Goal: Task Accomplishment & Management: Complete application form

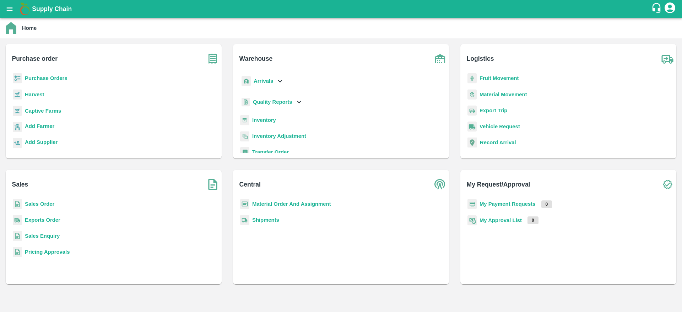
click at [31, 78] on b "Purchase Orders" at bounding box center [46, 78] width 43 height 6
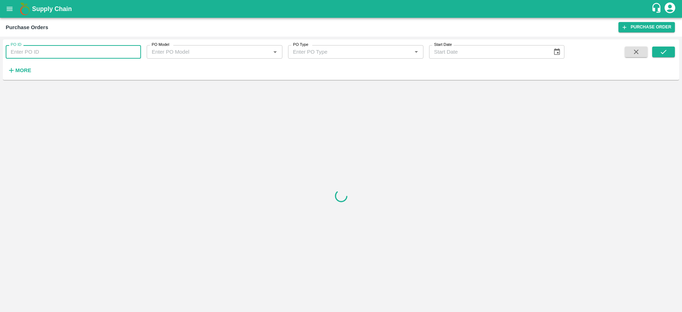
click at [28, 52] on input "PO ID" at bounding box center [73, 52] width 135 height 14
paste input "178131"
click at [662, 49] on icon "submit" at bounding box center [664, 52] width 8 height 8
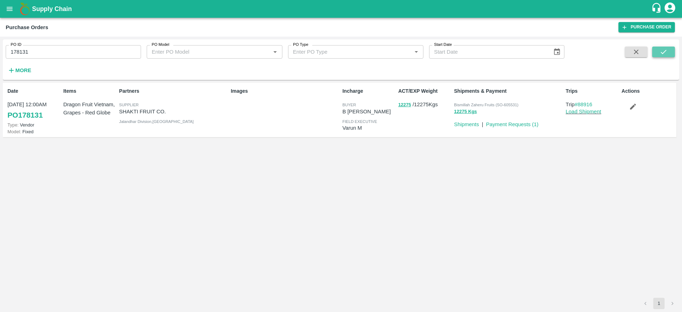
click at [662, 49] on icon "submit" at bounding box center [664, 52] width 8 height 8
click at [515, 123] on link "Payment Requests ( 1 )" at bounding box center [512, 125] width 53 height 6
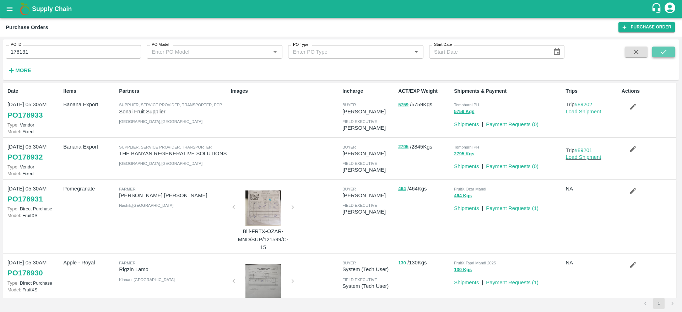
click at [662, 53] on icon "submit" at bounding box center [664, 52] width 6 height 4
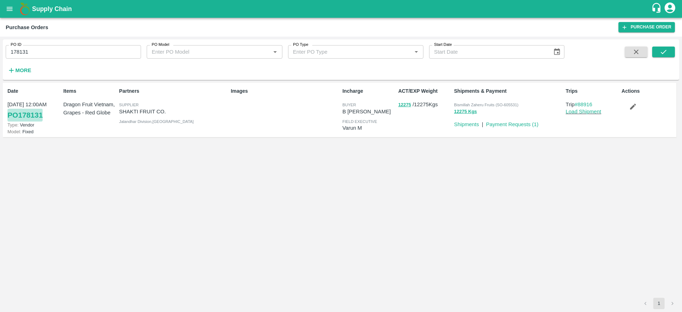
click at [26, 114] on link "PO 178131" at bounding box center [24, 115] width 35 height 13
drag, startPoint x: 34, startPoint y: 52, endPoint x: 0, endPoint y: 49, distance: 34.6
click at [0, 49] on div "PO ID 178131 PO ID PO Model PO Model   * PO Type PO Type   * Start Date Start D…" at bounding box center [341, 174] width 682 height 275
paste input "text"
click at [665, 49] on icon "submit" at bounding box center [664, 52] width 8 height 8
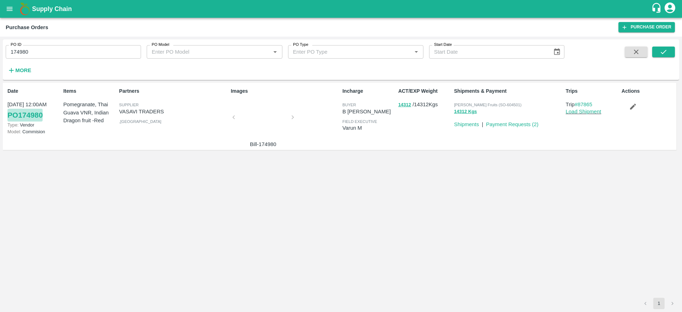
click at [29, 115] on link "PO 174980" at bounding box center [24, 115] width 35 height 13
click at [29, 118] on link "PO 174980" at bounding box center [24, 115] width 35 height 13
click at [49, 56] on input "174980" at bounding box center [73, 52] width 135 height 14
type input "175307"
click at [663, 54] on icon "submit" at bounding box center [664, 52] width 8 height 8
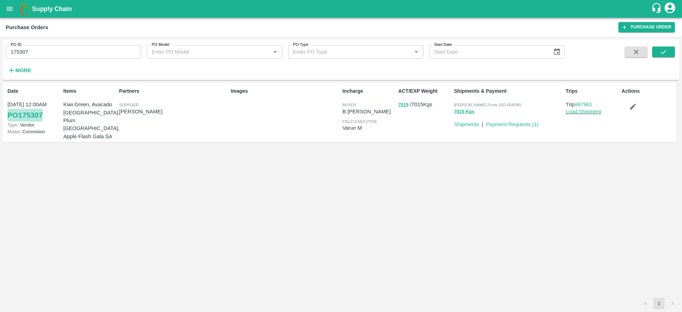
click at [42, 113] on link "PO 175307" at bounding box center [24, 115] width 35 height 13
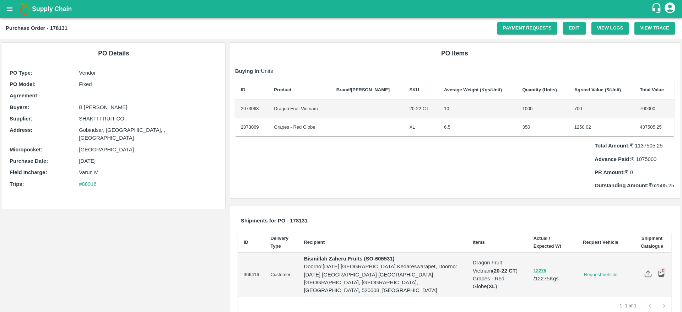
click at [658, 186] on p "Outstanding Amount: ₹ 62505.25" at bounding box center [635, 186] width 80 height 8
click at [510, 27] on link "Payment Requests" at bounding box center [527, 28] width 60 height 12
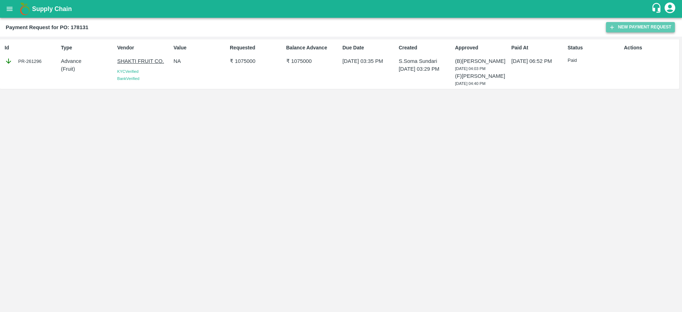
click at [623, 24] on button "New Payment Request" at bounding box center [640, 27] width 69 height 10
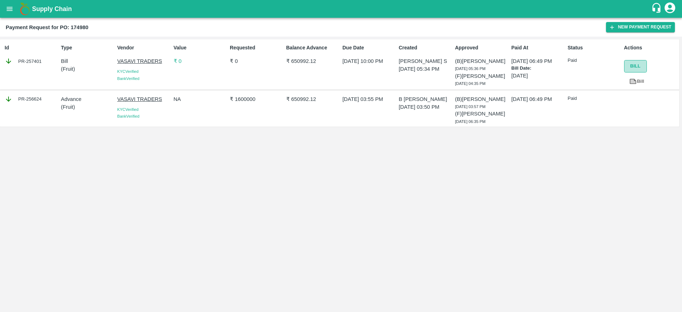
click at [635, 70] on button "Bill" at bounding box center [635, 66] width 23 height 12
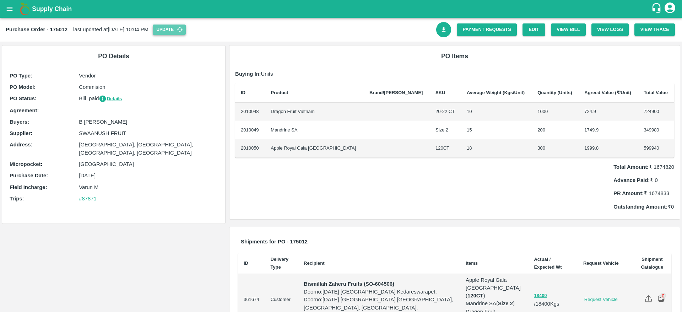
click at [186, 31] on button "Update" at bounding box center [169, 30] width 33 height 10
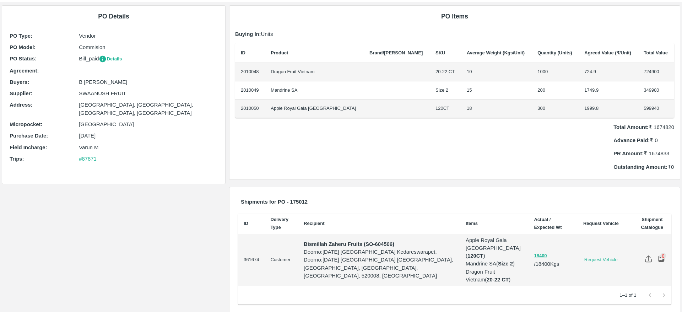
click at [440, 216] on th "Recipient" at bounding box center [379, 224] width 162 height 21
click at [645, 255] on img at bounding box center [648, 258] width 7 height 7
click at [0, 0] on input "file" at bounding box center [0, 0] width 0 height 0
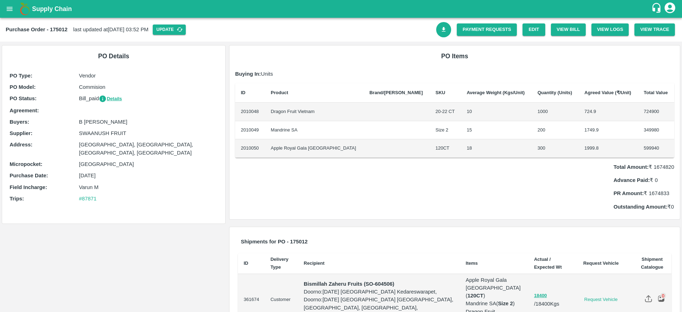
drag, startPoint x: 78, startPoint y: 98, endPoint x: 98, endPoint y: 100, distance: 20.7
click at [98, 100] on div "PO Status : Bill_paid Details" at bounding box center [114, 99] width 208 height 8
click at [98, 100] on p "Bill_paid Details" at bounding box center [148, 99] width 139 height 8
drag, startPoint x: 95, startPoint y: 58, endPoint x: 127, endPoint y: 58, distance: 32.0
click at [127, 58] on h6 "PO Details" at bounding box center [114, 56] width 212 height 10
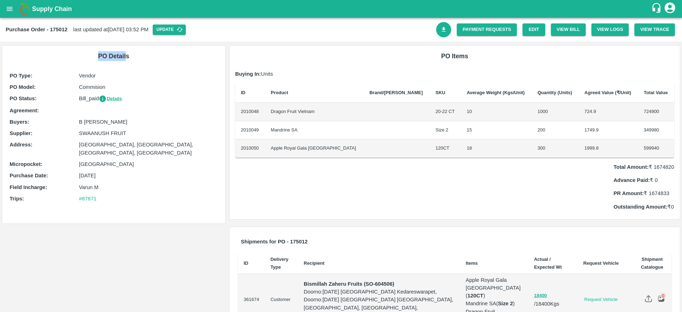
click at [127, 58] on h6 "PO Details" at bounding box center [114, 56] width 212 height 10
drag, startPoint x: 79, startPoint y: 100, endPoint x: 102, endPoint y: 102, distance: 22.8
click at [102, 102] on p "Bill_paid Details" at bounding box center [148, 99] width 139 height 8
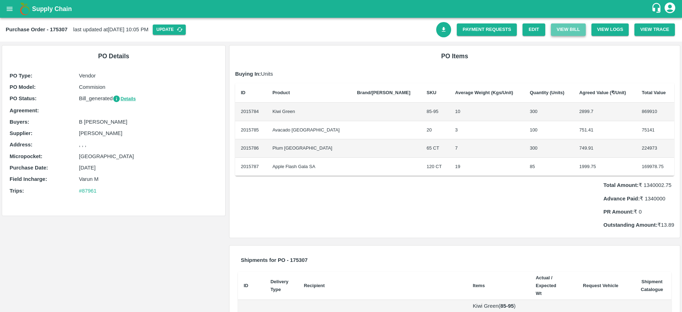
click at [561, 27] on button "View Bill" at bounding box center [568, 29] width 35 height 12
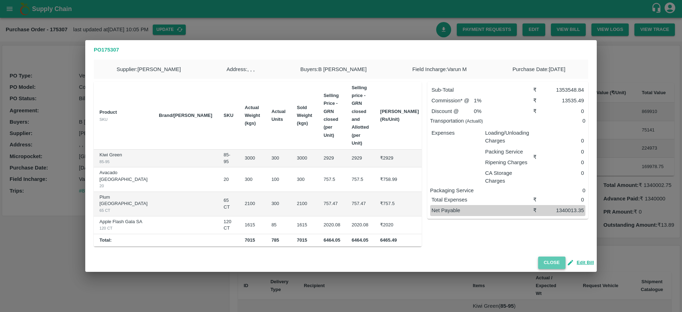
click at [553, 260] on button "Close" at bounding box center [551, 263] width 27 height 12
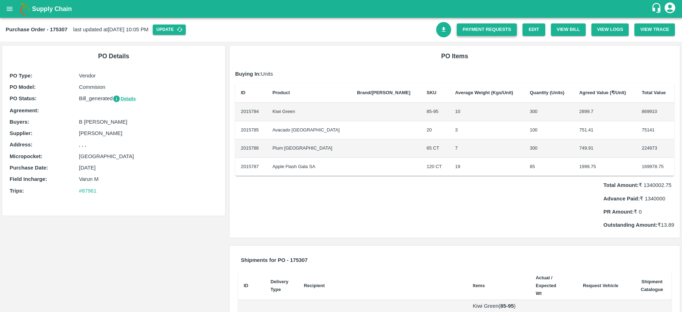
click at [486, 26] on link "Payment Requests" at bounding box center [487, 29] width 60 height 12
click at [476, 30] on link "Payment Requests" at bounding box center [487, 29] width 60 height 12
click at [375, 157] on td at bounding box center [386, 148] width 70 height 18
click at [168, 221] on div "PO Details PO Type : Vendor PO Model : Commision PO Status : Bill_generated Det…" at bounding box center [113, 139] width 227 height 194
drag, startPoint x: 78, startPoint y: 98, endPoint x: 86, endPoint y: 99, distance: 8.2
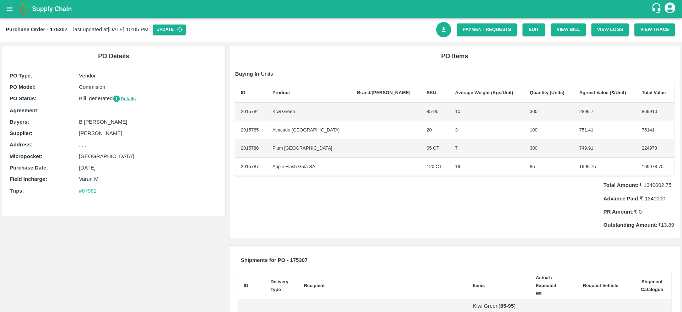
click at [86, 99] on div "PO Status : Bill_generated Details" at bounding box center [114, 99] width 208 height 8
click at [123, 107] on div "Agreement:" at bounding box center [114, 111] width 208 height 8
click at [122, 95] on button "Details" at bounding box center [124, 99] width 23 height 8
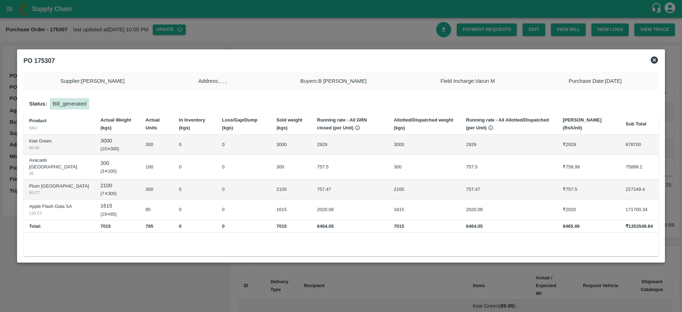
click at [253, 287] on div at bounding box center [341, 156] width 682 height 312
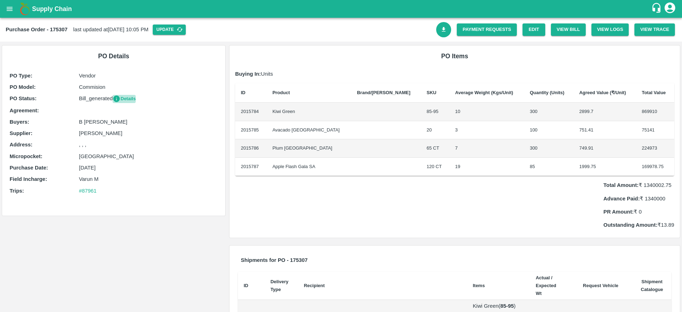
click at [129, 102] on button "Details" at bounding box center [124, 99] width 23 height 8
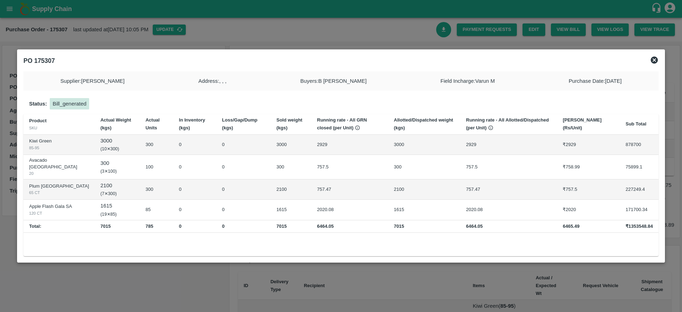
click at [206, 284] on div at bounding box center [341, 156] width 682 height 312
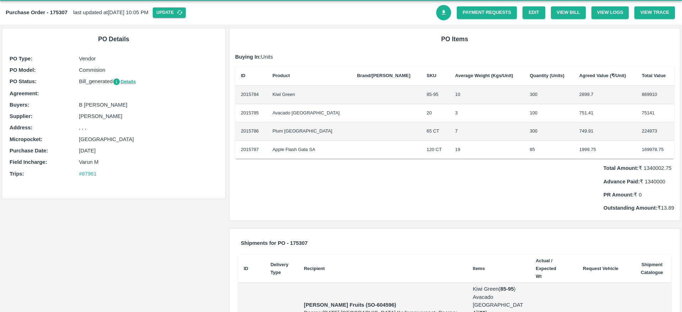
scroll to position [66, 0]
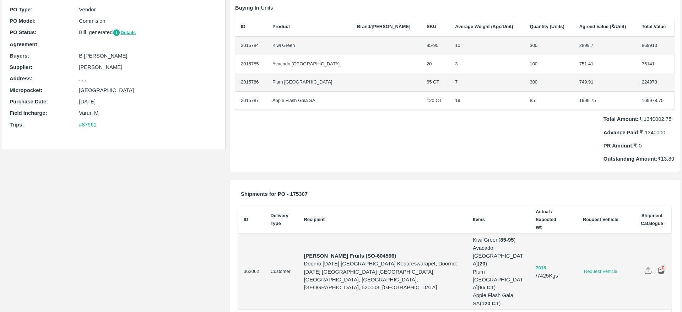
click at [646, 267] on img at bounding box center [648, 270] width 7 height 7
click at [0, 0] on input "file" at bounding box center [0, 0] width 0 height 0
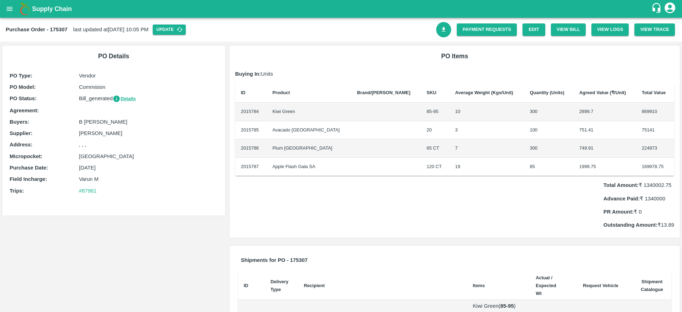
drag, startPoint x: 75, startPoint y: 99, endPoint x: 99, endPoint y: 104, distance: 24.3
click at [99, 104] on div "PO Type : Vendor PO Model : Commision PO Status : Bill_generated Details Agreem…" at bounding box center [114, 135] width 212 height 130
drag, startPoint x: 659, startPoint y: 224, endPoint x: 682, endPoint y: 226, distance: 22.8
click at [682, 226] on div "Supply Chain Purchase Order - 175307 last updated at 27 Sep 2025, 10:05 PM Upda…" at bounding box center [341, 156] width 682 height 312
click at [444, 37] on link "Download Bill" at bounding box center [443, 29] width 15 height 15
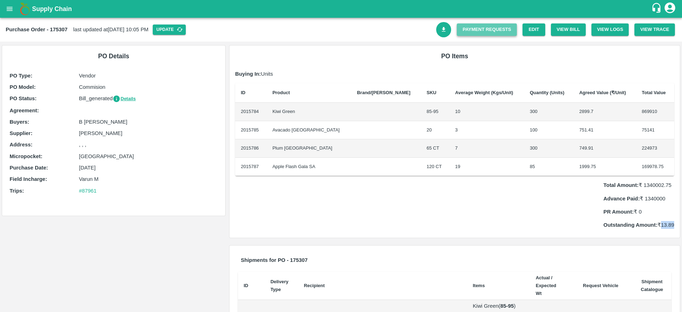
click at [465, 35] on link "Payment Requests" at bounding box center [487, 29] width 60 height 12
click at [159, 198] on div "PO Type : Vendor PO Model : Commision PO Status : Bill_generated Details Agreem…" at bounding box center [114, 135] width 212 height 130
click at [486, 33] on link "Payment Requests" at bounding box center [487, 29] width 60 height 12
click at [490, 32] on link "Payment Requests" at bounding box center [487, 29] width 60 height 12
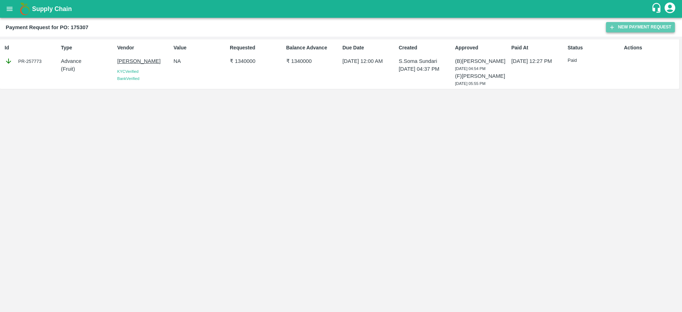
click at [613, 25] on icon "button" at bounding box center [612, 27] width 6 height 6
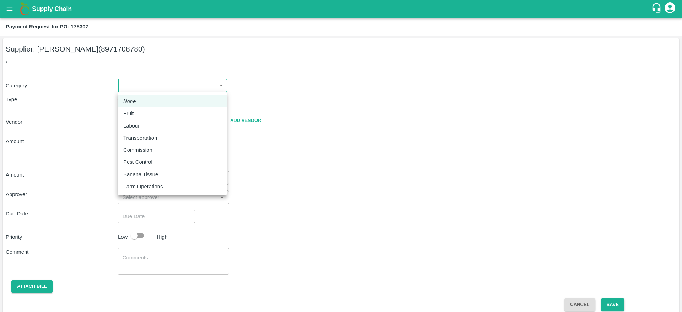
click at [154, 87] on body "Supply Chain Payment Request for PO: 175307 Supplier: SYED ZEESHAN (8971708780)…" at bounding box center [341, 156] width 682 height 312
click at [159, 113] on div "Fruit" at bounding box center [172, 113] width 98 height 8
type input "1"
type input "SYED ZEESHAN - 8971708780(Supplier)"
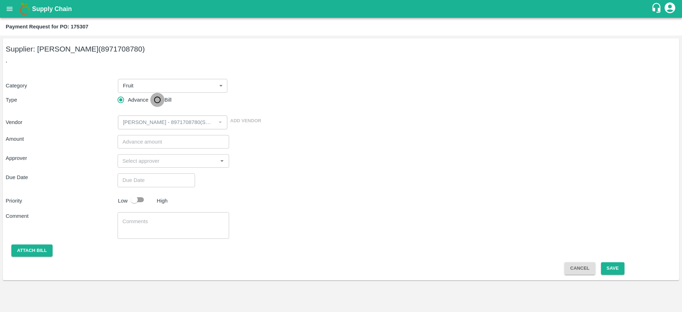
click at [162, 99] on input "Bill" at bounding box center [157, 100] width 14 height 14
radio input "true"
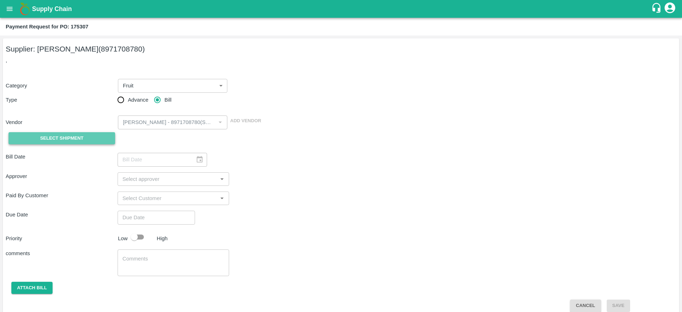
click at [84, 140] on button "Select Shipment" at bounding box center [62, 138] width 107 height 12
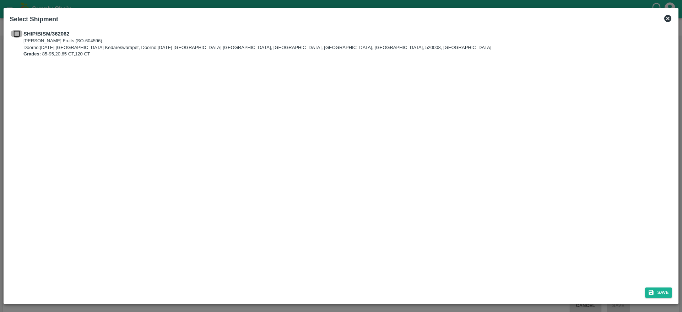
click at [16, 36] on input "checkbox" at bounding box center [17, 34] width 14 height 8
checkbox input "true"
click at [657, 292] on button "Save" at bounding box center [658, 292] width 27 height 10
type input "12/09/2025"
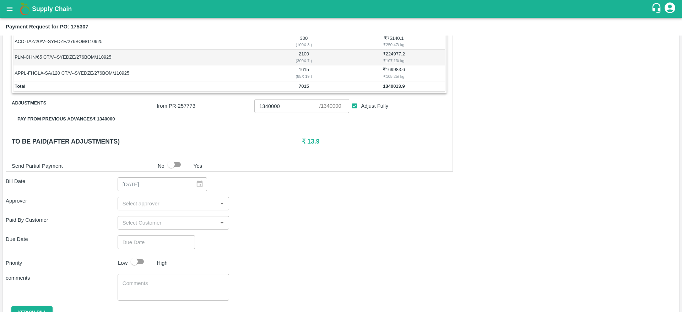
scroll to position [184, 0]
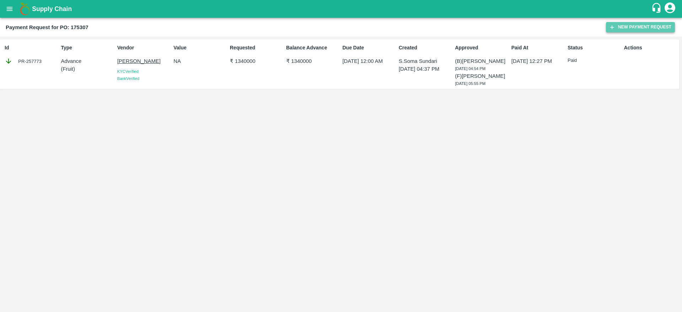
click at [624, 25] on button "New Payment Request" at bounding box center [640, 27] width 69 height 10
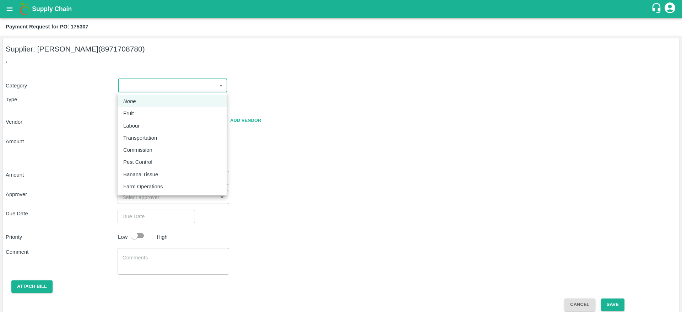
click at [156, 80] on body "Supply Chain Payment Request for PO: 175307 Supplier: [PERSON_NAME] (8971708780…" at bounding box center [341, 156] width 682 height 312
click at [145, 110] on div "Fruit" at bounding box center [172, 113] width 98 height 8
type input "1"
type input "[PERSON_NAME] - 8971708780(Supplier)"
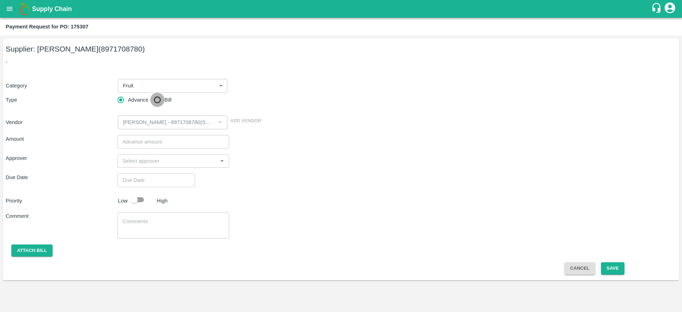
click at [160, 101] on input "Bill" at bounding box center [157, 100] width 14 height 14
radio input "true"
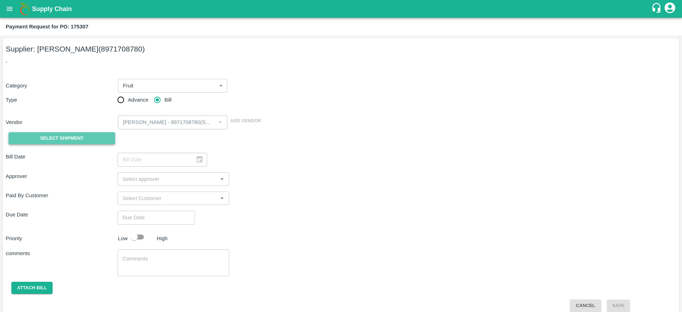
click at [74, 135] on span "Select Shipment" at bounding box center [61, 138] width 43 height 8
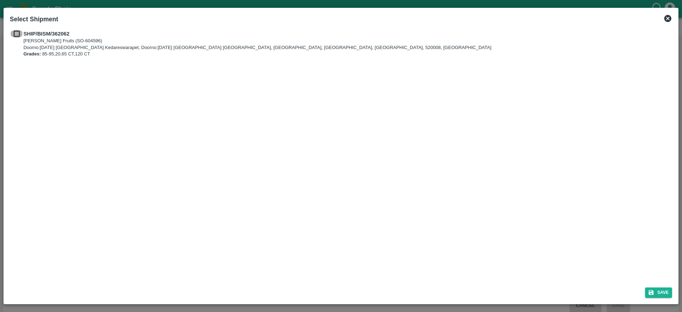
click at [14, 33] on input "checkbox" at bounding box center [17, 34] width 14 height 8
checkbox input "true"
click at [661, 290] on button "Save" at bounding box center [658, 292] width 27 height 10
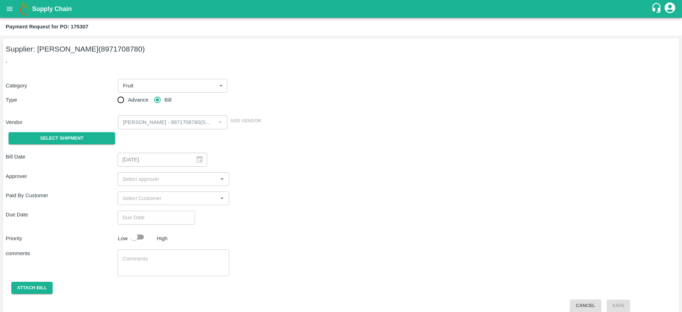
type input "[DATE]"
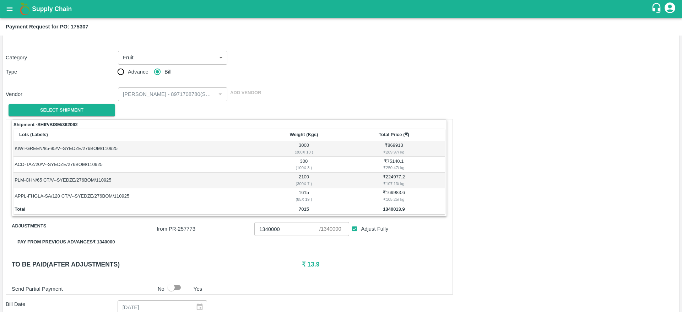
scroll to position [184, 0]
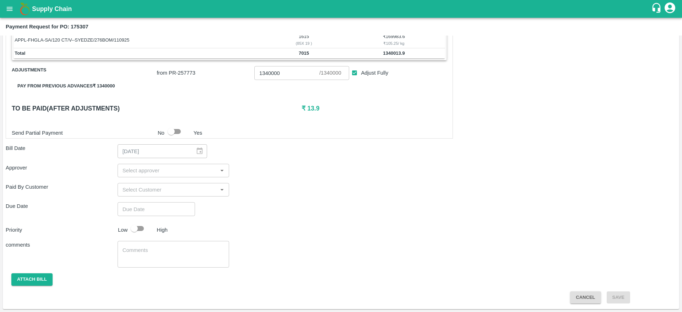
drag, startPoint x: 582, startPoint y: 290, endPoint x: 583, endPoint y: 295, distance: 5.0
click at [583, 295] on div "Shipment - SHIP/BISM/362062 Lots (Labels) Weight (Kgs) Total Price (₹) KIWI-GRE…" at bounding box center [341, 133] width 671 height 340
click at [583, 295] on button "Cancel" at bounding box center [585, 297] width 31 height 12
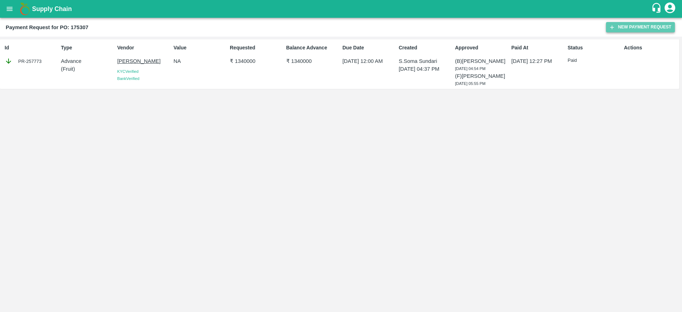
click at [633, 23] on button "New Payment Request" at bounding box center [640, 27] width 69 height 10
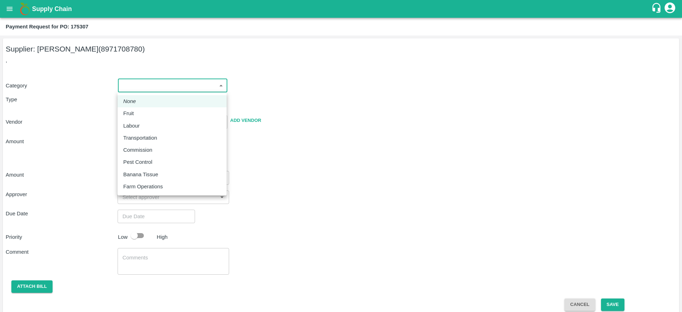
click at [191, 86] on body "Supply Chain Payment Request for PO: 175307 Supplier: [PERSON_NAME] (8971708780…" at bounding box center [341, 156] width 682 height 312
click at [135, 114] on div "Fruit" at bounding box center [130, 113] width 14 height 8
type input "1"
type input "[PERSON_NAME] - 8971708780(Supplier)"
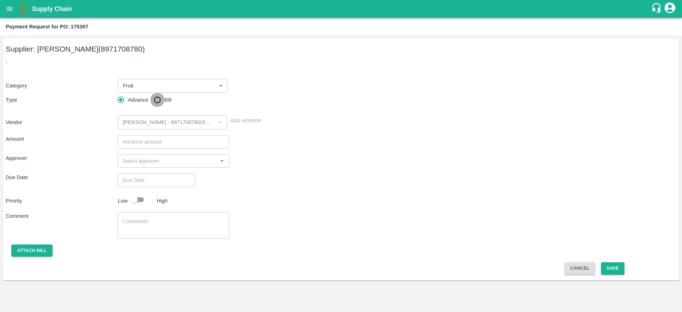
click at [160, 101] on input "Bill" at bounding box center [157, 100] width 14 height 14
radio input "true"
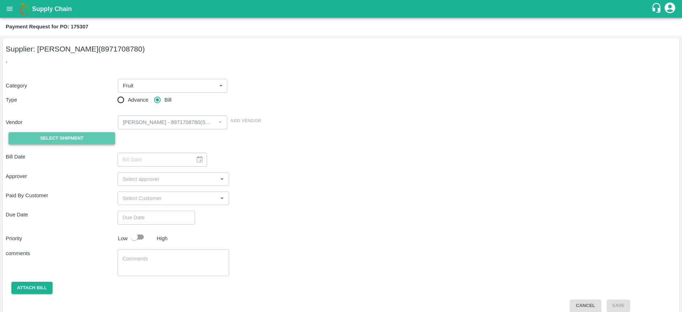
click at [71, 141] on span "Select Shipment" at bounding box center [61, 138] width 43 height 8
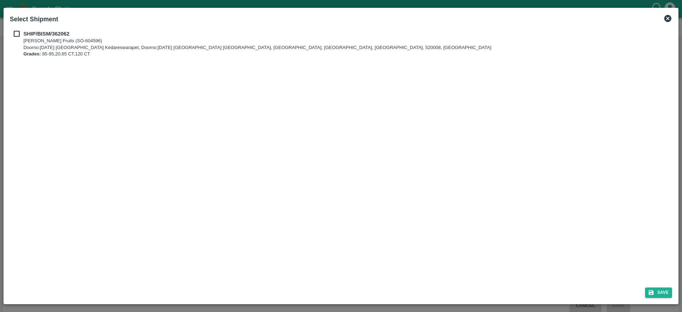
click at [17, 33] on input "checkbox" at bounding box center [17, 34] width 14 height 8
checkbox input "true"
click at [662, 296] on button "Save" at bounding box center [658, 292] width 27 height 10
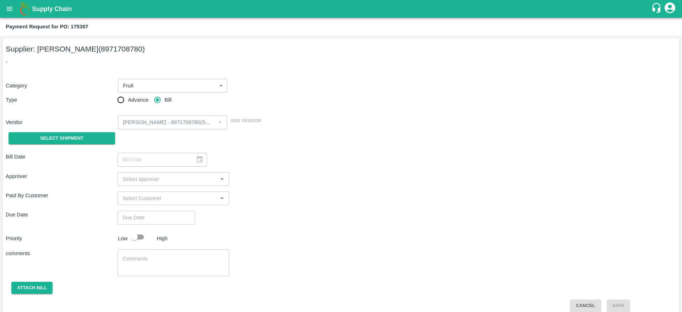
type input "[DATE]"
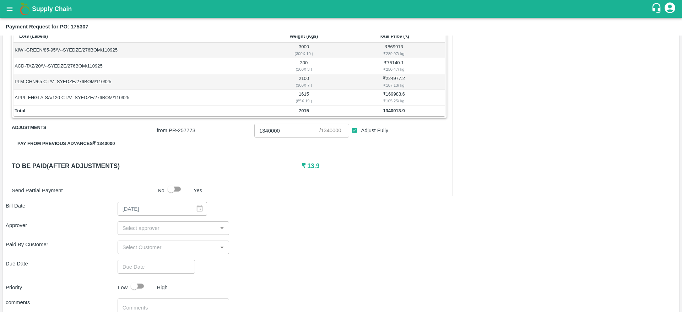
scroll to position [132, 0]
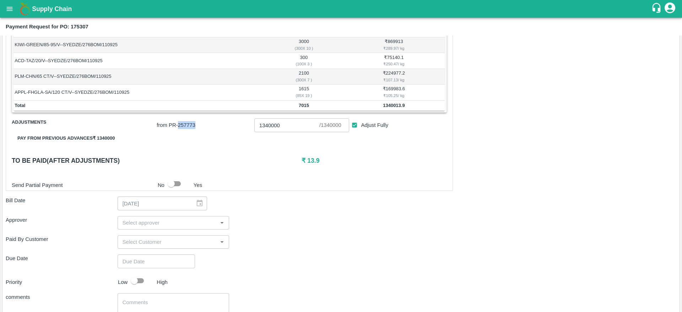
drag, startPoint x: 177, startPoint y: 128, endPoint x: 196, endPoint y: 127, distance: 19.6
click at [196, 127] on p "from PR- 257773" at bounding box center [204, 125] width 95 height 8
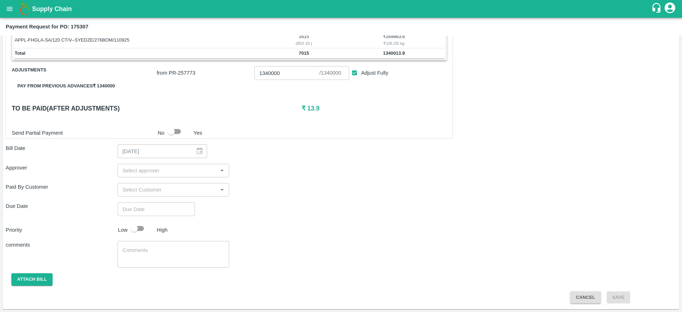
click at [195, 150] on div "[DATE] ​" at bounding box center [163, 151] width 90 height 14
click at [216, 169] on div "​" at bounding box center [174, 171] width 112 height 14
click at [298, 223] on div "Priority Low High" at bounding box center [340, 229] width 674 height 14
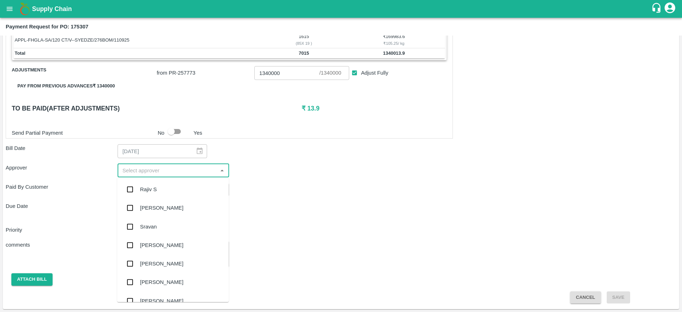
click at [214, 168] on input "input" at bounding box center [168, 170] width 96 height 9
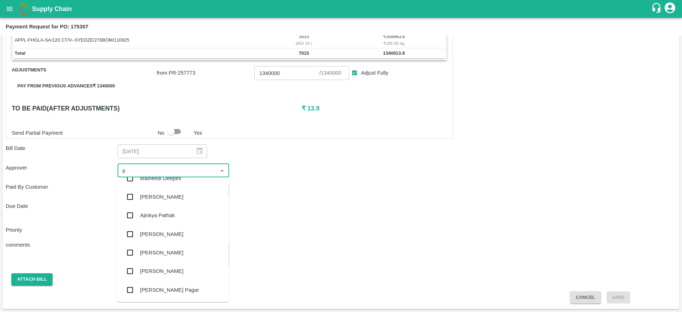
scroll to position [0, 0]
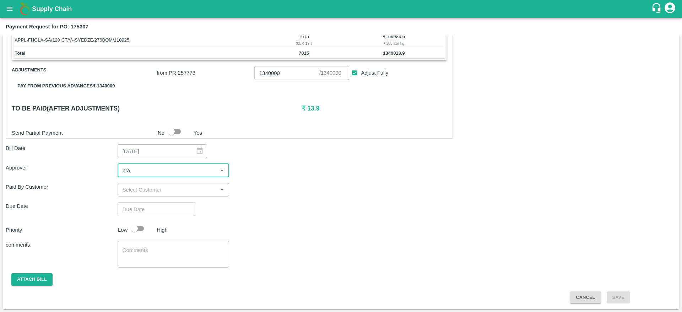
type input "pra"
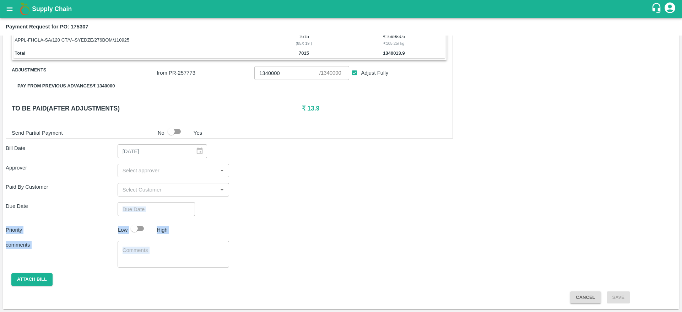
drag, startPoint x: 300, startPoint y: 241, endPoint x: 154, endPoint y: 205, distance: 149.7
click at [154, 205] on div "Shipment - SHIP/BISM/362062 Lots (Labels) Weight (Kgs) Total Price (₹) KIWI-GRE…" at bounding box center [341, 133] width 671 height 340
type input "DD/MM/YYYY hh:mm aa"
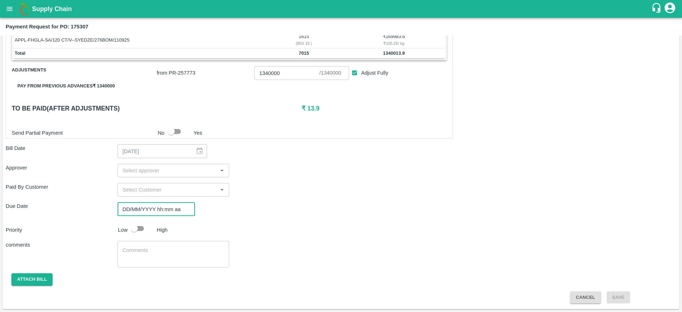
click at [154, 205] on input "DD/MM/YYYY hh:mm aa" at bounding box center [154, 209] width 72 height 14
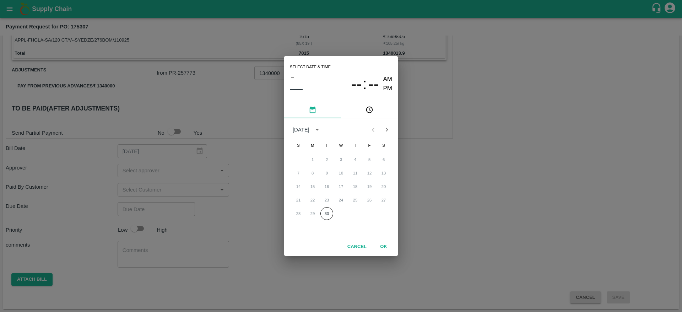
click at [261, 213] on div "Select date & time – –– -- : -- AM PM [DATE] S M T W T F S 1 2 3 4 5 6 7 8 9 10…" at bounding box center [341, 156] width 682 height 312
type input "DD/MM/YYYY hh:mm aa"
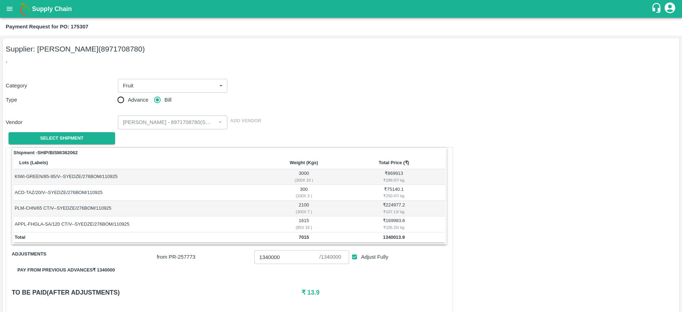
scroll to position [184, 0]
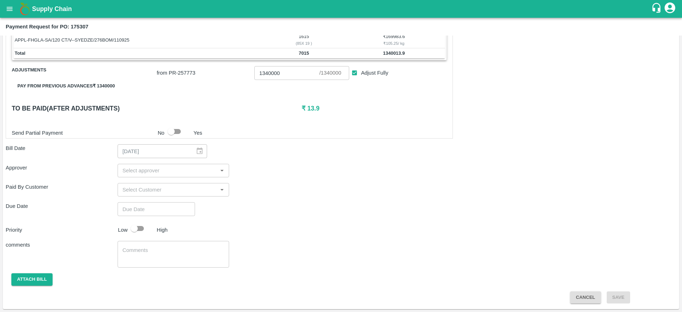
click at [261, 213] on div "Due Date ​" at bounding box center [341, 209] width 671 height 14
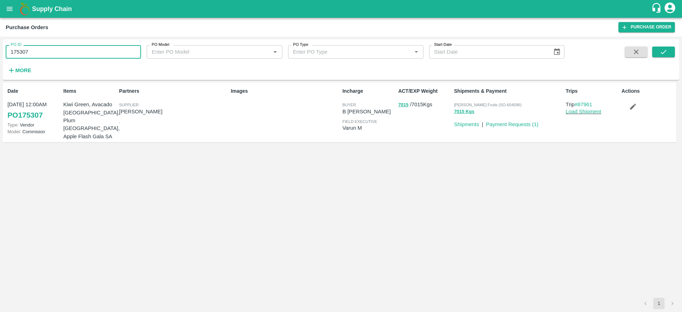
drag, startPoint x: 0, startPoint y: 0, endPoint x: 92, endPoint y: 48, distance: 104.3
click at [92, 48] on input "175307" at bounding box center [73, 52] width 135 height 14
paste input "text"
click at [667, 55] on icon "submit" at bounding box center [664, 52] width 8 height 8
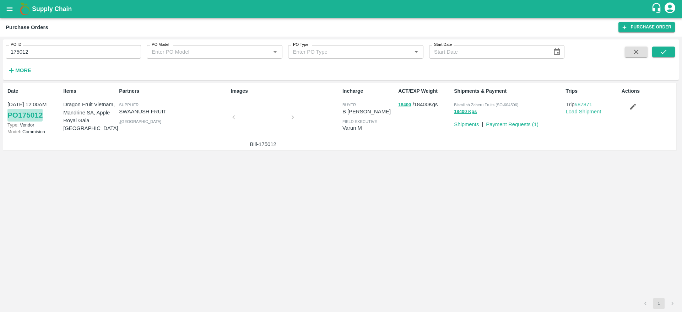
click at [36, 117] on link "PO 175012" at bounding box center [24, 115] width 35 height 13
click at [72, 58] on input "175012" at bounding box center [73, 52] width 135 height 14
paste input "text"
type input "174980"
click at [675, 47] on div "PO ID 174980 PO ID PO Model PO Model   * PO Type PO Type   * Start Date Start D…" at bounding box center [341, 59] width 677 height 35
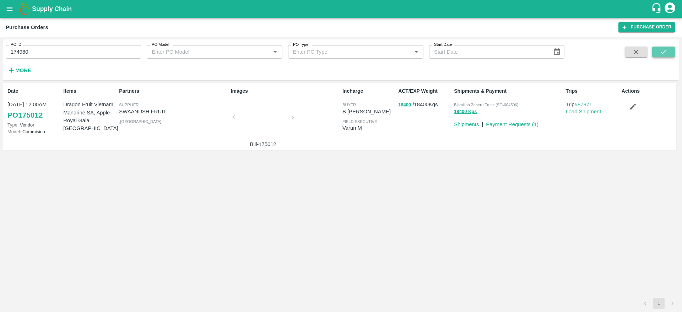
click at [665, 55] on icon "submit" at bounding box center [664, 52] width 8 height 8
click at [37, 118] on link "PO 174980" at bounding box center [24, 115] width 35 height 13
click at [41, 114] on link "PO 175012" at bounding box center [24, 115] width 35 height 13
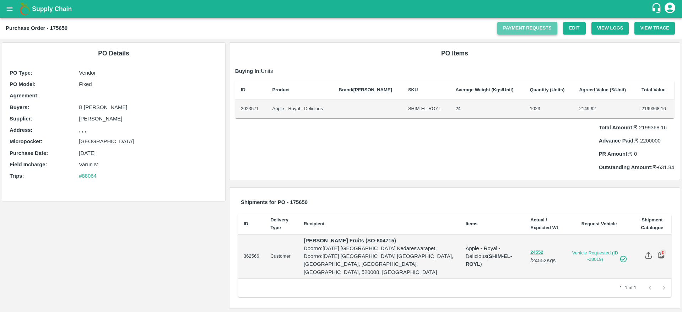
click at [537, 28] on link "Payment Requests" at bounding box center [527, 28] width 60 height 12
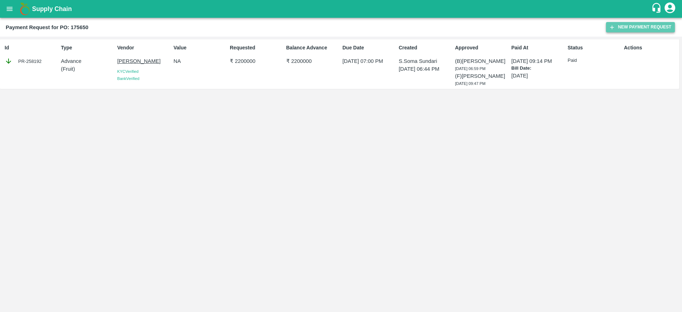
click at [626, 22] on button "New Payment Request" at bounding box center [640, 27] width 69 height 10
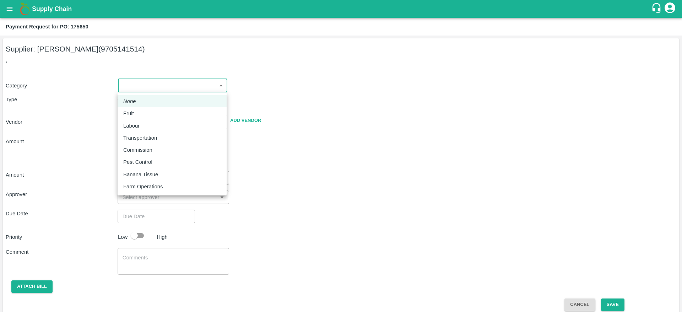
drag, startPoint x: 154, startPoint y: 81, endPoint x: 147, endPoint y: 118, distance: 37.6
click at [147, 118] on body "Supply Chain Payment Request for PO: 175650 Supplier: ASHOK DOSAKAYALA (9705141…" at bounding box center [341, 156] width 682 height 312
click at [147, 118] on li "Fruit" at bounding box center [172, 113] width 109 height 12
type input "1"
type input "ASHOK DOSAKAYALA - 9705141514(Supplier)"
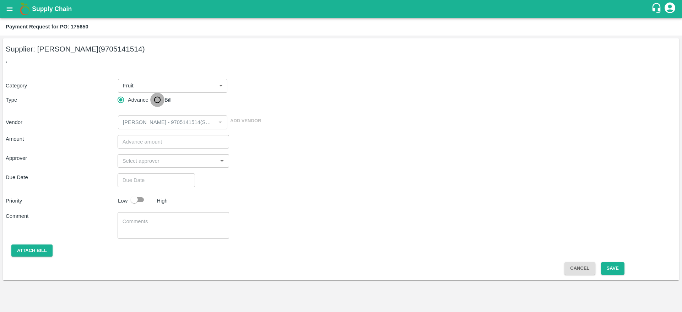
click at [161, 103] on input "Bill" at bounding box center [157, 100] width 14 height 14
radio input "true"
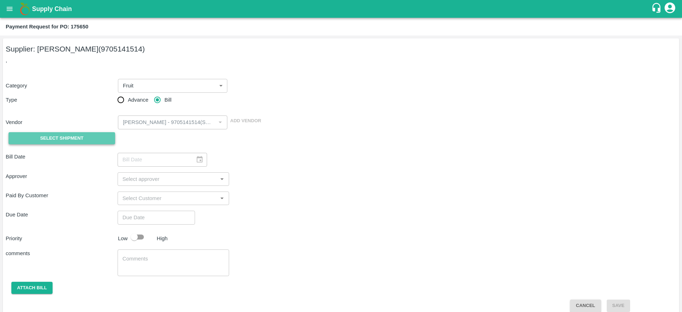
click at [86, 142] on button "Select Shipment" at bounding box center [62, 138] width 107 height 12
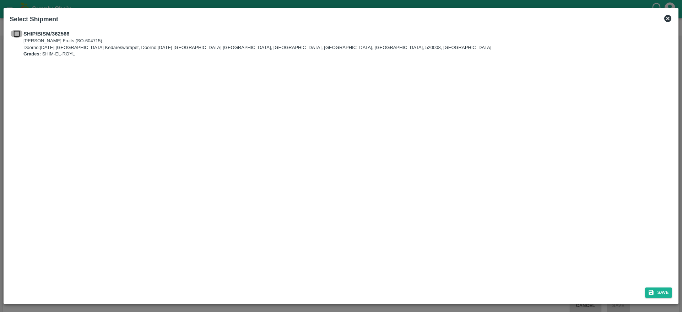
click at [17, 35] on input "checkbox" at bounding box center [17, 34] width 14 height 8
checkbox input "true"
click at [653, 290] on icon "submit" at bounding box center [651, 292] width 6 height 6
type input "13/09/2025"
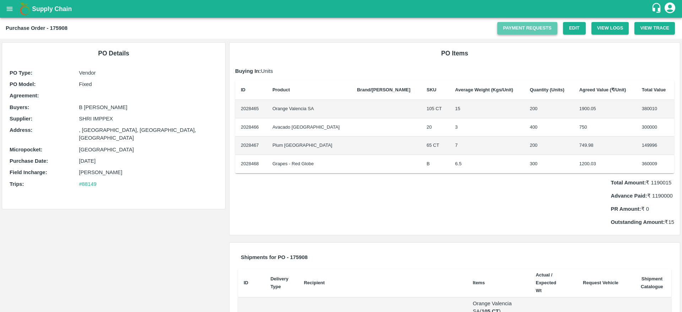
click at [518, 32] on link "Payment Requests" at bounding box center [527, 28] width 60 height 12
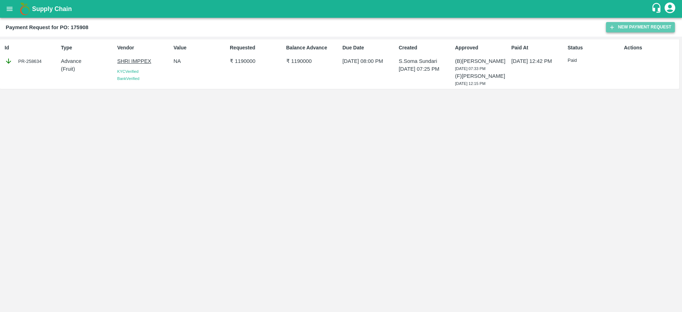
click at [648, 31] on button "New Payment Request" at bounding box center [640, 27] width 69 height 10
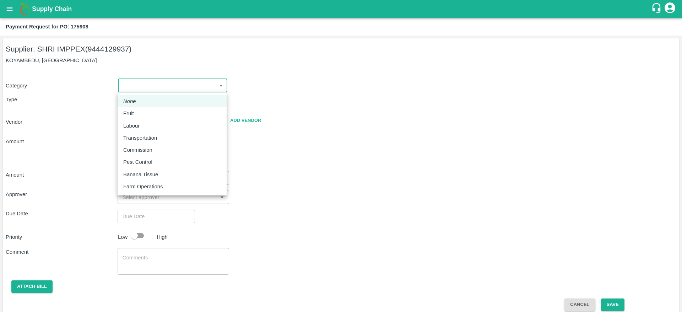
click at [223, 86] on body "Supply Chain Payment Request for PO: 175908 Supplier: SHRI IMPPEX (9444129937) …" at bounding box center [341, 156] width 682 height 312
click at [153, 112] on div "Fruit" at bounding box center [172, 113] width 98 height 8
type input "1"
type input "SHRI IMPPEX - 9444129937(Supplier)"
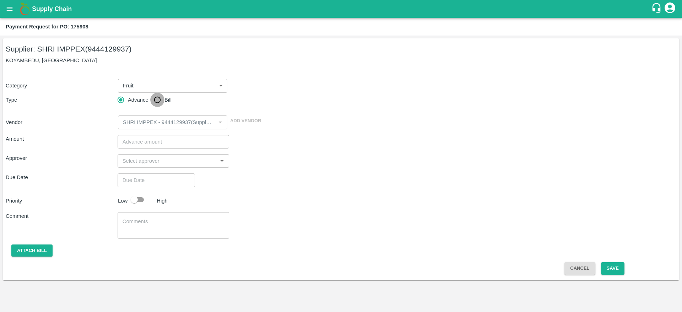
click at [161, 97] on input "Bill" at bounding box center [157, 100] width 14 height 14
radio input "true"
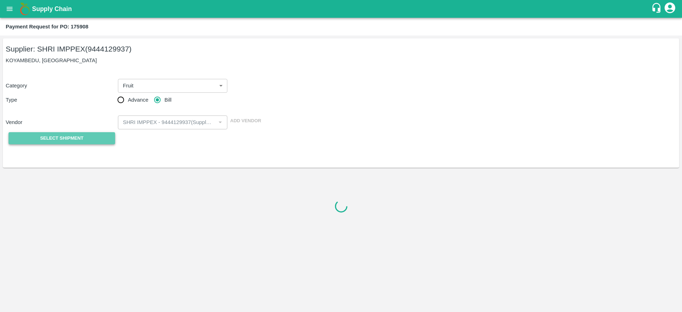
click at [82, 135] on span "Select Shipment" at bounding box center [61, 138] width 43 height 8
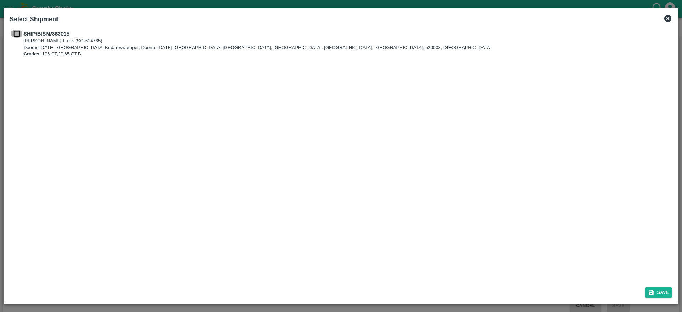
click at [17, 35] on input "checkbox" at bounding box center [17, 34] width 14 height 8
checkbox input "true"
click at [657, 293] on button "Save" at bounding box center [658, 292] width 27 height 10
type input "[DATE]"
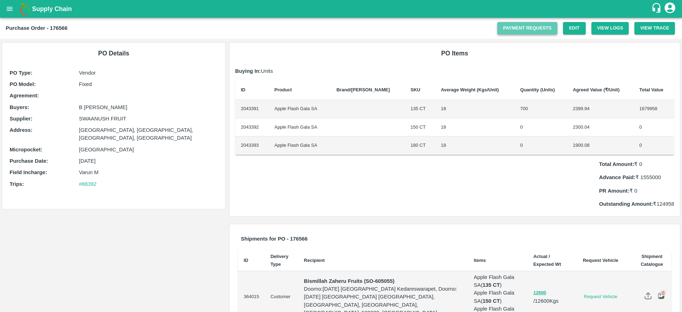
click at [538, 24] on link "Payment Requests" at bounding box center [527, 28] width 60 height 12
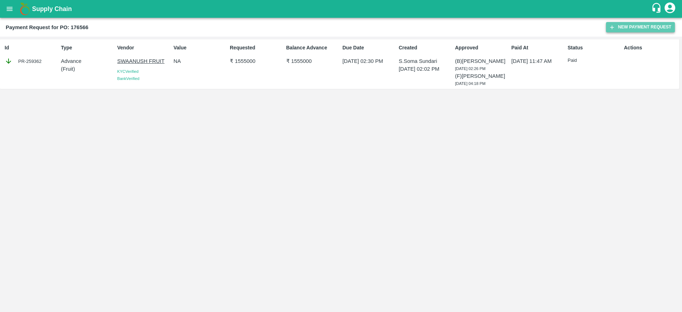
click at [630, 25] on button "New Payment Request" at bounding box center [640, 27] width 69 height 10
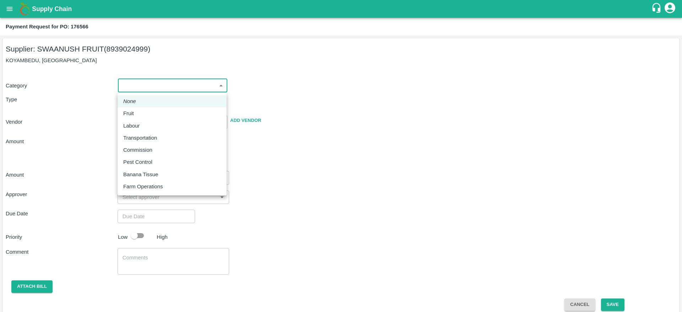
drag, startPoint x: 150, startPoint y: 86, endPoint x: 132, endPoint y: 112, distance: 32.0
click at [132, 112] on body "Supply Chain Payment Request for PO: 176566 Supplier: SWAANUSH FRUIT (893902499…" at bounding box center [341, 156] width 682 height 312
click at [132, 112] on p "Fruit" at bounding box center [128, 113] width 11 height 8
type input "1"
type input "SWAANUSH FRUIT - 8939024999(Supplier)"
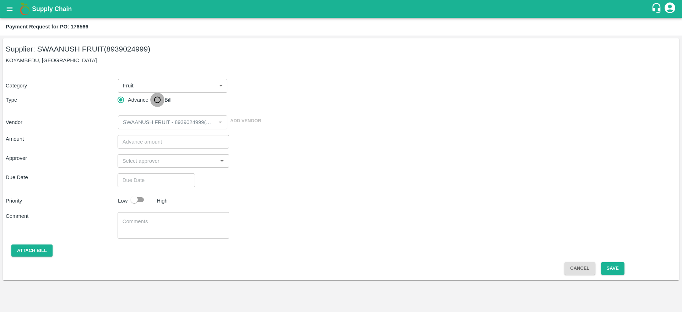
click at [156, 102] on input "Bill" at bounding box center [157, 100] width 14 height 14
radio input "true"
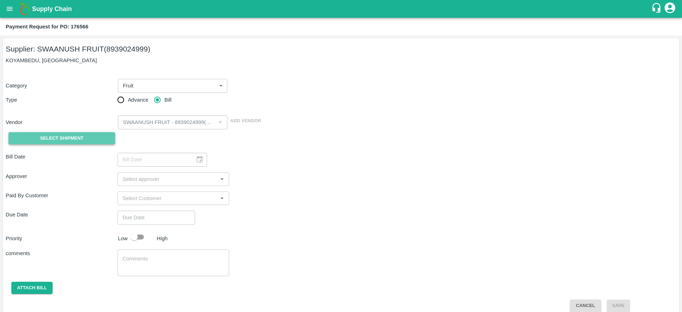
click at [46, 136] on span "Select Shipment" at bounding box center [61, 138] width 43 height 8
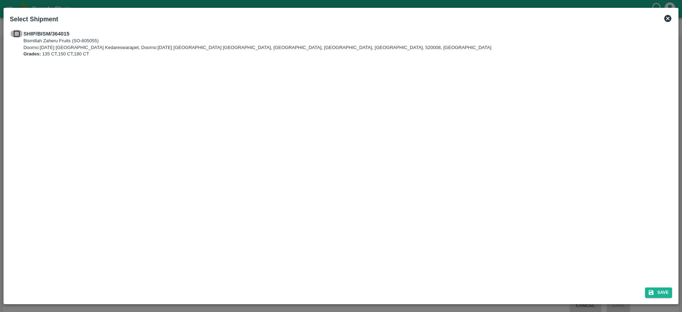
click at [19, 34] on input "checkbox" at bounding box center [17, 34] width 14 height 8
checkbox input "true"
click at [663, 292] on button "Save" at bounding box center [658, 292] width 27 height 10
type input "16/09/2025"
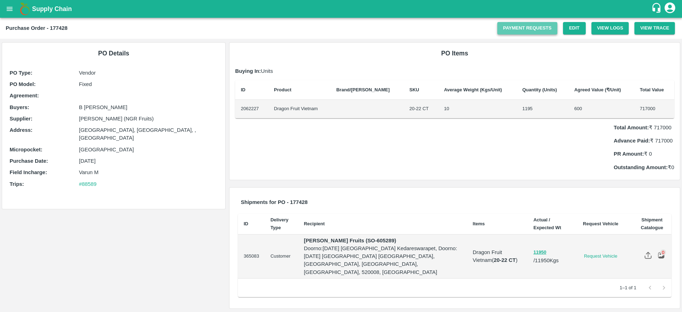
click at [525, 25] on link "Payment Requests" at bounding box center [527, 28] width 60 height 12
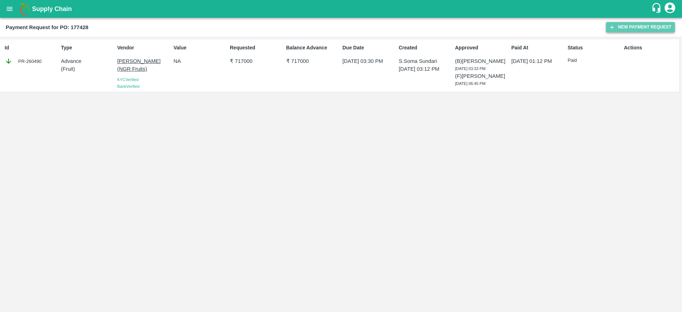
click at [616, 27] on button "New Payment Request" at bounding box center [640, 27] width 69 height 10
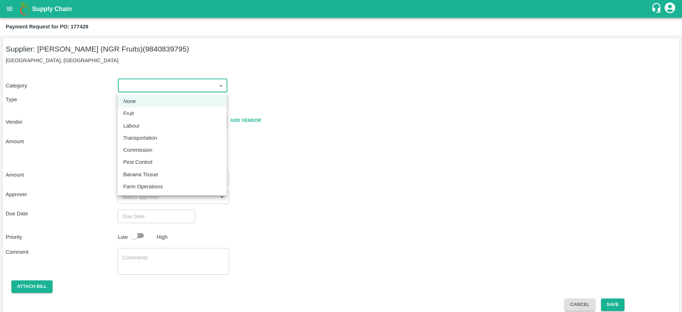
click at [141, 87] on body "Supply Chain Payment Request for PO: 177428 Supplier: Gopi Shanmugam (NGR Fruit…" at bounding box center [341, 156] width 682 height 312
click at [136, 109] on div "Fruit" at bounding box center [130, 113] width 14 height 8
type input "1"
type input "Gopi Shanmugam (NGR Fruits) - 9840839795(Supplier)"
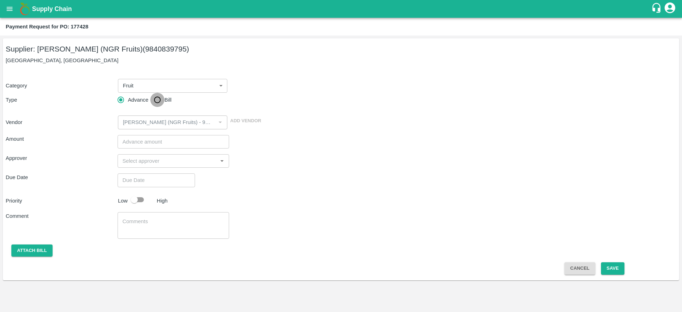
click at [164, 102] on input "Bill" at bounding box center [157, 100] width 14 height 14
radio input "true"
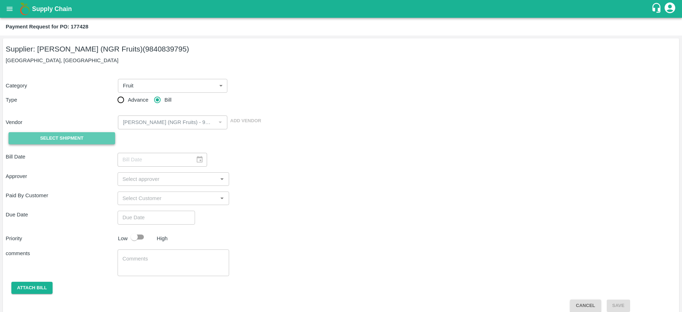
click at [92, 139] on button "Select Shipment" at bounding box center [62, 138] width 107 height 12
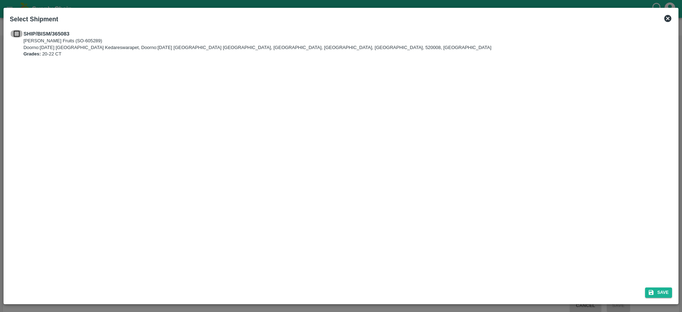
click at [20, 32] on input "checkbox" at bounding box center [17, 34] width 14 height 8
checkbox input "true"
click at [659, 290] on button "Save" at bounding box center [658, 292] width 27 height 10
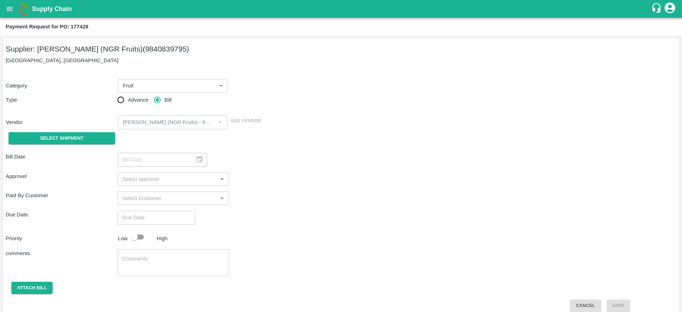
type input "19/09/2025"
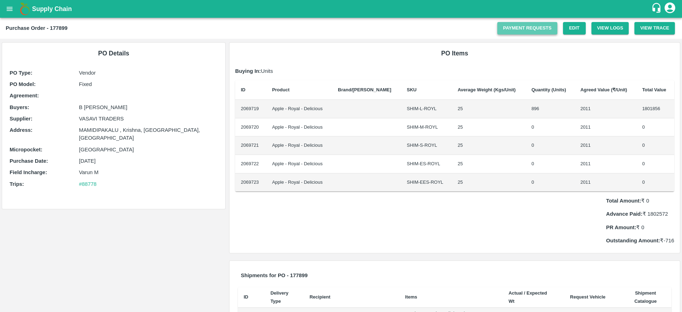
click at [524, 27] on link "Payment Requests" at bounding box center [527, 28] width 60 height 12
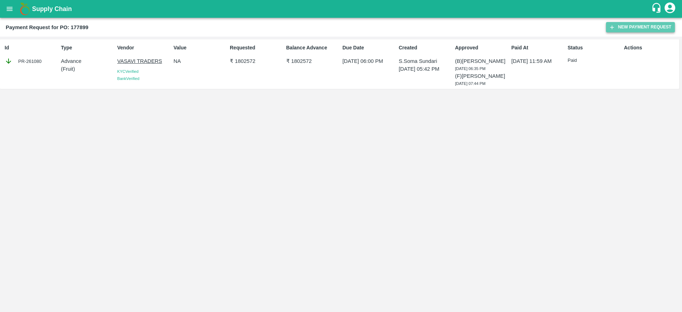
click at [620, 28] on button "New Payment Request" at bounding box center [640, 27] width 69 height 10
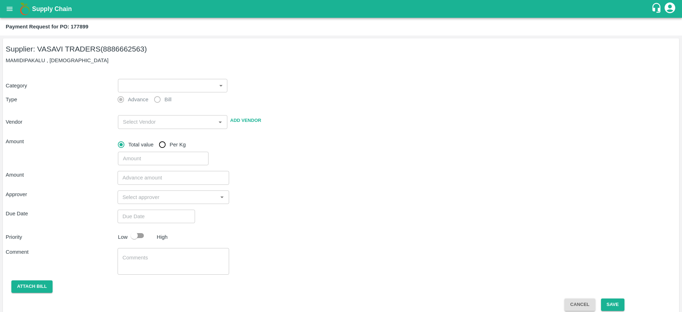
click at [183, 93] on div "Advance Bill" at bounding box center [174, 99] width 112 height 14
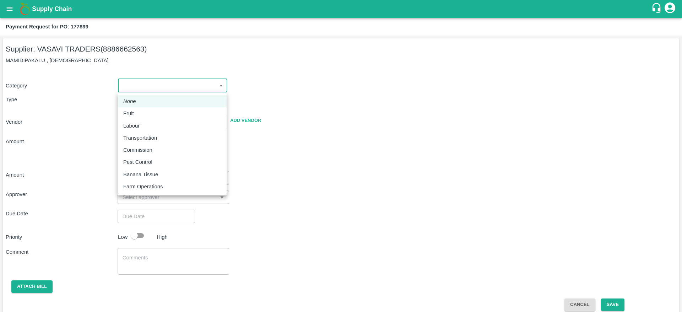
click at [184, 90] on body "Supply Chain Payment Request for PO: 177899 Supplier: VASAVI TRADERS (888666256…" at bounding box center [341, 156] width 682 height 312
click at [147, 117] on div "Fruit" at bounding box center [172, 113] width 98 height 8
type input "1"
type input "VASAVI TRADERS - 8886662563(Supplier)"
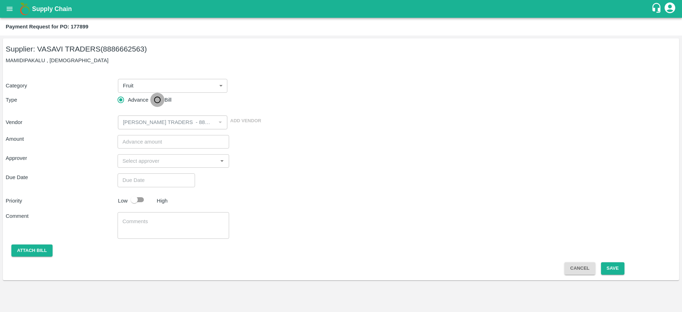
click at [159, 101] on input "Bill" at bounding box center [157, 100] width 14 height 14
radio input "true"
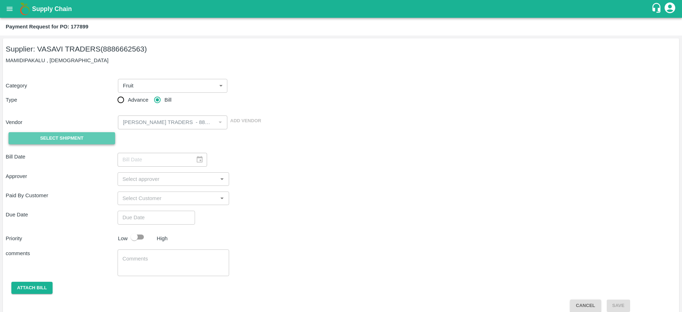
click at [80, 137] on span "Select Shipment" at bounding box center [61, 138] width 43 height 8
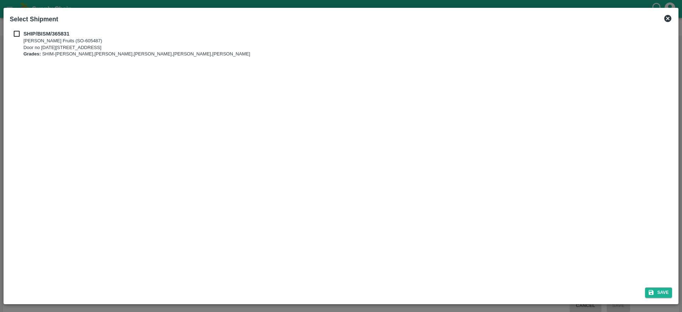
click at [41, 41] on p "[PERSON_NAME] Fruits (SO-605487)" at bounding box center [136, 41] width 227 height 7
click at [20, 35] on input "checkbox" at bounding box center [17, 34] width 14 height 8
checkbox input "true"
click at [665, 292] on button "Save" at bounding box center [658, 292] width 27 height 10
type input "22/09/2025"
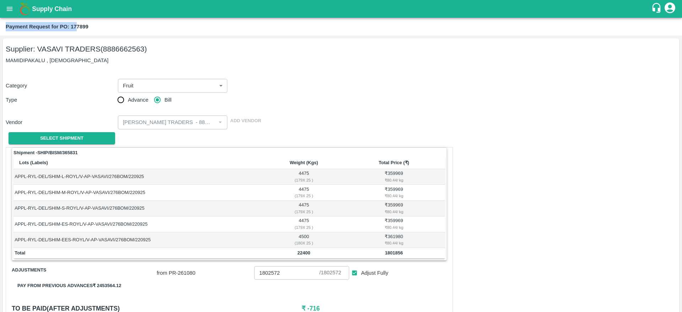
drag, startPoint x: 77, startPoint y: 17, endPoint x: 77, endPoint y: 23, distance: 6.0
click at [77, 23] on div "Supply Chain Payment Request for PO: 177899 Supplier: VASAVI TRADERS (888666256…" at bounding box center [341, 156] width 682 height 312
click at [77, 23] on h2 "Payment Request for PO: 177899" at bounding box center [47, 26] width 83 height 9
drag, startPoint x: 90, startPoint y: 27, endPoint x: 71, endPoint y: 26, distance: 19.5
click at [71, 26] on div "Payment Request for PO: 177899" at bounding box center [340, 26] width 669 height 9
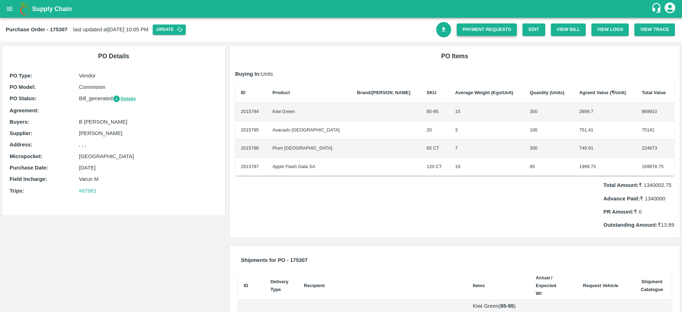
click at [482, 25] on link "Payment Requests" at bounding box center [487, 29] width 60 height 12
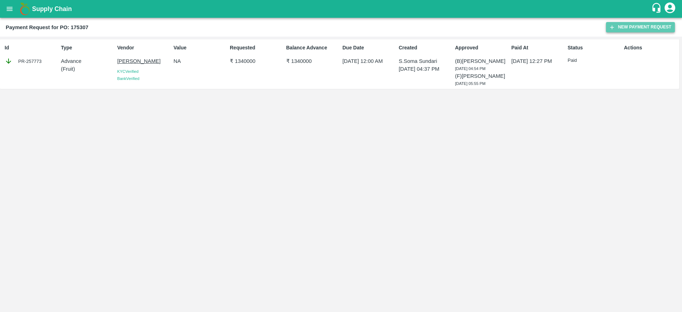
click at [641, 32] on button "New Payment Request" at bounding box center [640, 27] width 69 height 10
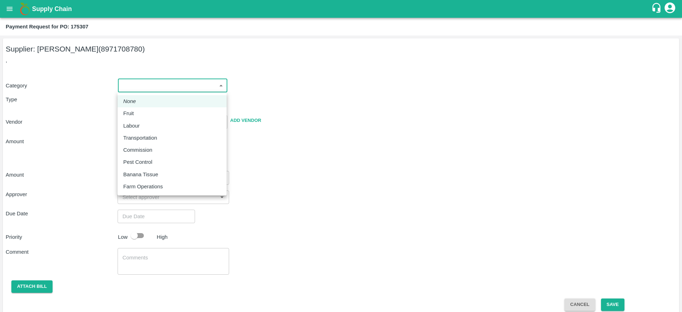
click at [207, 87] on body "Supply Chain Payment Request for PO: 175307 Supplier: [PERSON_NAME] (8971708780…" at bounding box center [341, 156] width 682 height 312
click at [153, 115] on div "Fruit" at bounding box center [172, 113] width 98 height 8
type input "1"
type input "[PERSON_NAME] - 8971708780(Supplier)"
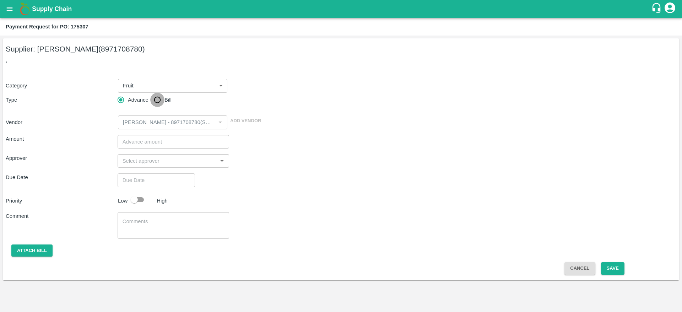
click at [160, 101] on input "Bill" at bounding box center [157, 100] width 14 height 14
radio input "true"
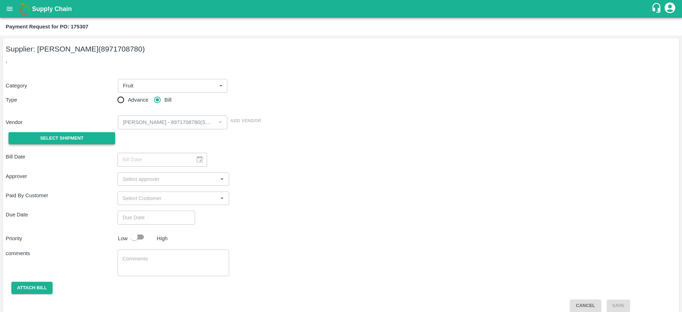
click at [96, 133] on div "Select Shipment" at bounding box center [62, 138] width 112 height 18
click at [96, 133] on button "Select Shipment" at bounding box center [62, 138] width 107 height 12
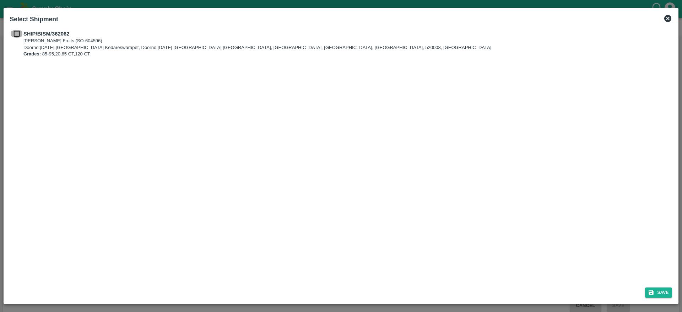
click at [16, 34] on input "checkbox" at bounding box center [17, 34] width 14 height 8
checkbox input "true"
click at [667, 288] on button "Save" at bounding box center [658, 292] width 27 height 10
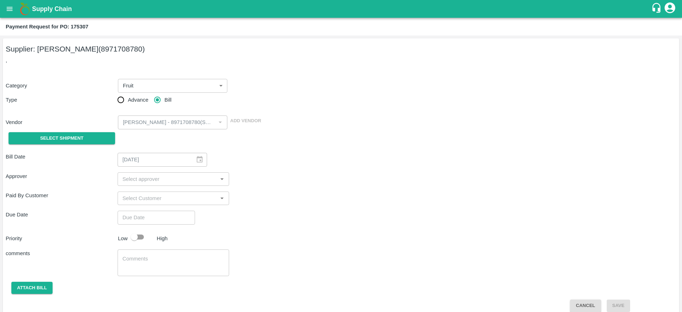
type input "[DATE]"
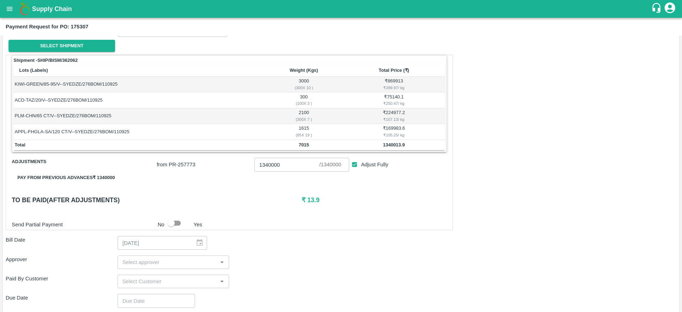
scroll to position [112, 0]
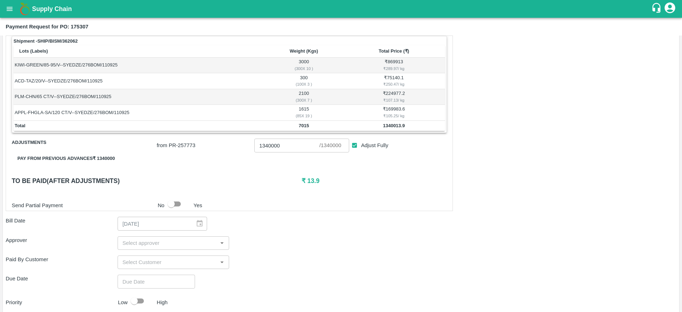
click at [326, 220] on div "Bill Date 12/09/2025 ​" at bounding box center [341, 224] width 671 height 14
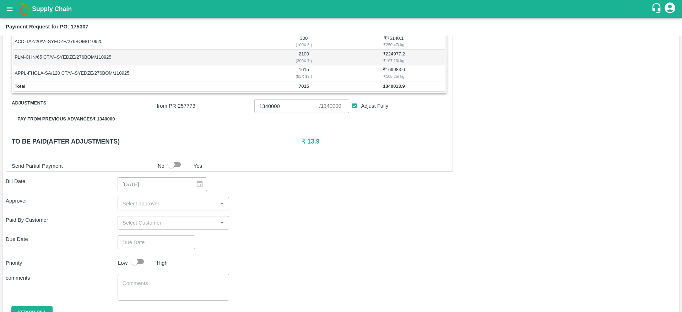
scroll to position [181, 0]
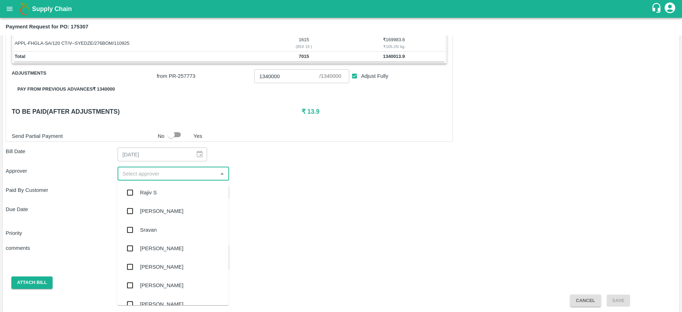
click at [177, 176] on input "input" at bounding box center [168, 173] width 96 height 9
type input "prav"
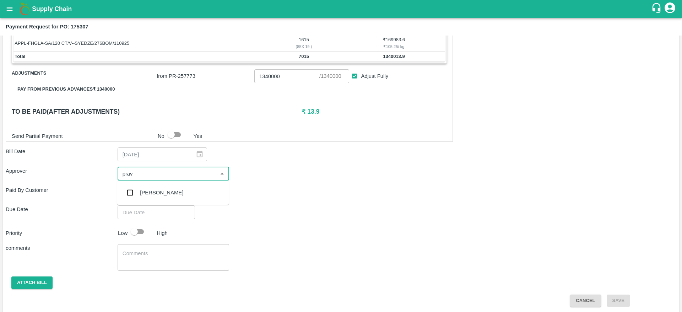
click at [133, 192] on input "checkbox" at bounding box center [130, 192] width 14 height 14
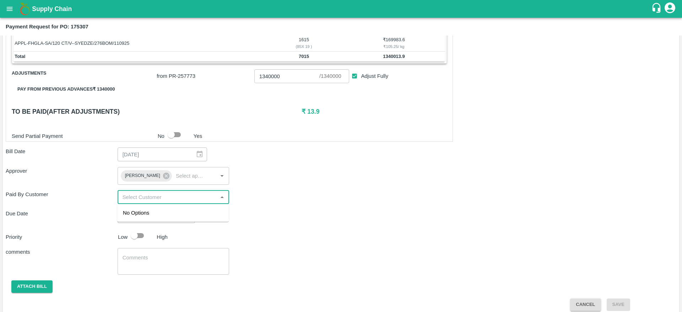
click at [146, 198] on input "input" at bounding box center [168, 197] width 96 height 9
drag, startPoint x: 260, startPoint y: 204, endPoint x: 171, endPoint y: 224, distance: 91.8
click at [171, 224] on div "Shipment - SHIP/BISM/362062 Lots (Labels) Weight (Kgs) Total Price (₹) KIWI-GRE…" at bounding box center [341, 138] width 671 height 345
type input "DD/MM/YYYY hh:mm aa"
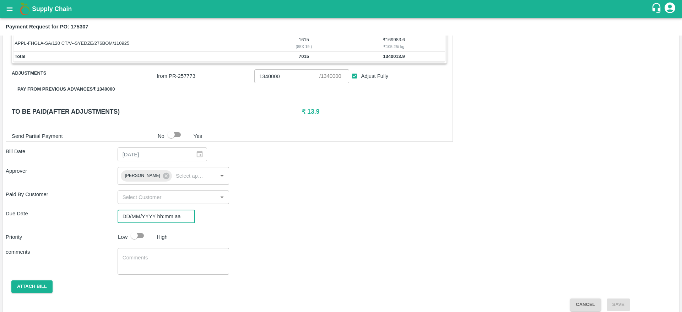
click at [171, 219] on input "DD/MM/YYYY hh:mm aa" at bounding box center [154, 217] width 72 height 14
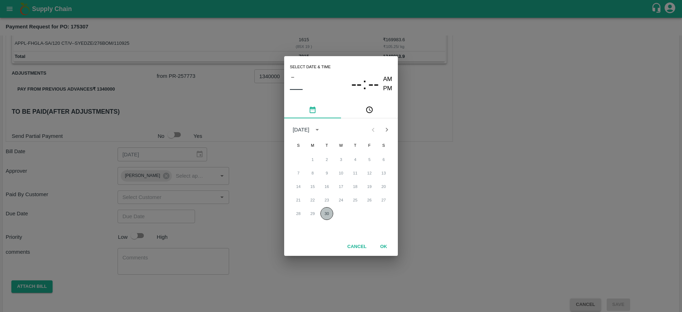
click at [332, 211] on button "30" at bounding box center [326, 213] width 13 height 13
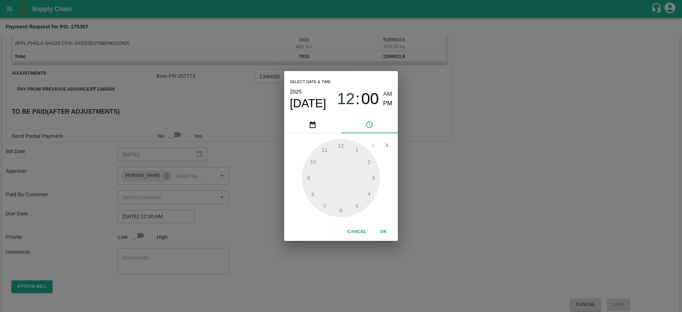
click at [316, 162] on div at bounding box center [341, 178] width 78 height 78
click at [384, 103] on div "12 : 00 AM PM" at bounding box center [364, 99] width 55 height 19
click at [384, 103] on span "PM" at bounding box center [387, 104] width 9 height 10
click at [327, 147] on div at bounding box center [341, 178] width 78 height 78
type input "[DATE] 11:00 PM"
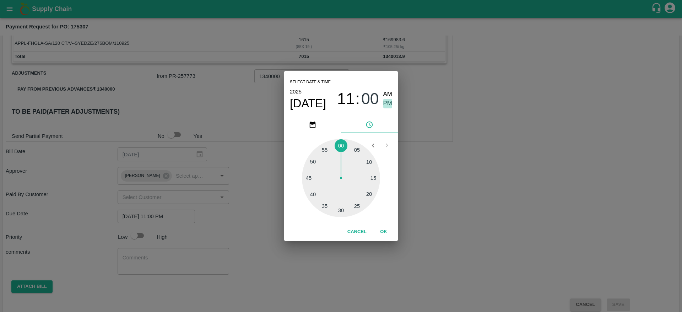
click at [387, 102] on span "PM" at bounding box center [387, 104] width 9 height 10
click at [384, 229] on button "OK" at bounding box center [383, 232] width 23 height 12
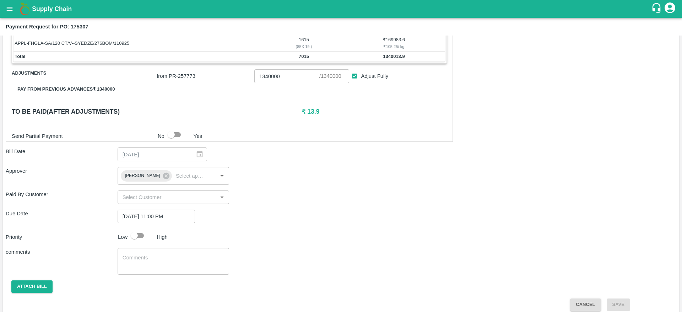
click at [261, 235] on div "Priority Low High" at bounding box center [340, 236] width 674 height 14
click at [147, 246] on div "Shipment - SHIP/BISM/362062 Lots (Labels) Weight (Kgs) Total Price (₹) KIWI-GRE…" at bounding box center [341, 138] width 671 height 345
click at [146, 251] on div "x ​" at bounding box center [174, 261] width 112 height 27
type textarea "NA"
click at [35, 292] on button "Attach bill" at bounding box center [31, 286] width 41 height 12
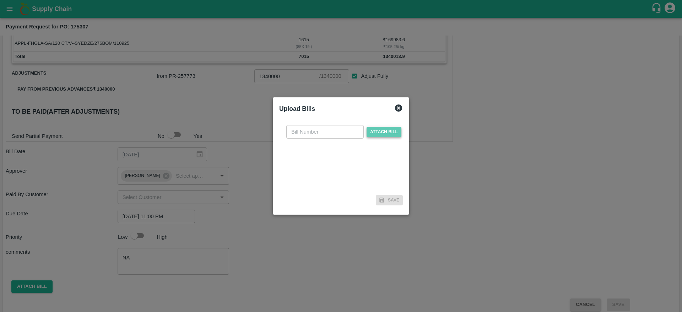
click at [378, 133] on span "Attach bill" at bounding box center [384, 132] width 35 height 10
click at [0, 0] on input "Attach bill" at bounding box center [0, 0] width 0 height 0
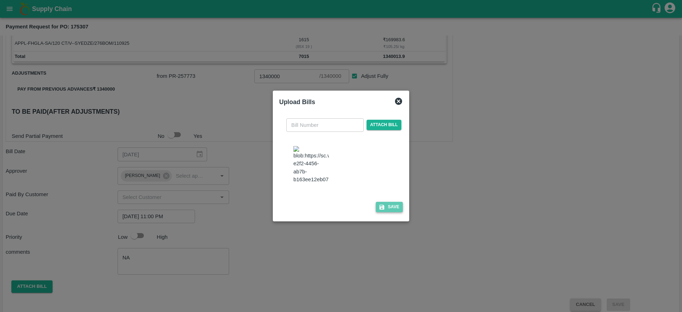
click at [382, 207] on button "Save" at bounding box center [389, 207] width 27 height 10
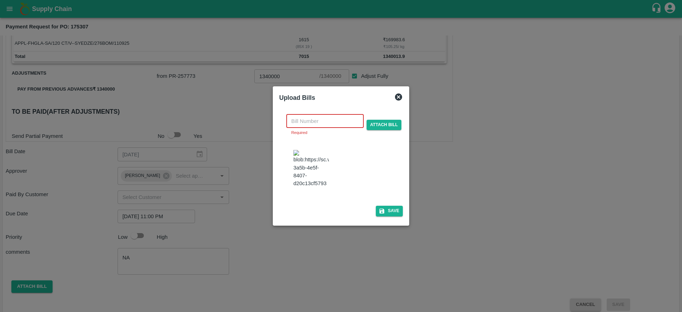
click at [340, 116] on input "text" at bounding box center [324, 121] width 77 height 14
drag, startPoint x: 396, startPoint y: 97, endPoint x: 398, endPoint y: 91, distance: 6.4
click at [398, 91] on div "Upload Bills" at bounding box center [340, 98] width 129 height 16
click at [398, 93] on icon at bounding box center [398, 97] width 9 height 9
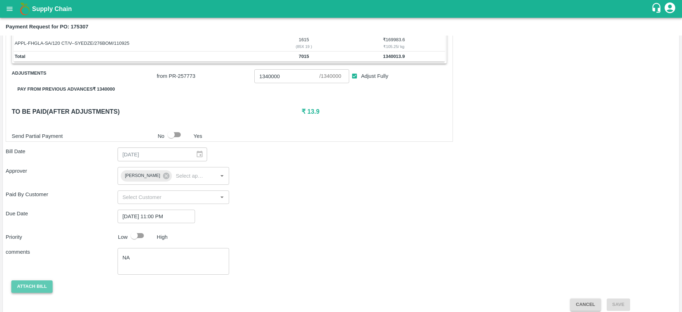
click at [28, 281] on button "Attach bill" at bounding box center [31, 286] width 41 height 12
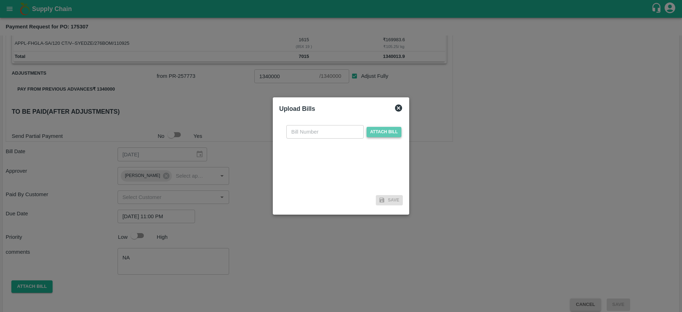
click at [389, 131] on span "Attach bill" at bounding box center [384, 132] width 35 height 10
click at [0, 0] on input "Attach bill" at bounding box center [0, 0] width 0 height 0
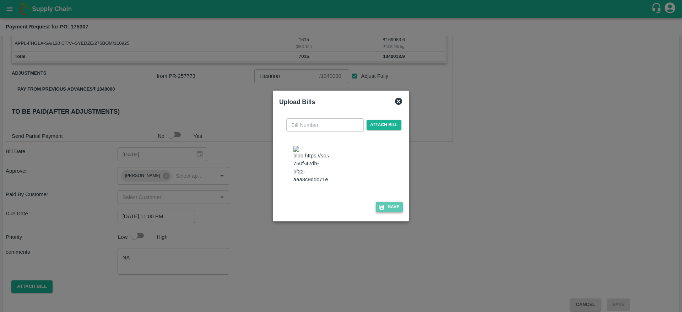
click at [386, 212] on button "Save" at bounding box center [389, 207] width 27 height 10
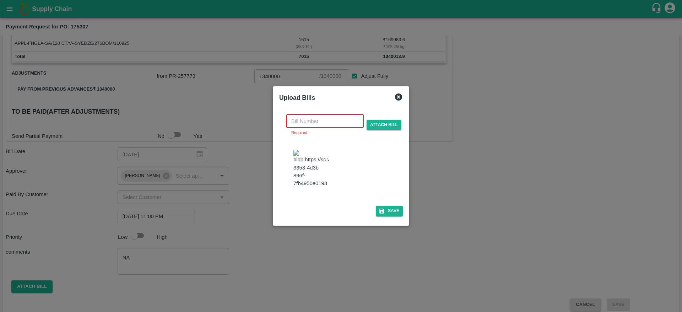
click at [338, 116] on input "text" at bounding box center [324, 121] width 77 height 14
paste input "175307"
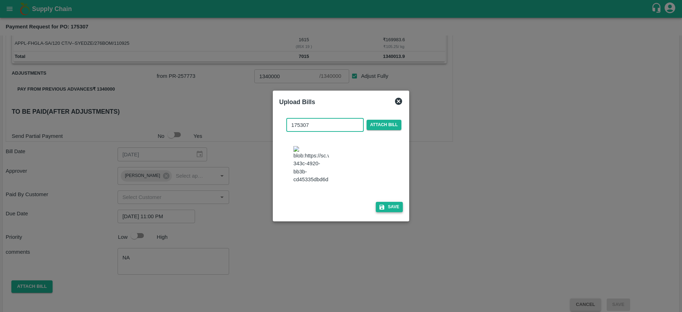
type input "175307"
click at [392, 208] on button "Save" at bounding box center [389, 207] width 27 height 10
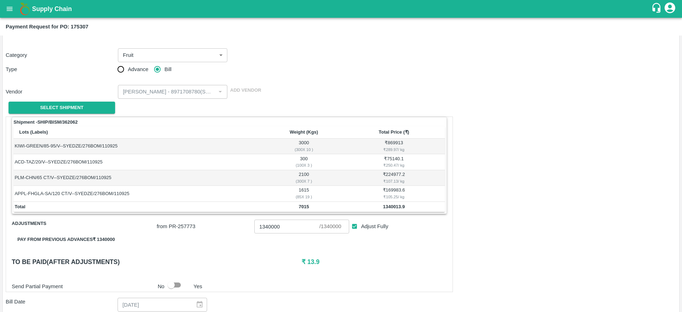
scroll to position [28, 0]
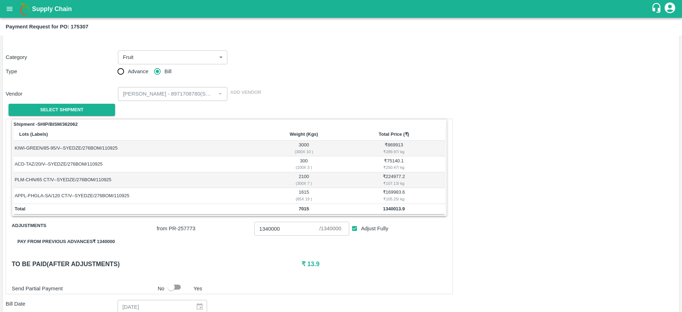
click at [491, 196] on div "Shipment - SHIP/BISM/362062 Lots (Labels) Weight (Kgs) Total Price (₹) KIWI-GRE…" at bounding box center [341, 310] width 671 height 382
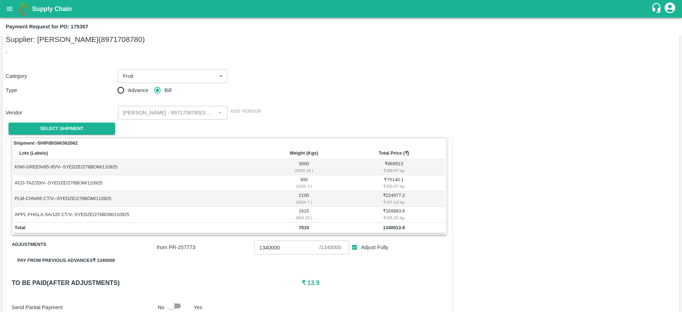
scroll to position [236, 0]
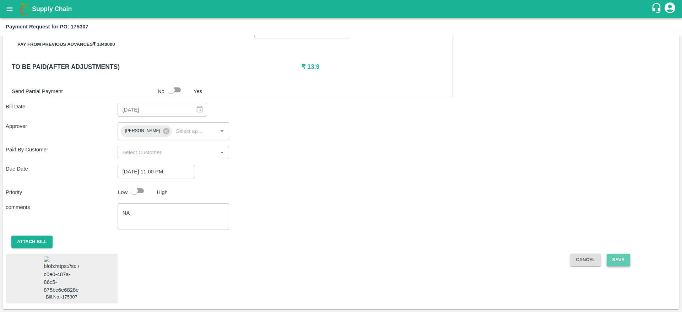
click at [618, 254] on button "Save" at bounding box center [618, 260] width 23 height 12
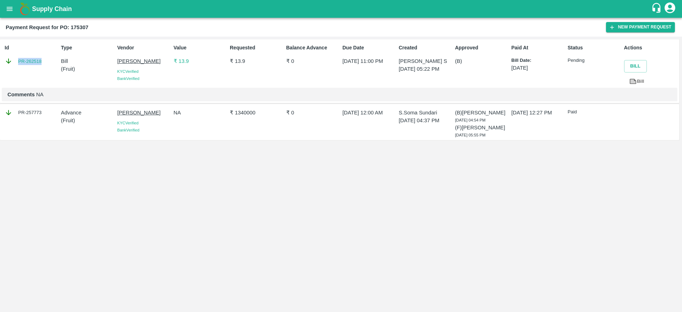
drag, startPoint x: 44, startPoint y: 61, endPoint x: 15, endPoint y: 63, distance: 29.9
click at [15, 63] on div "PR-262518" at bounding box center [31, 61] width 53 height 8
copy link "PR-262518"
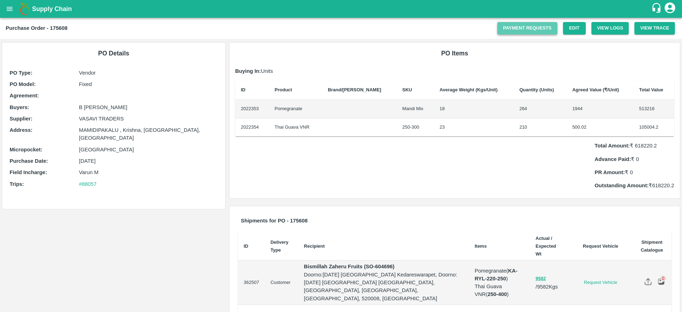
click at [523, 30] on link "Payment Requests" at bounding box center [527, 28] width 60 height 12
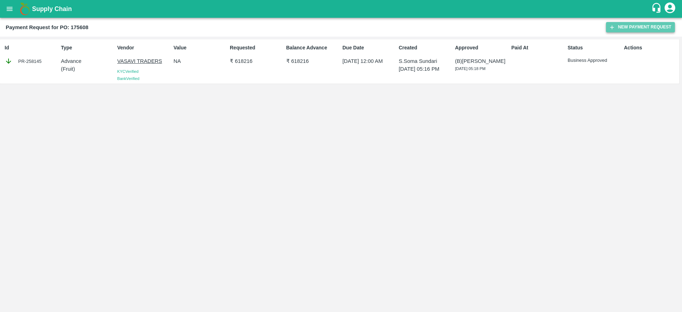
click at [621, 31] on button "New Payment Request" at bounding box center [640, 27] width 69 height 10
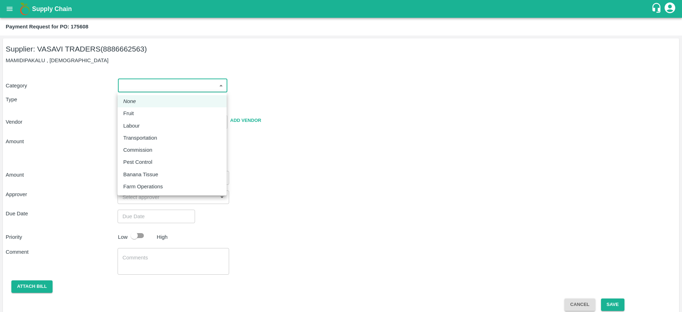
click at [213, 87] on body "Supply Chain Payment Request for PO: 175608 Supplier: VASAVI TRADERS (888666256…" at bounding box center [341, 156] width 682 height 312
click at [170, 110] on div "Fruit" at bounding box center [172, 113] width 98 height 8
type input "1"
type input "VASAVI TRADERS - 8886662563(Supplier)"
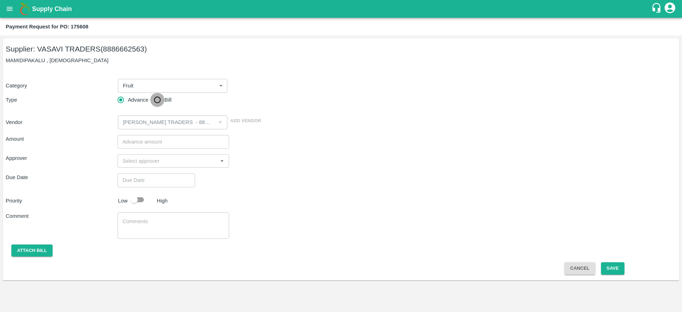
click at [159, 103] on input "Bill" at bounding box center [157, 100] width 14 height 14
radio input "true"
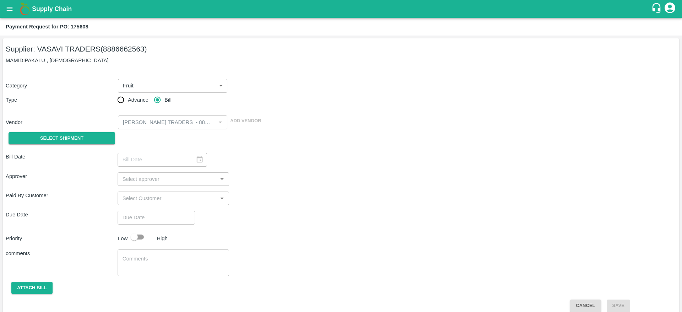
click at [92, 145] on div "Select Shipment" at bounding box center [62, 138] width 112 height 18
click at [82, 139] on span "Select Shipment" at bounding box center [61, 138] width 43 height 8
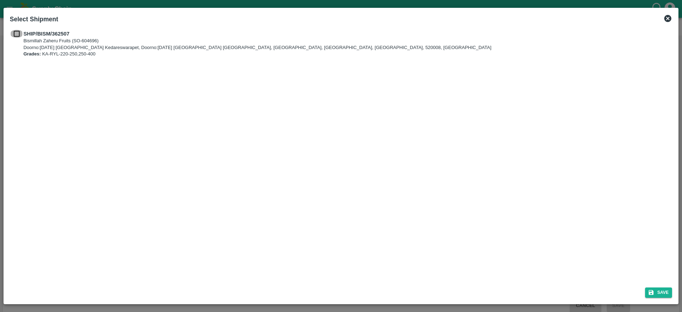
click at [19, 36] on input "checkbox" at bounding box center [17, 34] width 14 height 8
checkbox input "true"
click at [659, 293] on button "Save" at bounding box center [658, 292] width 27 height 10
type input "12/09/2025"
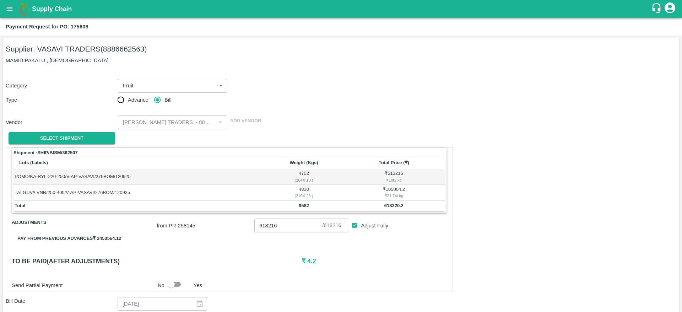
click at [616, 179] on div "Shipment - SHIP/BISM/362507 Lots (Labels) Weight (Kgs) Total Price (₹) POMO/KA-…" at bounding box center [341, 301] width 671 height 309
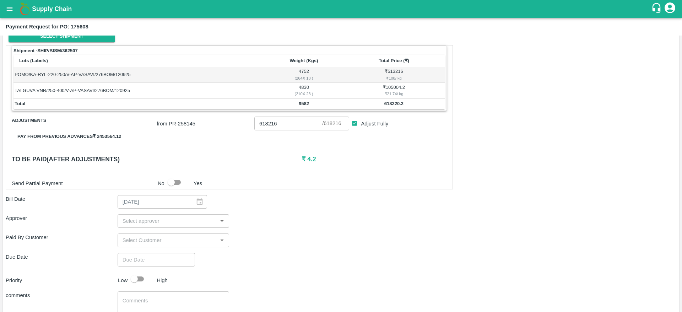
scroll to position [132, 0]
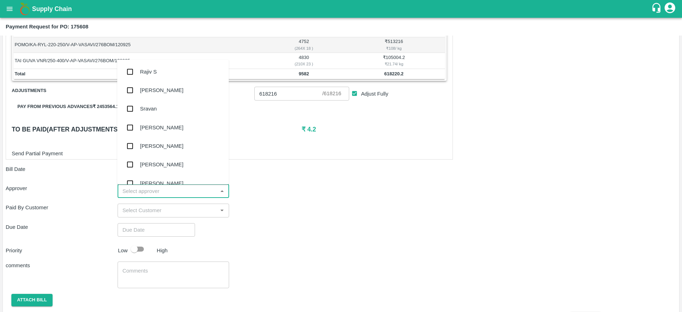
click at [174, 189] on input "input" at bounding box center [168, 191] width 96 height 9
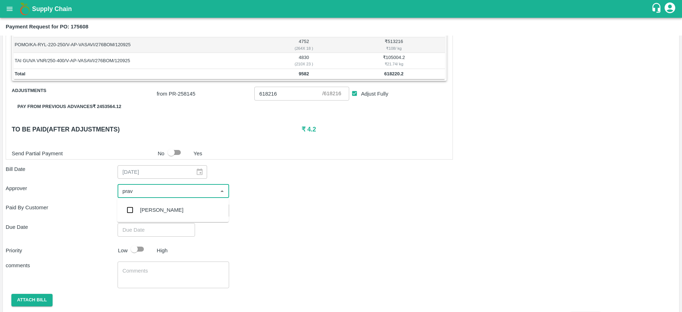
type input "prave"
click at [132, 211] on input "checkbox" at bounding box center [130, 210] width 14 height 14
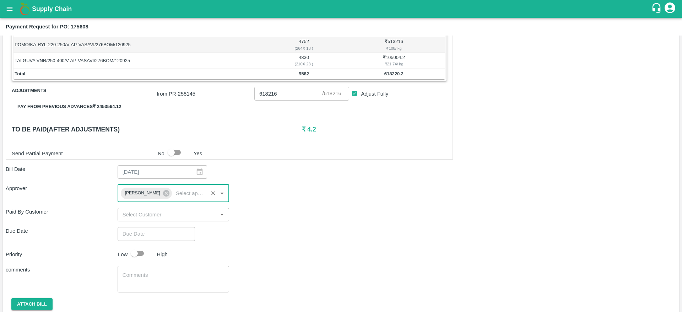
type input "DD/MM/YYYY hh:mm aa"
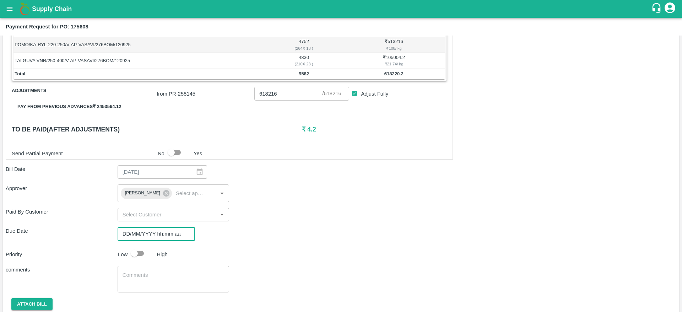
click at [170, 229] on input "DD/MM/YYYY hh:mm aa" at bounding box center [154, 234] width 72 height 14
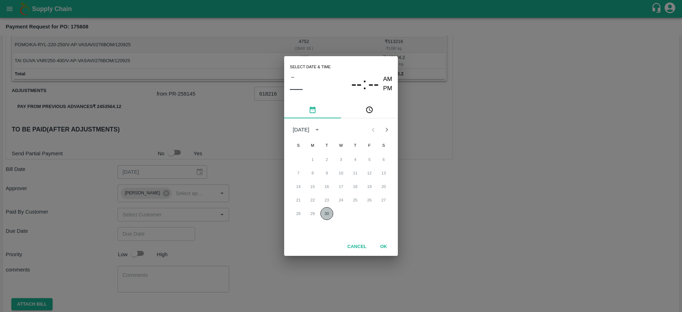
click at [324, 214] on button "30" at bounding box center [326, 213] width 13 height 13
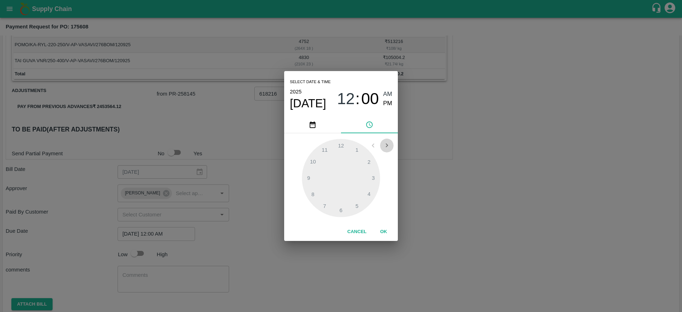
click at [386, 142] on icon "Open next view" at bounding box center [387, 145] width 8 height 8
click at [375, 144] on icon "Open previous view" at bounding box center [373, 145] width 8 height 8
click at [321, 149] on div at bounding box center [341, 178] width 78 height 78
click at [382, 236] on button "OK" at bounding box center [383, 232] width 23 height 12
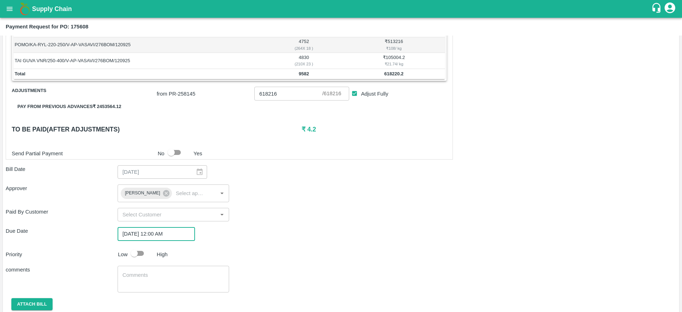
click at [162, 236] on input "[DATE] 12:00 AM" at bounding box center [154, 234] width 72 height 14
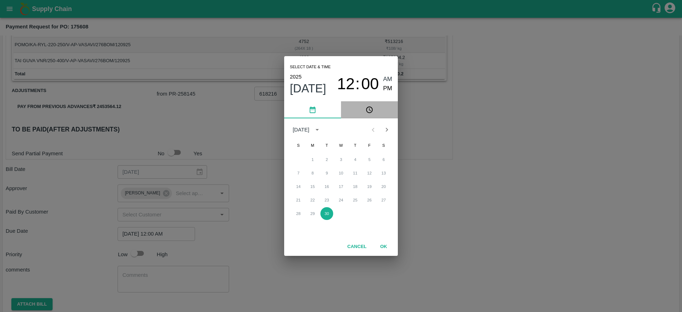
click at [366, 114] on button "pick time" at bounding box center [369, 109] width 57 height 17
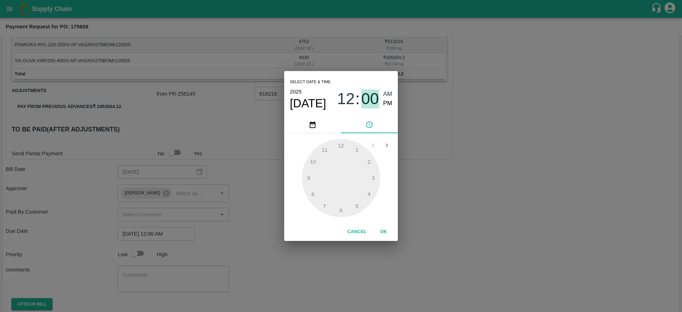
click at [373, 99] on span "00" at bounding box center [370, 99] width 18 height 18
click at [353, 96] on span "12" at bounding box center [346, 99] width 18 height 18
click at [324, 145] on div at bounding box center [341, 178] width 78 height 78
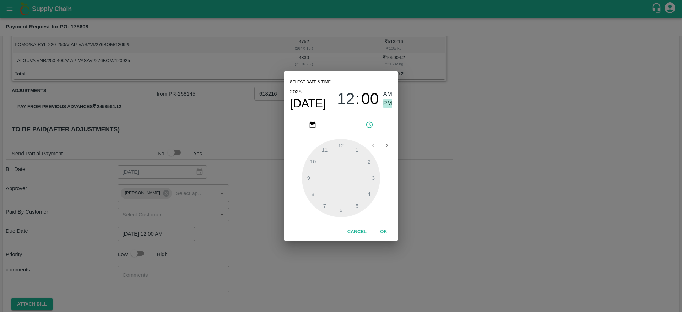
click at [391, 106] on span "PM" at bounding box center [387, 104] width 9 height 10
click at [388, 230] on button "OK" at bounding box center [383, 232] width 23 height 12
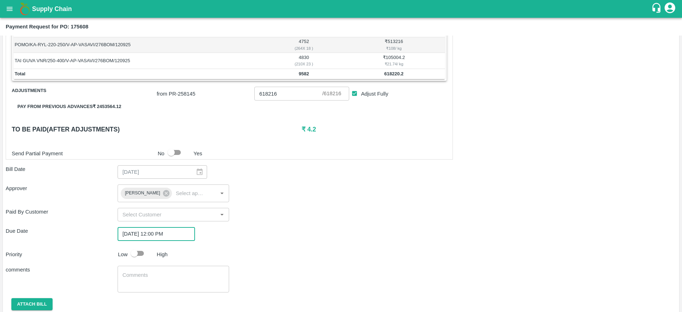
click at [179, 233] on input "[DATE] 12:00 PM" at bounding box center [154, 234] width 72 height 14
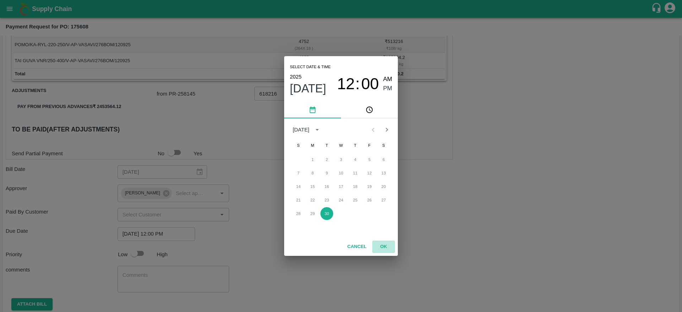
click at [379, 244] on button "OK" at bounding box center [383, 247] width 23 height 12
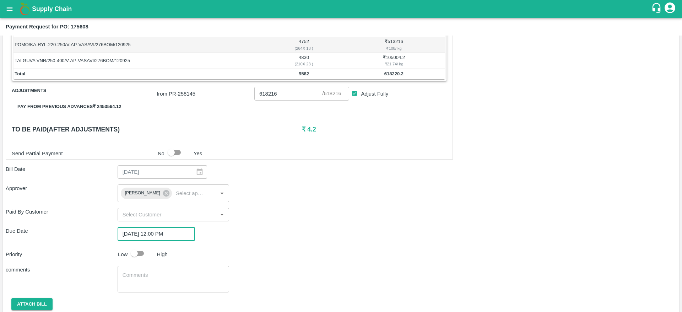
click at [182, 231] on input "[DATE] 12:00 PM" at bounding box center [154, 234] width 72 height 14
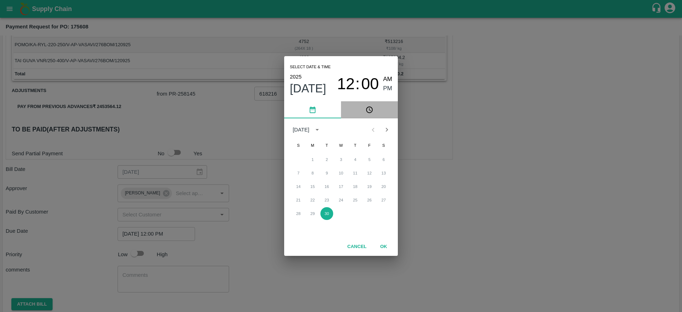
click at [373, 113] on icon "pick time" at bounding box center [370, 110] width 8 height 8
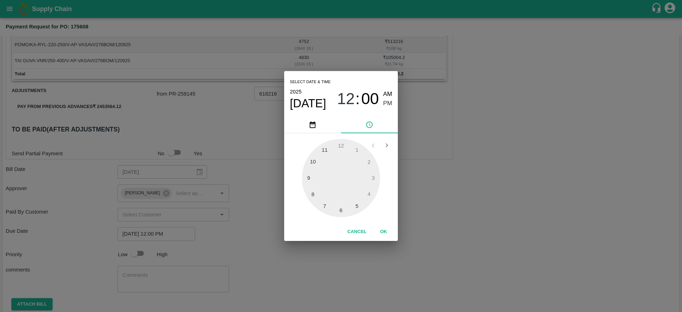
click at [325, 150] on div at bounding box center [341, 178] width 78 height 78
type input "[DATE] 11:00 PM"
click at [389, 107] on span "PM" at bounding box center [387, 104] width 9 height 10
click at [383, 233] on button "OK" at bounding box center [383, 232] width 23 height 12
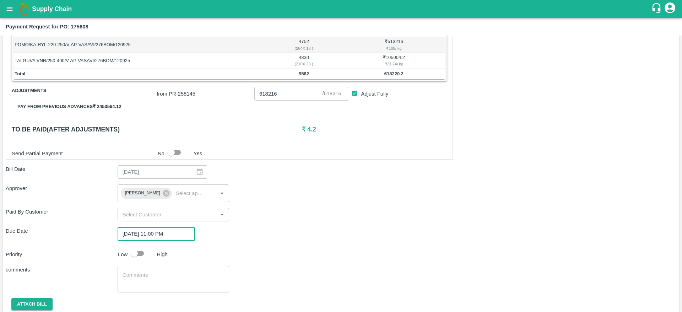
click at [301, 241] on div "Shipment - SHIP/BISM/362507 Lots (Labels) Weight (Kgs) Total Price (₹) POMO/KA-…" at bounding box center [341, 171] width 671 height 313
click at [195, 290] on div "x ​" at bounding box center [174, 279] width 112 height 27
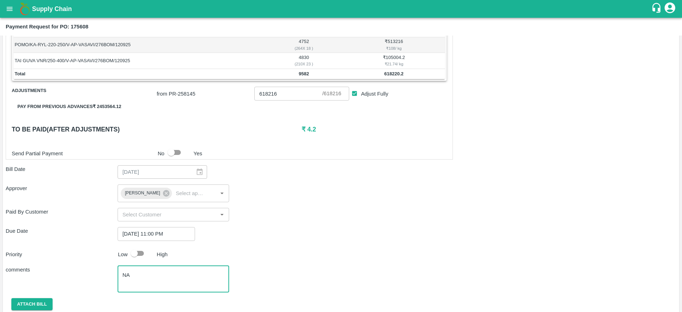
type textarea "NA"
click at [278, 251] on div "Priority Low High" at bounding box center [340, 254] width 674 height 14
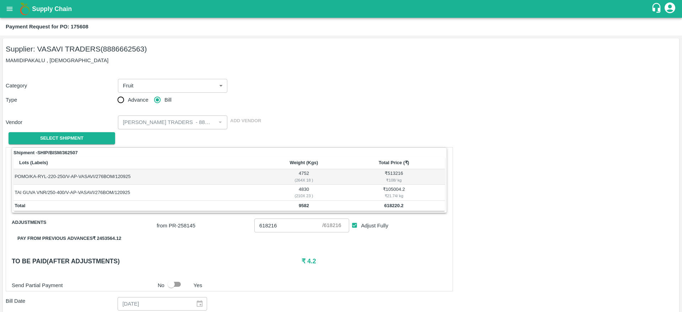
scroll to position [157, 0]
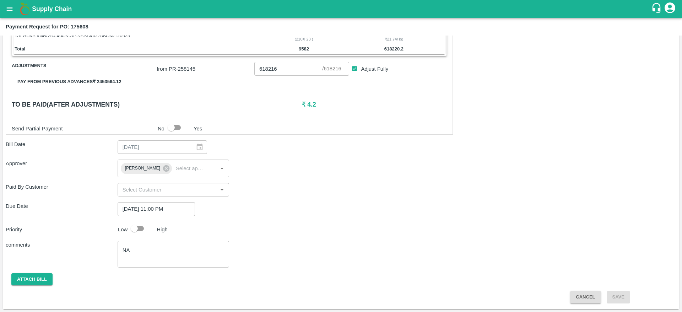
click at [54, 279] on span "Attach bill" at bounding box center [32, 279] width 53 height 6
click at [48, 281] on button "Attach bill" at bounding box center [31, 279] width 41 height 12
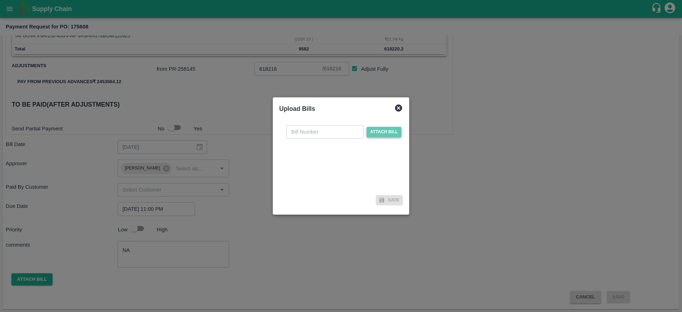
click at [369, 129] on span "Attach bill" at bounding box center [384, 132] width 35 height 10
click at [0, 0] on input "Attach bill" at bounding box center [0, 0] width 0 height 0
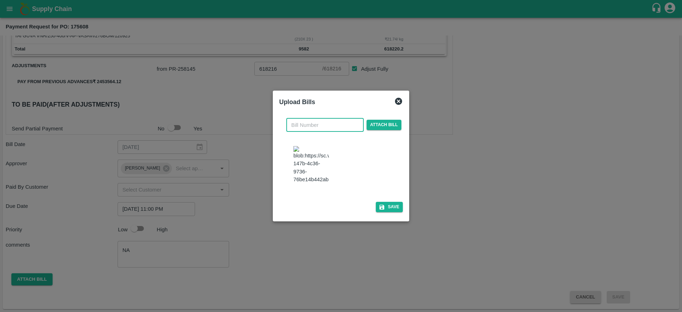
click at [353, 124] on input "text" at bounding box center [324, 125] width 77 height 14
paste input "175608"
type input "175608"
click at [398, 212] on button "Save" at bounding box center [389, 207] width 27 height 10
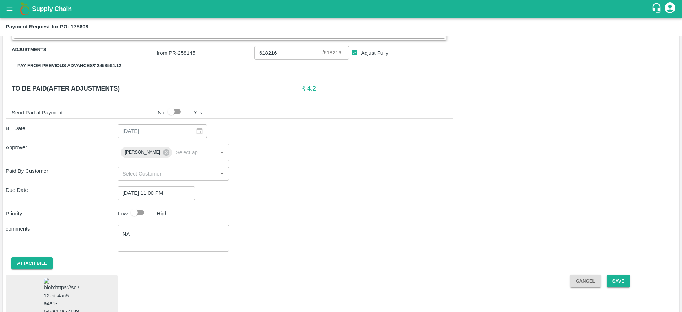
scroll to position [202, 0]
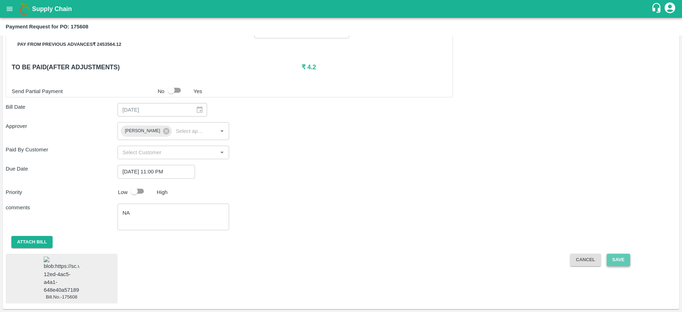
click at [620, 254] on button "Save" at bounding box center [618, 260] width 23 height 12
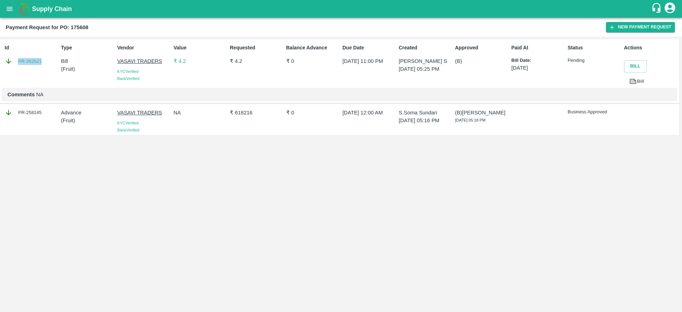
drag, startPoint x: 43, startPoint y: 65, endPoint x: 14, endPoint y: 63, distance: 29.9
click at [14, 63] on div "PR-262521" at bounding box center [31, 61] width 53 height 8
copy link "PR-262521"
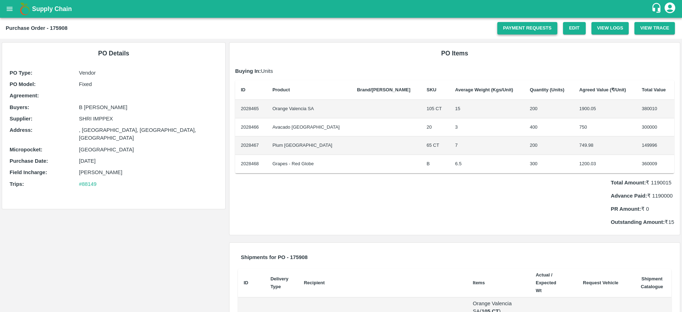
click at [529, 28] on link "Payment Requests" at bounding box center [527, 28] width 60 height 12
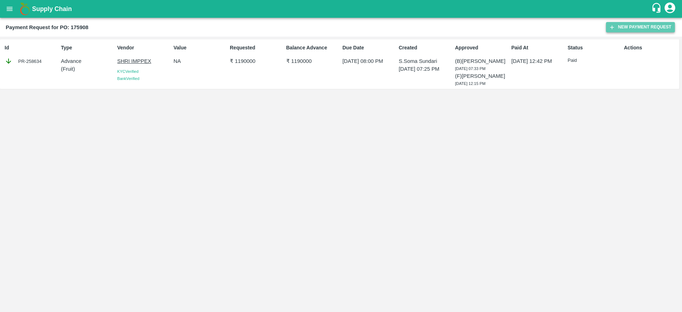
click at [625, 25] on button "New Payment Request" at bounding box center [640, 27] width 69 height 10
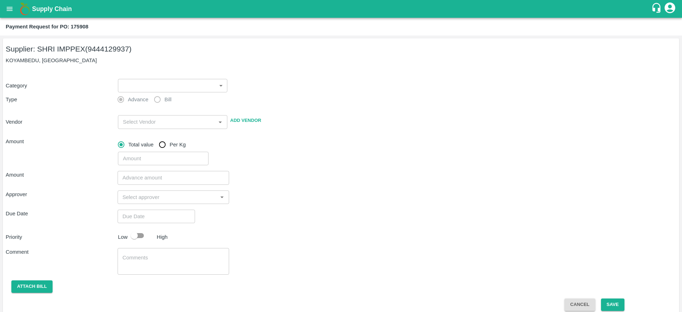
click at [149, 64] on p "KOYAMBEDU, [GEOGRAPHIC_DATA]" at bounding box center [341, 60] width 671 height 8
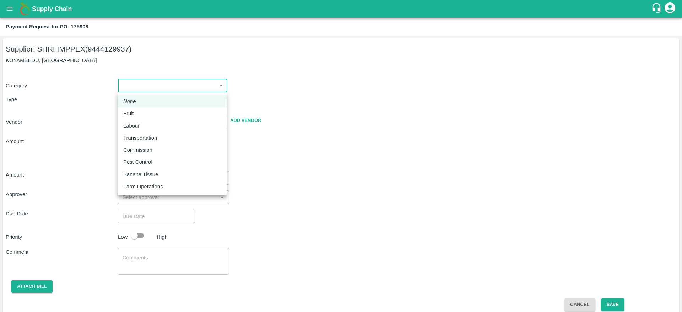
click at [149, 91] on body "Supply Chain Payment Request for PO: 175908 Supplier: SHRI IMPPEX (9444129937) …" at bounding box center [341, 156] width 682 height 312
click at [145, 111] on div "Fruit" at bounding box center [172, 113] width 98 height 8
type input "1"
type input "SHRI IMPPEX - 9444129937(Supplier)"
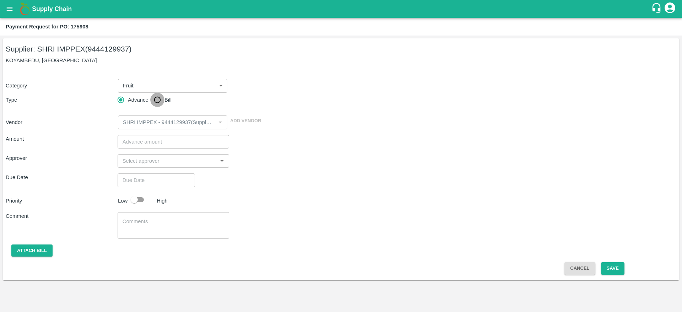
click at [163, 99] on input "Bill" at bounding box center [157, 100] width 14 height 14
radio input "true"
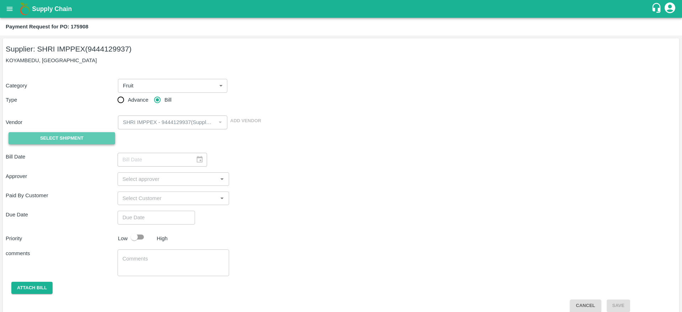
click at [94, 141] on button "Select Shipment" at bounding box center [62, 138] width 107 height 12
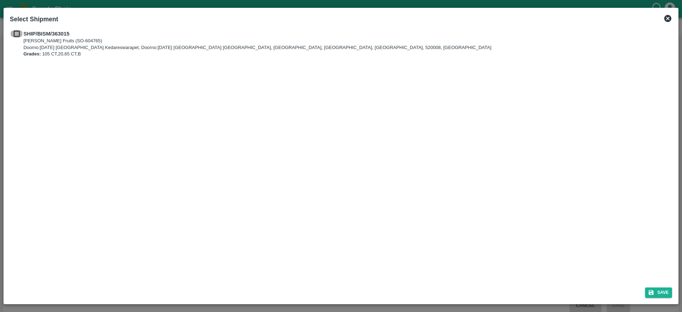
click at [15, 33] on input "checkbox" at bounding box center [17, 34] width 14 height 8
checkbox input "true"
click at [659, 296] on button "Save" at bounding box center [658, 292] width 27 height 10
type input "[DATE]"
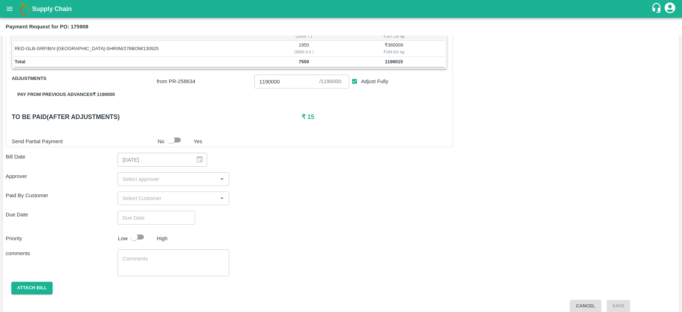
scroll to position [179, 0]
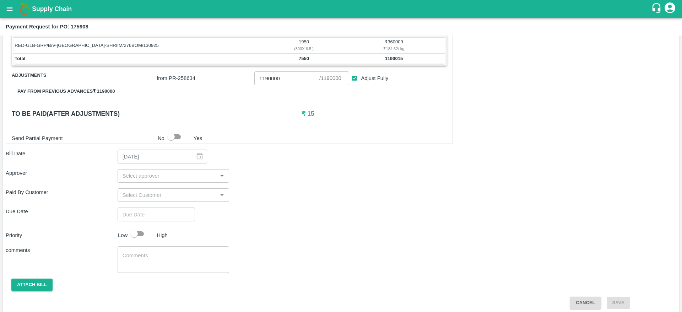
click at [174, 181] on div "​" at bounding box center [174, 176] width 112 height 14
type input "[PERSON_NAME]"
click at [132, 194] on input "checkbox" at bounding box center [130, 195] width 14 height 14
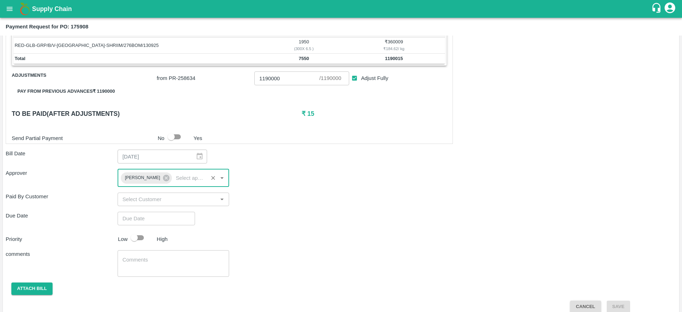
type input "DD/MM/YYYY hh:mm aa"
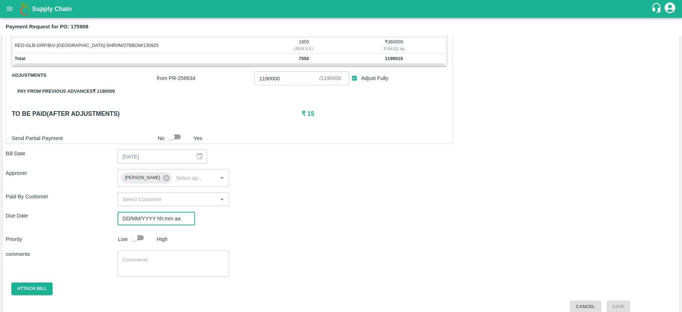
click at [158, 221] on input "DD/MM/YYYY hh:mm aa" at bounding box center [154, 219] width 72 height 14
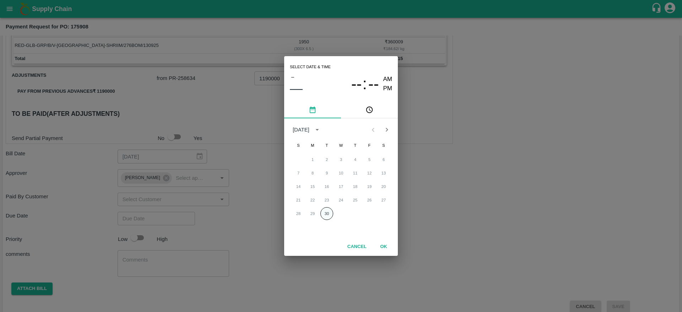
click at [324, 215] on button "30" at bounding box center [326, 213] width 13 height 13
type input "30/09/2025 12:00 AM"
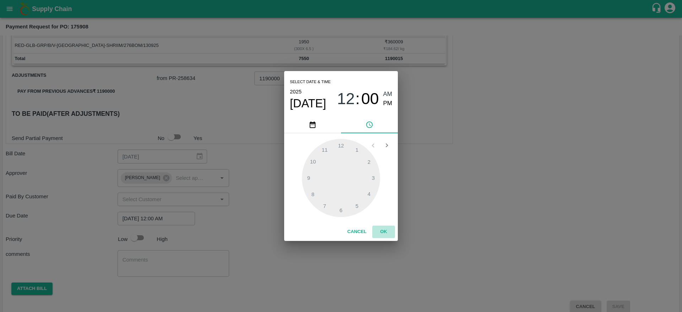
click at [383, 231] on button "OK" at bounding box center [383, 232] width 23 height 12
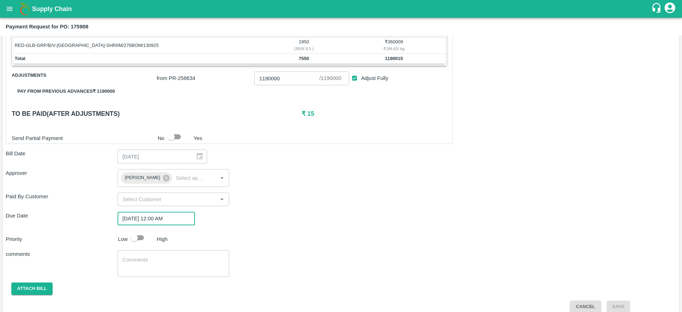
click at [147, 221] on input "30/09/2025 12:00 AM" at bounding box center [154, 219] width 72 height 14
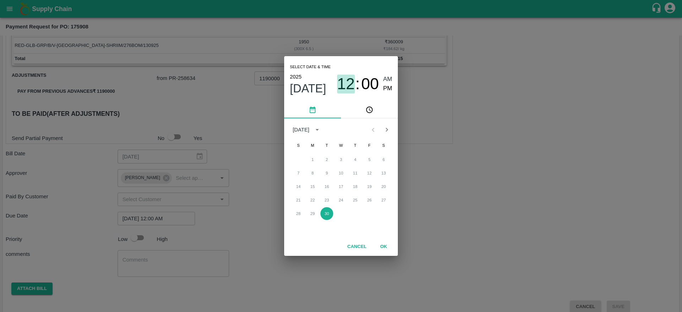
click at [348, 80] on span "12" at bounding box center [346, 84] width 18 height 18
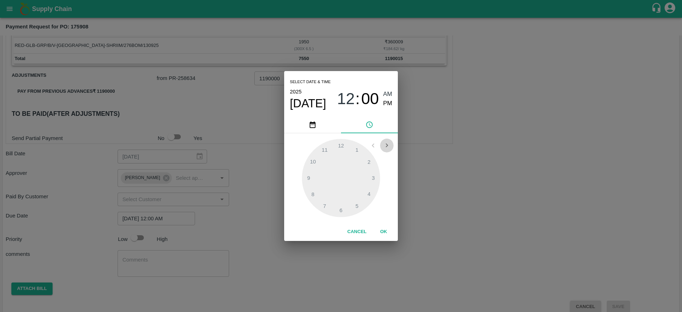
click at [387, 148] on icon "Open next view" at bounding box center [387, 145] width 8 height 8
click at [373, 146] on icon "Open previous view" at bounding box center [373, 146] width 2 height 4
click at [383, 232] on button "OK" at bounding box center [383, 232] width 23 height 12
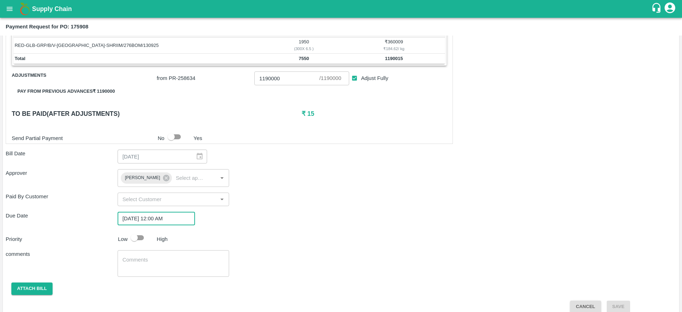
click at [156, 224] on input "[DATE] 12:00 AM" at bounding box center [154, 219] width 72 height 14
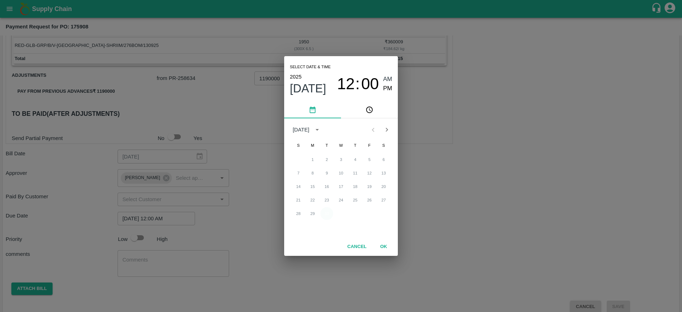
click at [324, 214] on button "30" at bounding box center [326, 213] width 13 height 13
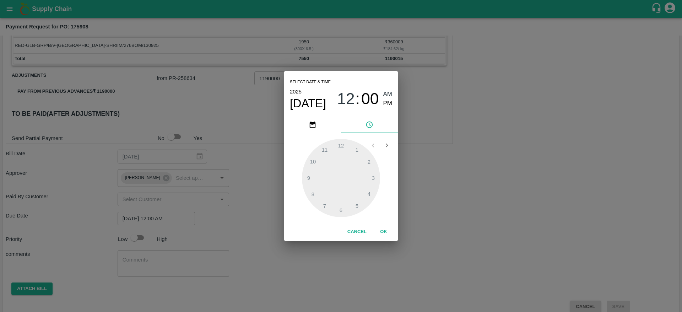
click at [324, 153] on div at bounding box center [341, 178] width 78 height 78
click at [324, 149] on div at bounding box center [341, 178] width 78 height 78
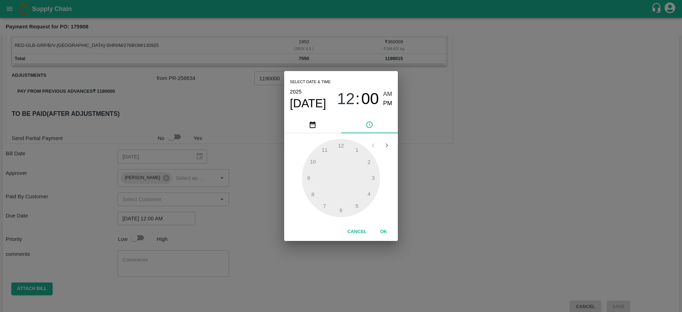
click at [344, 143] on div at bounding box center [341, 178] width 78 height 78
drag, startPoint x: 320, startPoint y: 125, endPoint x: 373, endPoint y: 125, distance: 53.3
click at [373, 125] on div at bounding box center [341, 124] width 114 height 17
click at [383, 233] on button "OK" at bounding box center [383, 232] width 23 height 12
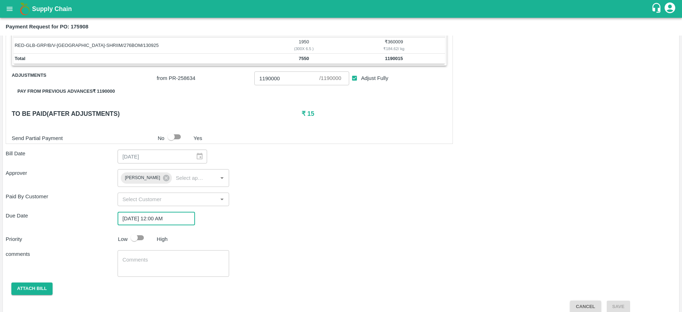
click at [169, 218] on input "[DATE] 12:00 AM" at bounding box center [154, 219] width 72 height 14
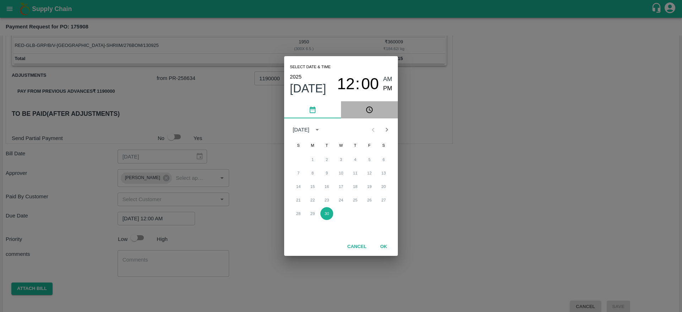
click at [373, 110] on icon "pick time" at bounding box center [370, 110] width 8 height 8
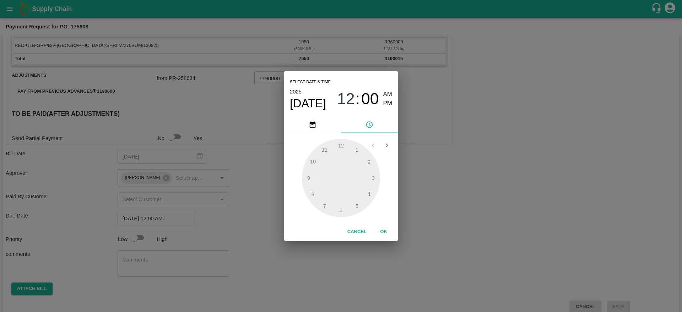
click at [313, 161] on div at bounding box center [341, 178] width 78 height 78
click at [383, 231] on button "OK" at bounding box center [383, 232] width 23 height 12
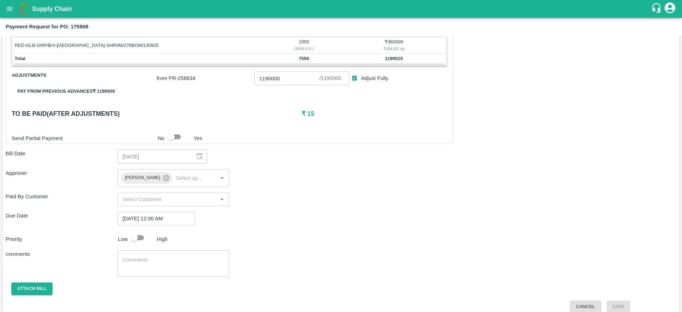
click at [324, 241] on div "Priority Low High" at bounding box center [340, 238] width 674 height 14
click at [187, 260] on textarea at bounding box center [174, 263] width 102 height 15
type textarea "NA"
click at [218, 255] on div "NA x ​" at bounding box center [174, 263] width 112 height 27
click at [253, 230] on div "Shipment - SHIP/BISM/363015 Lots (Labels) Weight (Kgs) Total Price (₹) ORNG-VAL…" at bounding box center [341, 140] width 671 height 345
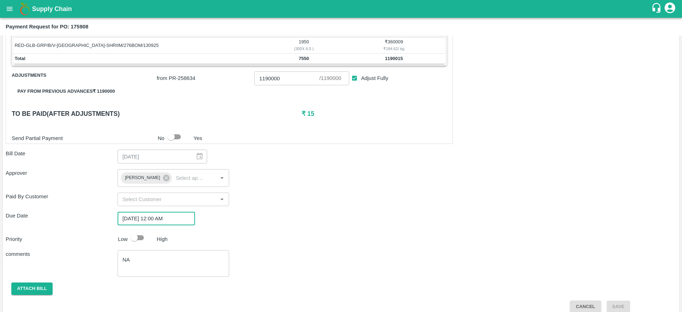
click at [166, 217] on input "[DATE] 12:00 AM" at bounding box center [154, 219] width 72 height 14
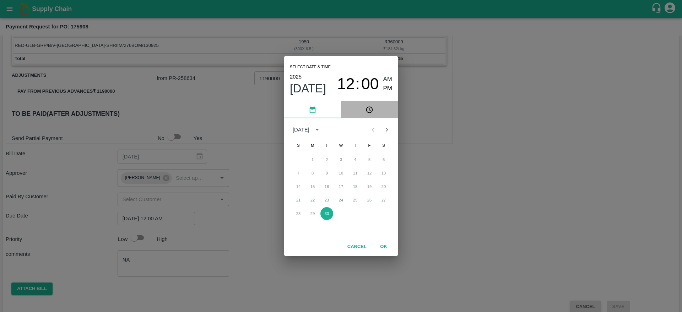
click at [373, 104] on button "pick time" at bounding box center [369, 109] width 57 height 17
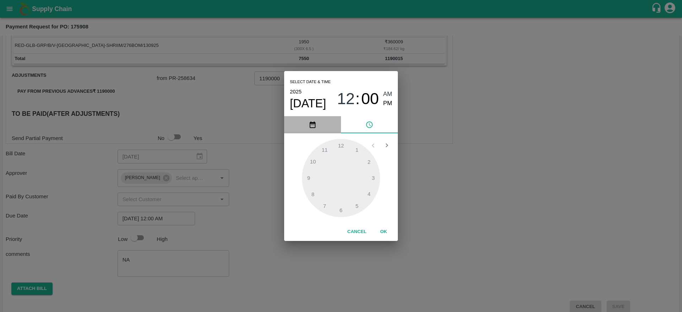
click at [310, 123] on icon "pick date" at bounding box center [313, 125] width 6 height 7
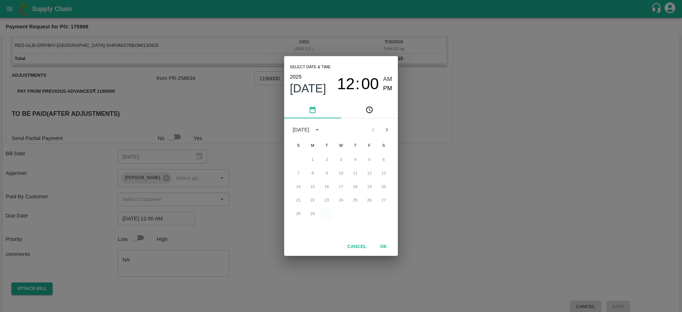
click at [329, 217] on button "30" at bounding box center [326, 213] width 13 height 13
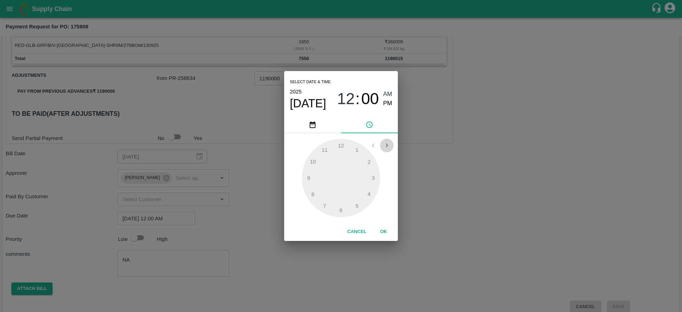
click at [387, 147] on icon "Open next view" at bounding box center [387, 145] width 8 height 8
click at [372, 145] on icon "Open previous view" at bounding box center [373, 146] width 2 height 4
click at [386, 106] on span "PM" at bounding box center [387, 104] width 9 height 10
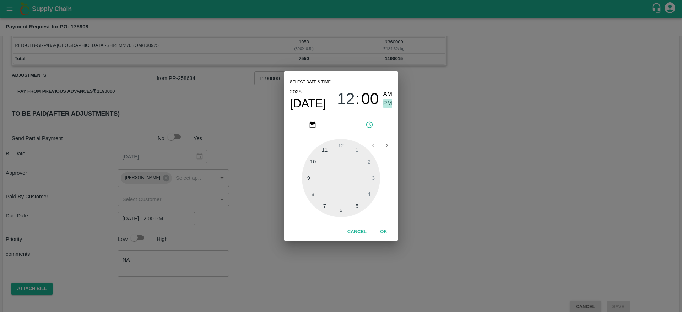
click at [386, 106] on span "PM" at bounding box center [387, 104] width 9 height 10
click at [326, 150] on div at bounding box center [341, 178] width 78 height 78
type input "[DATE] 11:00 PM"
click at [380, 235] on button "OK" at bounding box center [383, 232] width 23 height 12
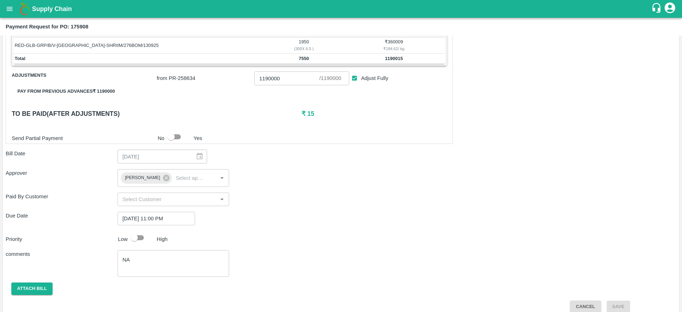
click at [380, 235] on div "Priority Low High" at bounding box center [340, 238] width 674 height 14
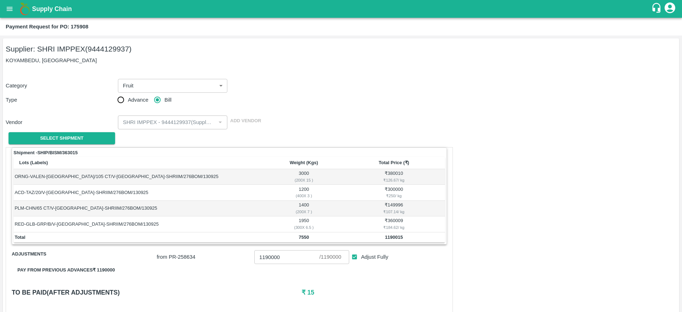
scroll to position [188, 0]
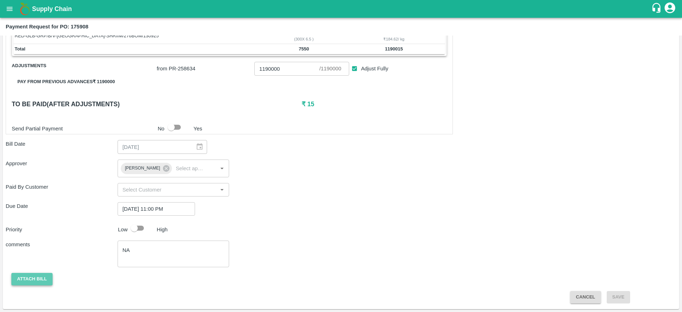
click at [28, 282] on button "Attach bill" at bounding box center [31, 279] width 41 height 12
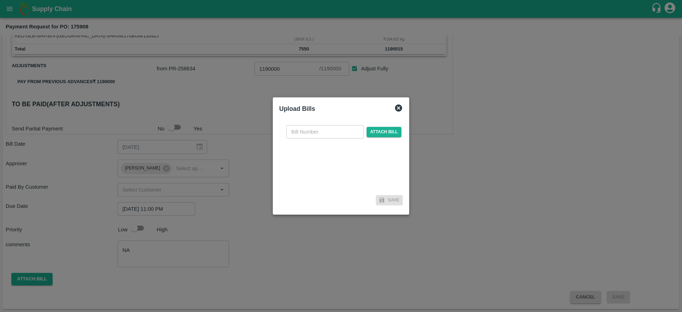
click at [334, 127] on input "text" at bounding box center [324, 132] width 77 height 14
paste input "175908"
type input "175908"
click at [389, 129] on span "Attach bill" at bounding box center [384, 132] width 35 height 10
click at [0, 0] on input "Attach bill" at bounding box center [0, 0] width 0 height 0
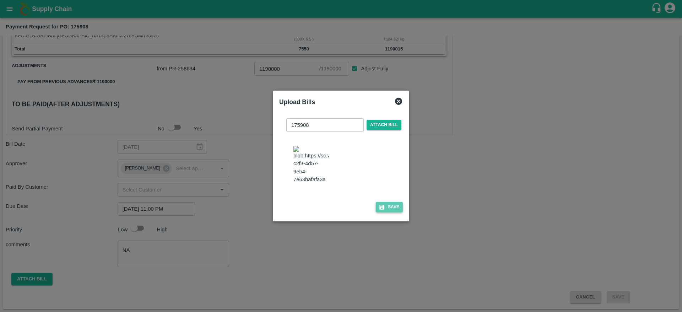
click at [398, 209] on button "Save" at bounding box center [389, 207] width 27 height 10
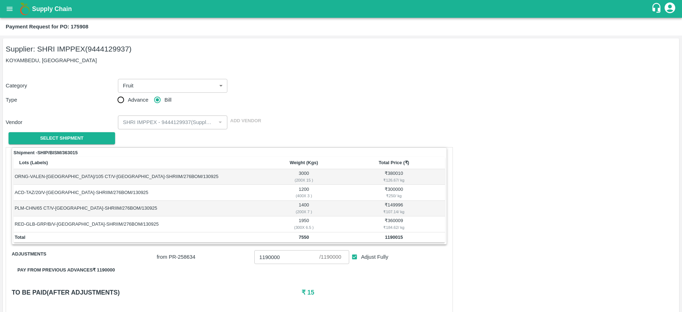
scroll to position [234, 0]
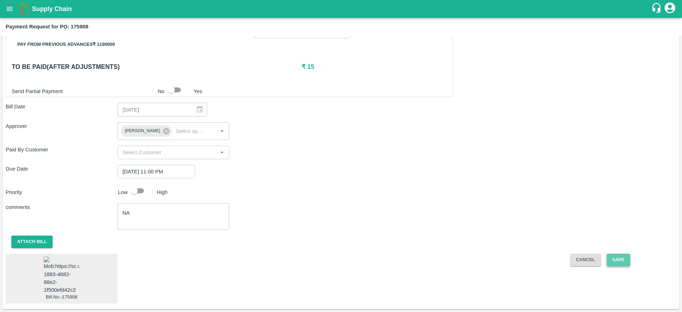
click at [624, 255] on button "Save" at bounding box center [618, 260] width 23 height 12
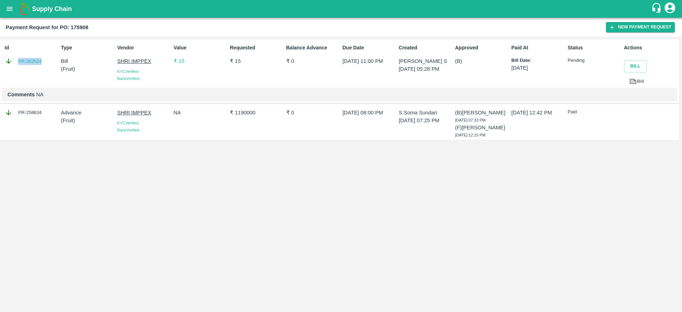
drag, startPoint x: 47, startPoint y: 61, endPoint x: 16, endPoint y: 64, distance: 31.0
click at [16, 64] on div "PR-262524" at bounding box center [31, 61] width 53 height 8
copy link "PR-262524"
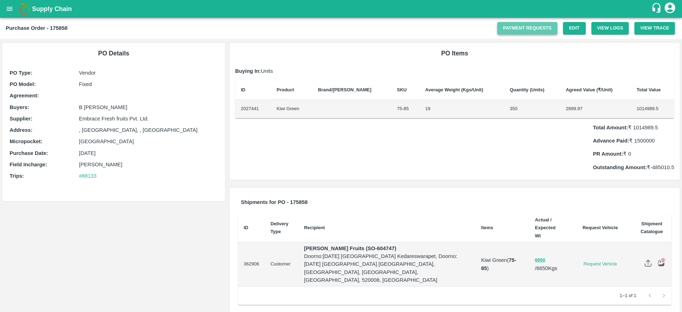
click at [514, 31] on link "Payment Requests" at bounding box center [527, 28] width 60 height 12
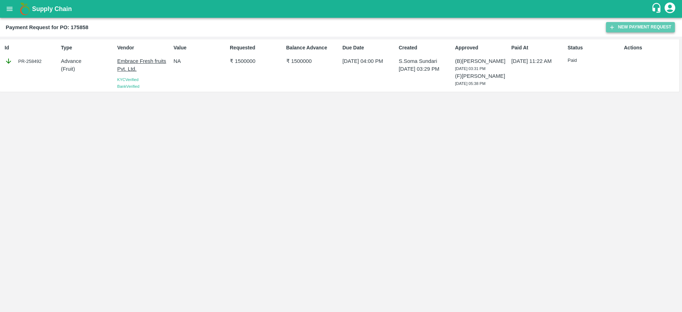
click at [619, 27] on button "New Payment Request" at bounding box center [640, 27] width 69 height 10
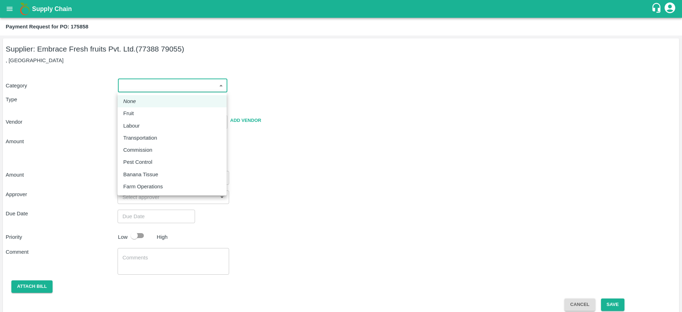
click at [142, 90] on body "Supply Chain Payment Request for PO: 175858 Supplier: Embrace Fresh fruits Pvt.…" at bounding box center [341, 156] width 682 height 312
click at [144, 115] on div "Fruit" at bounding box center [172, 113] width 98 height 8
type input "1"
type input "Embrace Fresh fruits Pvt. Ltd. - 77388 79055(Supplier)"
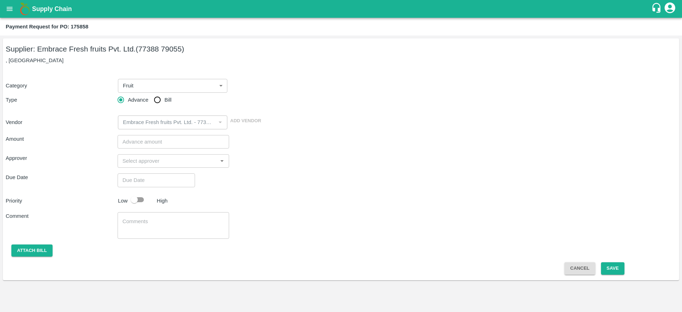
click at [166, 97] on span "Bill" at bounding box center [168, 100] width 7 height 8
click at [165, 97] on input "Bill" at bounding box center [157, 100] width 14 height 14
radio input "true"
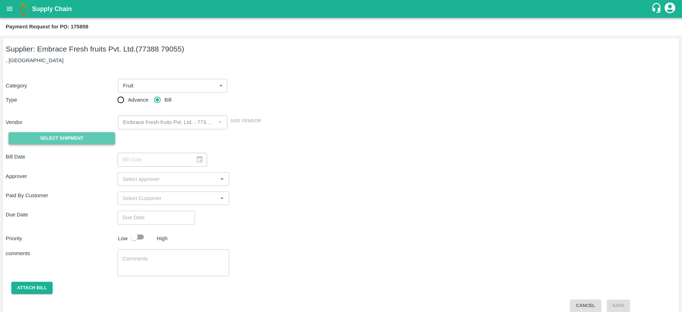
click at [93, 136] on button "Select Shipment" at bounding box center [62, 138] width 107 height 12
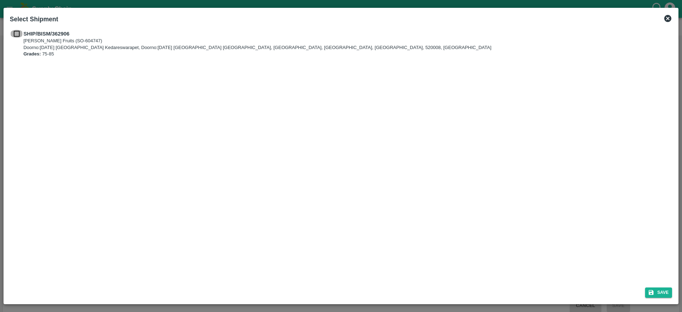
click at [14, 35] on input "checkbox" at bounding box center [17, 34] width 14 height 8
checkbox input "true"
click at [656, 296] on button "Save" at bounding box center [658, 292] width 27 height 10
type input "13/09/2025"
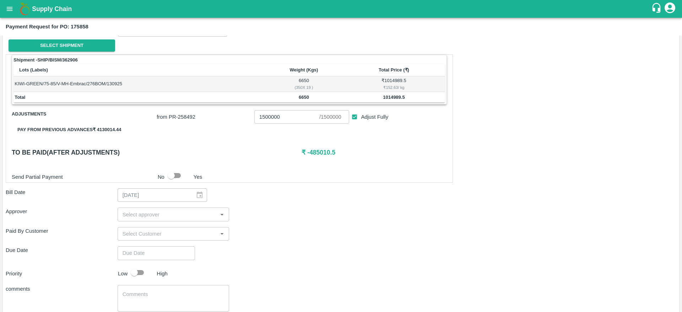
scroll to position [93, 0]
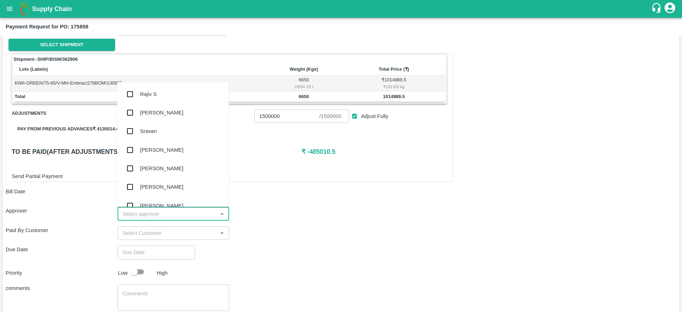
click at [170, 216] on input "input" at bounding box center [168, 213] width 96 height 9
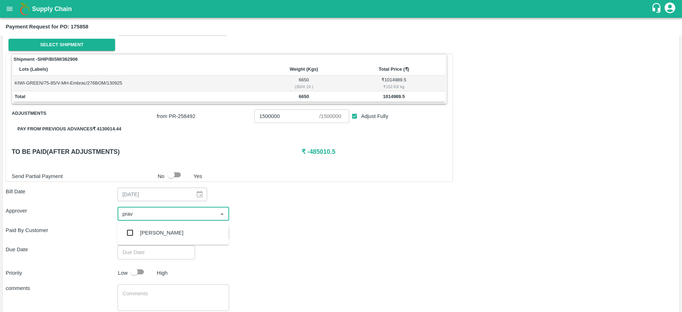
type input "prave"
click at [135, 234] on input "checkbox" at bounding box center [130, 233] width 14 height 14
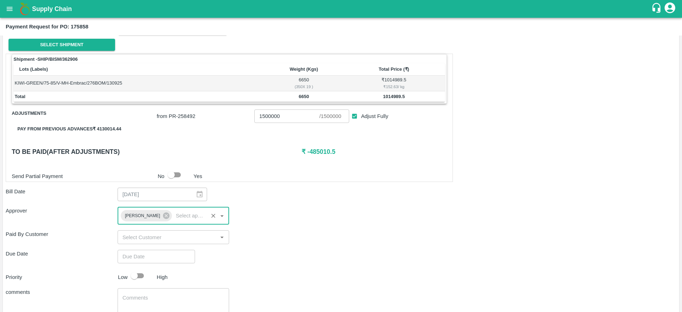
type input "DD/MM/YYYY hh:mm aa"
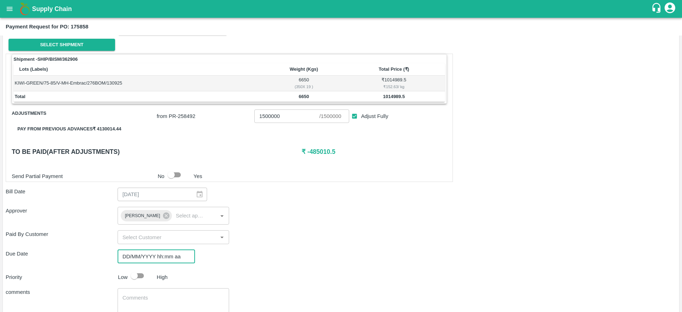
click at [158, 258] on input "DD/MM/YYYY hh:mm aa" at bounding box center [154, 257] width 72 height 14
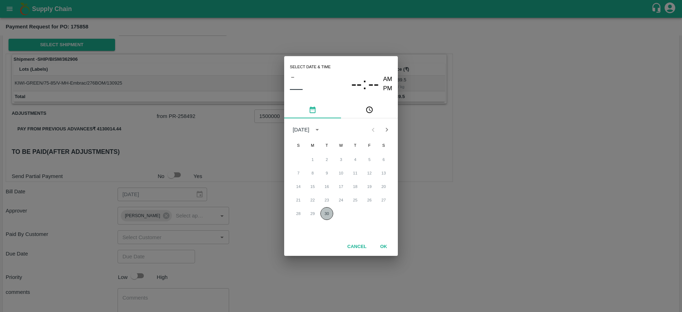
click at [323, 214] on button "30" at bounding box center [326, 213] width 13 height 13
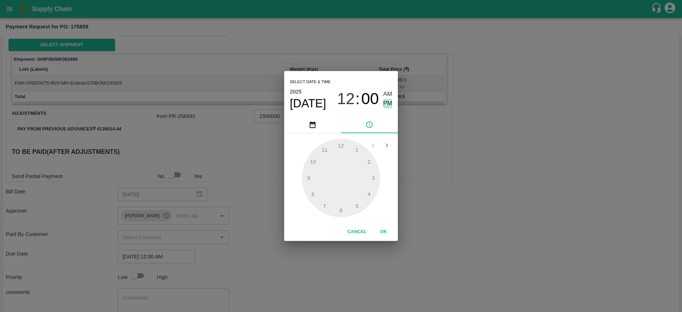
click at [387, 100] on span "PM" at bounding box center [387, 104] width 9 height 10
click at [324, 148] on div at bounding box center [341, 178] width 78 height 78
type input "[DATE] 11:00 PM"
click at [381, 231] on button "OK" at bounding box center [383, 232] width 23 height 12
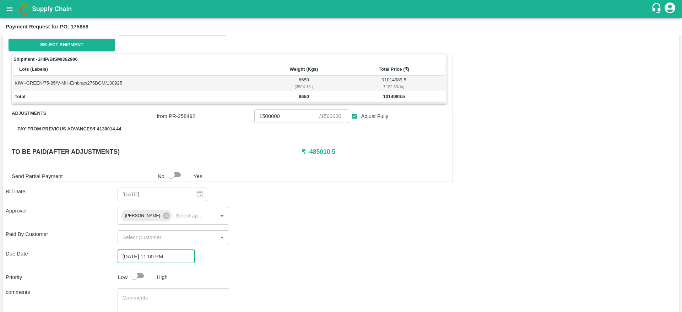
scroll to position [141, 0]
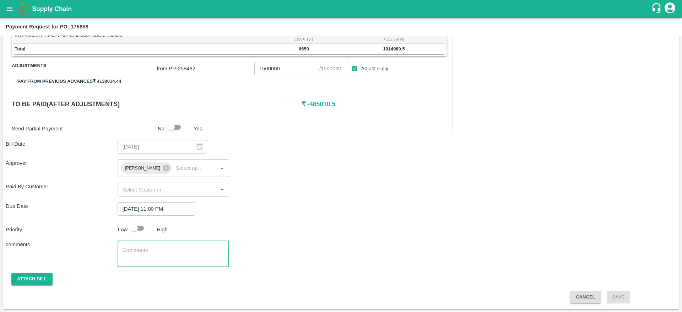
click at [220, 252] on textarea at bounding box center [174, 254] width 102 height 15
type textarea "NA"
click at [268, 223] on div "Priority Low High" at bounding box center [340, 228] width 674 height 14
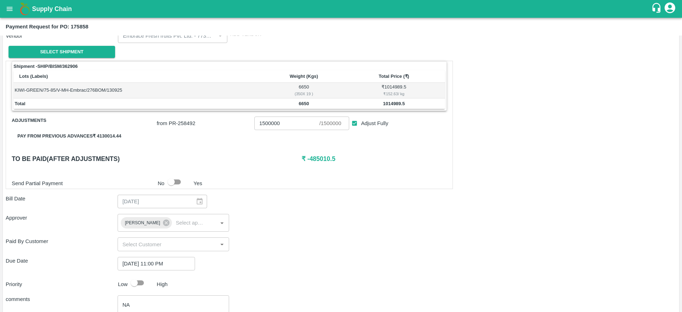
scroll to position [86, 0]
click at [353, 125] on input "Adjust Fully" at bounding box center [354, 124] width 13 height 13
checkbox input "false"
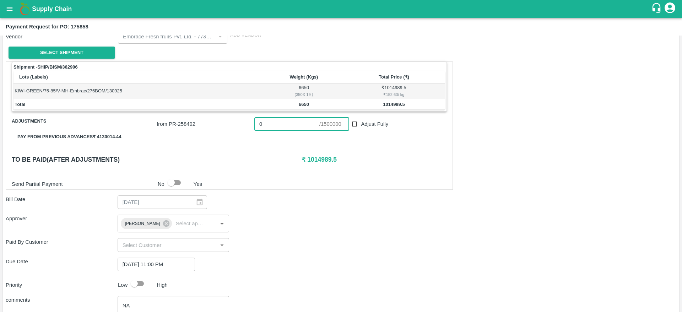
drag, startPoint x: 274, startPoint y: 126, endPoint x: 238, endPoint y: 128, distance: 35.9
click at [238, 128] on div "from PR- 258492 0 ​ / 1500000 ​ Adjust Fully" at bounding box center [300, 122] width 293 height 16
type input "1014989.5"
click at [276, 198] on div "Bill Date 13/09/2025 ​" at bounding box center [341, 202] width 671 height 14
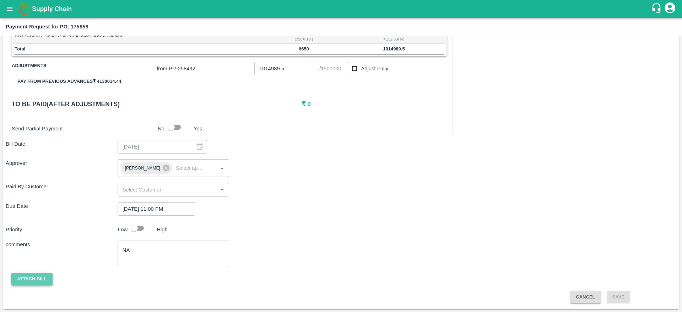
click at [44, 281] on button "Attach bill" at bounding box center [31, 279] width 41 height 12
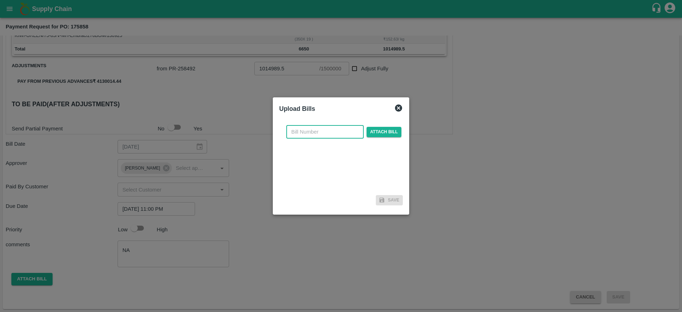
click at [343, 130] on input "text" at bounding box center [324, 132] width 77 height 14
paste input "175858"
type input "175858"
click at [394, 127] on span "Attach bill" at bounding box center [384, 132] width 35 height 10
click at [0, 0] on input "Attach bill" at bounding box center [0, 0] width 0 height 0
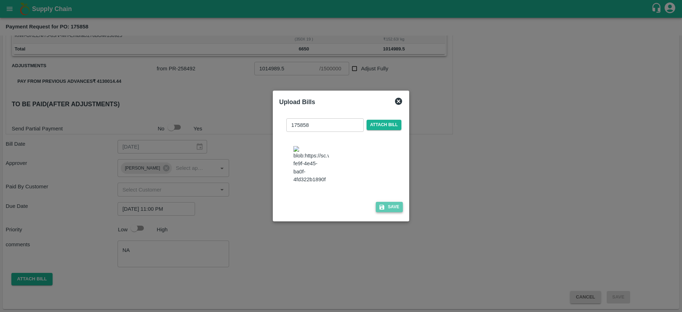
click at [388, 208] on button "Save" at bounding box center [389, 207] width 27 height 10
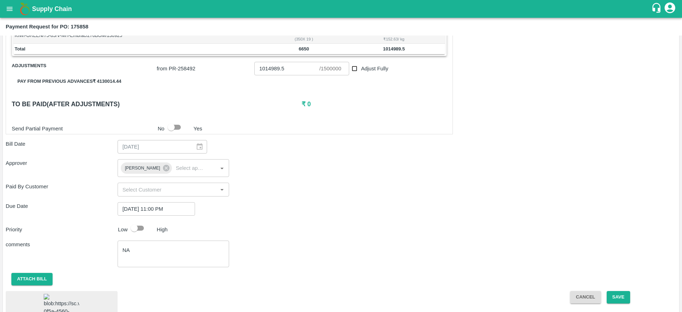
click at [388, 208] on div "Due Date 30/09/2025 11:00 PM ​" at bounding box center [341, 209] width 671 height 14
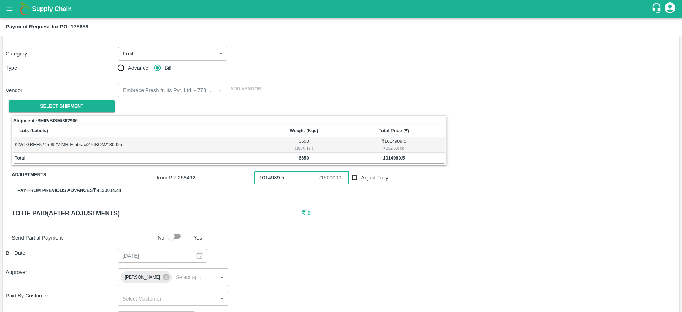
drag, startPoint x: 295, startPoint y: 178, endPoint x: 246, endPoint y: 179, distance: 48.7
click at [246, 179] on div "from PR- 258492 1014989.5 ​ / 1500000 ​ Adjust Fully" at bounding box center [300, 176] width 293 height 16
click at [361, 177] on span "Adjust Fully" at bounding box center [374, 178] width 27 height 8
click at [361, 177] on input "Adjust Fully" at bounding box center [354, 177] width 13 height 13
checkbox input "true"
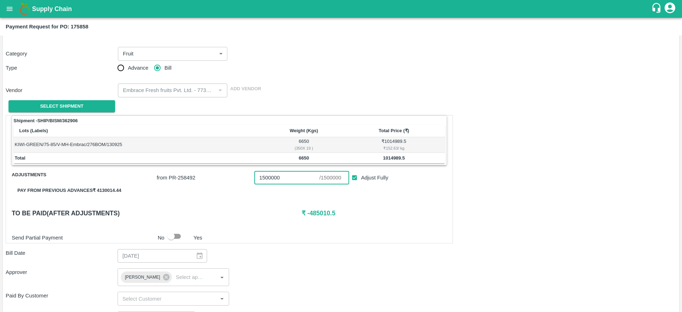
drag, startPoint x: 282, startPoint y: 176, endPoint x: 214, endPoint y: 183, distance: 69.3
click at [214, 183] on div "from PR- 258492 1500000 ​ / 1500000 ​ Adjust Fully" at bounding box center [300, 176] width 293 height 16
paste input "014989.5"
type input "1014989.5"
click at [391, 226] on div "Shipment - SHIP/BISM/362906 Lots (Labels) Weight (Kgs) Total Price (₹) KIWI-GRE…" at bounding box center [229, 179] width 447 height 128
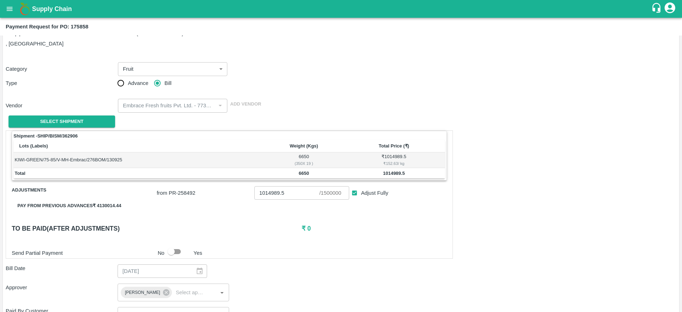
scroll to position [182, 0]
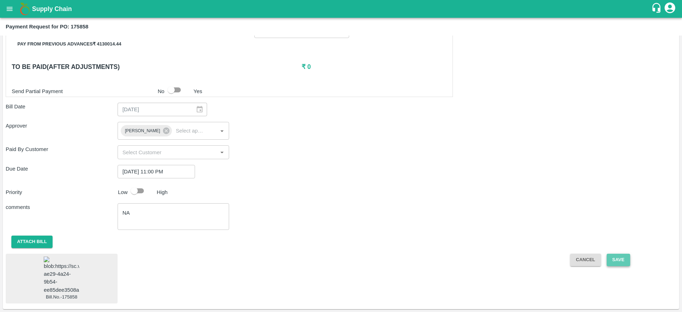
click at [610, 255] on button "Save" at bounding box center [618, 260] width 23 height 12
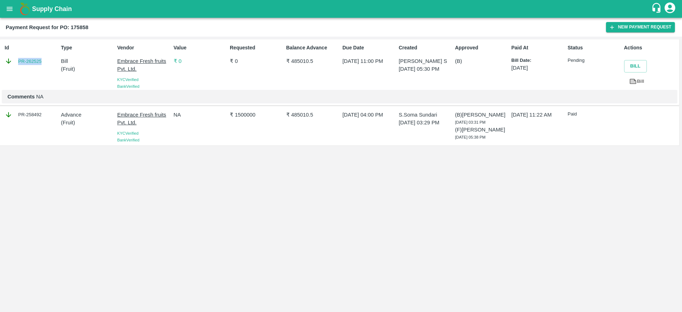
drag, startPoint x: 47, startPoint y: 63, endPoint x: 10, endPoint y: 61, distance: 37.7
click at [10, 61] on div "PR-262525" at bounding box center [31, 61] width 53 height 8
copy link "PR-262525"
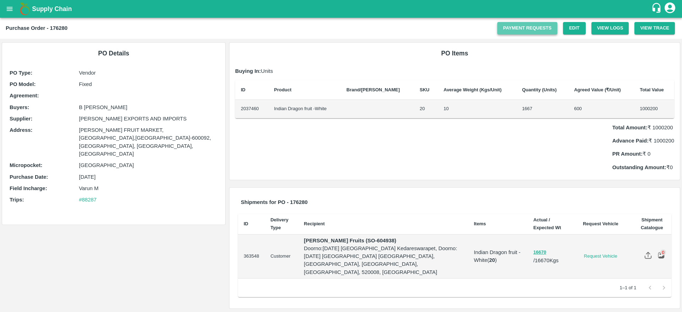
click at [528, 33] on link "Payment Requests" at bounding box center [527, 28] width 60 height 12
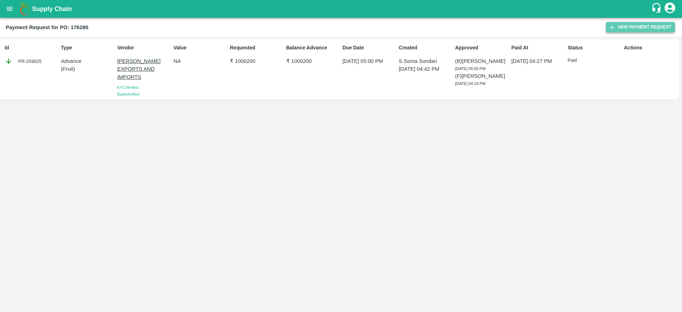
click at [619, 23] on button "New Payment Request" at bounding box center [640, 27] width 69 height 10
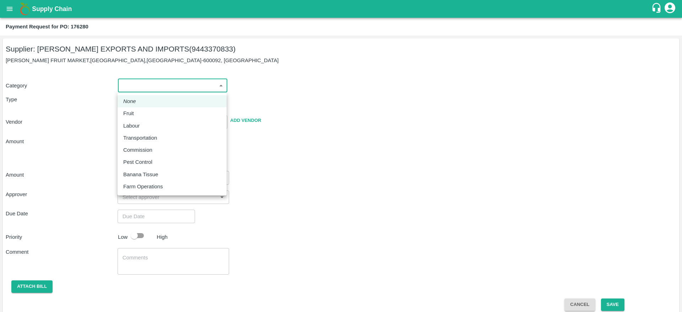
click at [149, 85] on body "Supply Chain Payment Request for PO: 176280 Supplier: [PERSON_NAME] EXPORTS AND…" at bounding box center [341, 156] width 682 height 312
click at [149, 110] on div "Fruit" at bounding box center [172, 113] width 98 height 8
type input "1"
type input "[PERSON_NAME] EXPORTS AND IMPORTS - 9443370833(Supplier)"
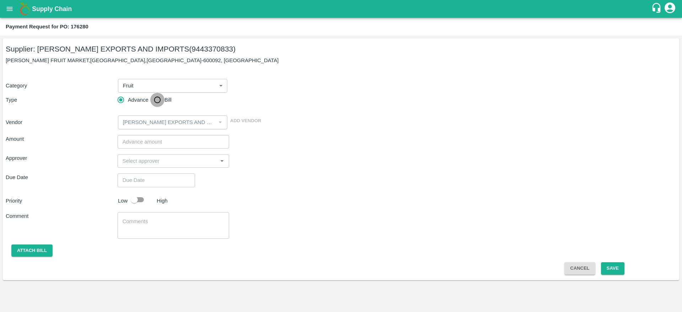
click at [162, 102] on input "Bill" at bounding box center [157, 100] width 14 height 14
radio input "true"
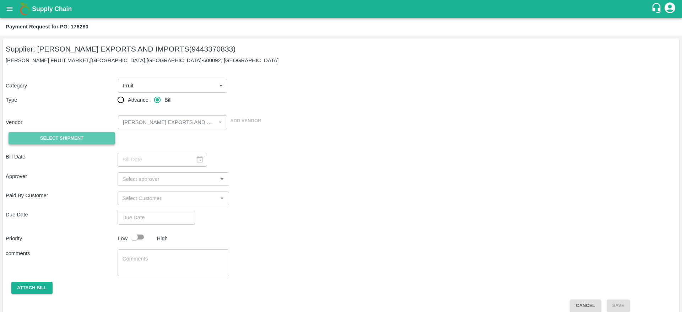
click at [83, 137] on span "Select Shipment" at bounding box center [61, 138] width 43 height 8
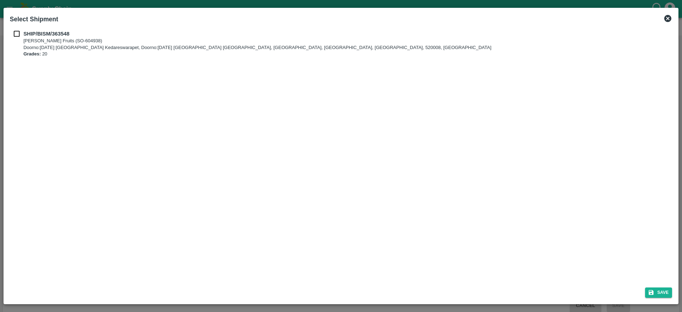
click at [34, 38] on p "Bismillah Zaheru Fruits (SO-604938)" at bounding box center [257, 41] width 468 height 7
click at [17, 33] on input "checkbox" at bounding box center [17, 34] width 14 height 8
checkbox input "true"
click at [664, 295] on button "Save" at bounding box center [658, 292] width 27 height 10
type input "15/09/2025"
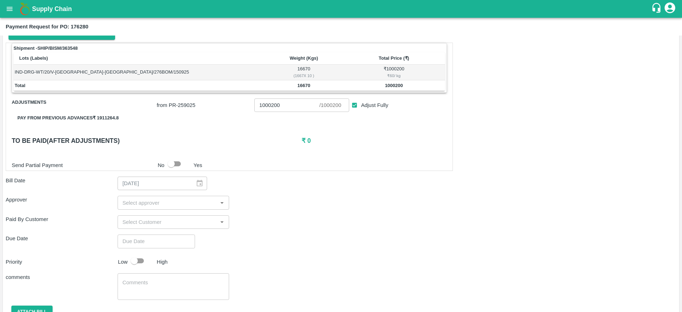
scroll to position [133, 0]
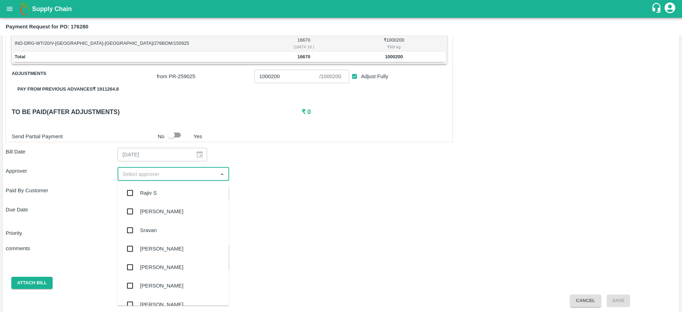
click at [178, 171] on input "input" at bounding box center [168, 173] width 96 height 9
type input "prav"
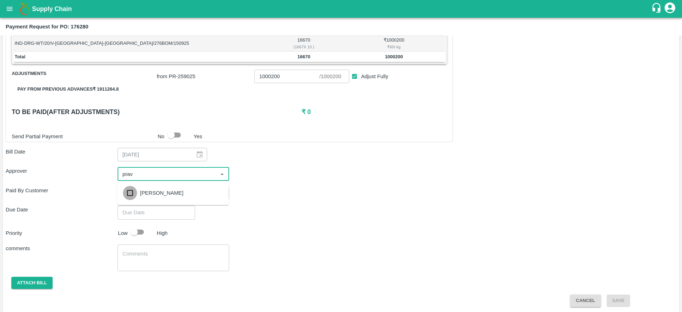
click at [126, 190] on input "checkbox" at bounding box center [130, 193] width 14 height 14
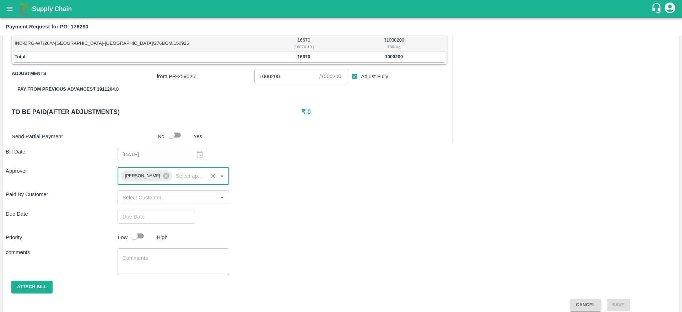
type input "DD/MM/YYYY hh:mm aa"
click at [169, 216] on input "DD/MM/YYYY hh:mm aa" at bounding box center [154, 217] width 72 height 14
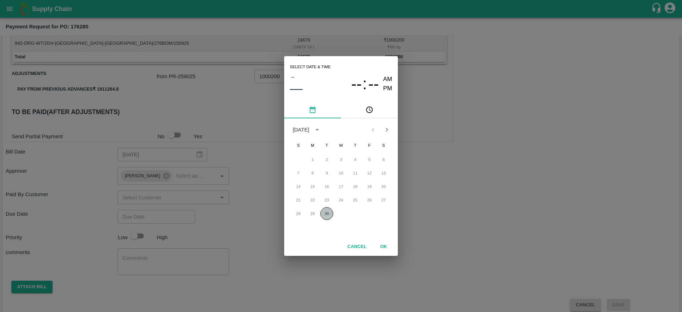
click at [329, 215] on button "30" at bounding box center [326, 213] width 13 height 13
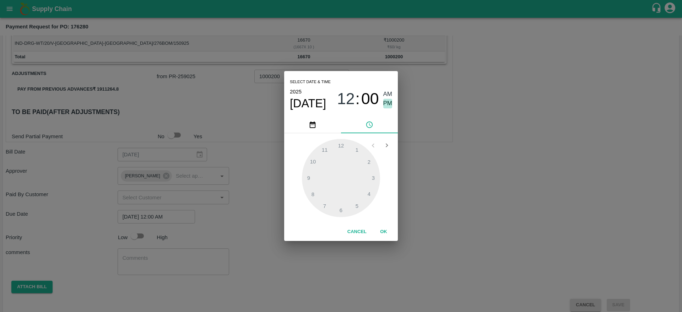
click at [388, 103] on span "PM" at bounding box center [387, 104] width 9 height 10
click at [354, 233] on button "Cancel" at bounding box center [357, 232] width 25 height 12
type input "DD/MM/YYYY hh:mm aa"
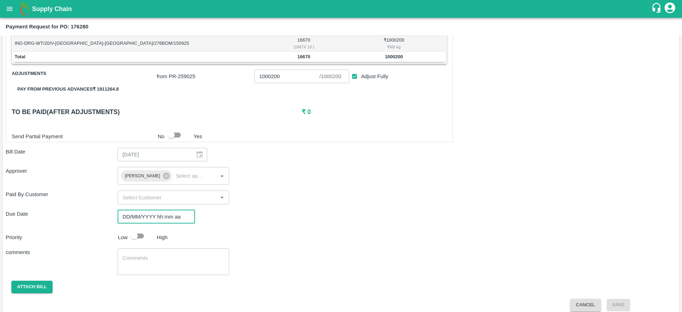
click at [155, 215] on input "DD/MM/YYYY hh:mm aa" at bounding box center [154, 217] width 72 height 14
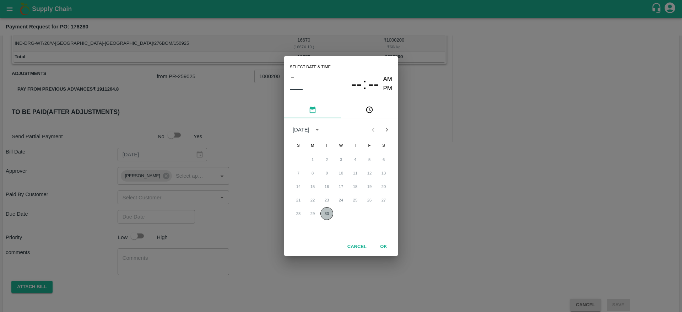
click at [332, 215] on button "30" at bounding box center [326, 213] width 13 height 13
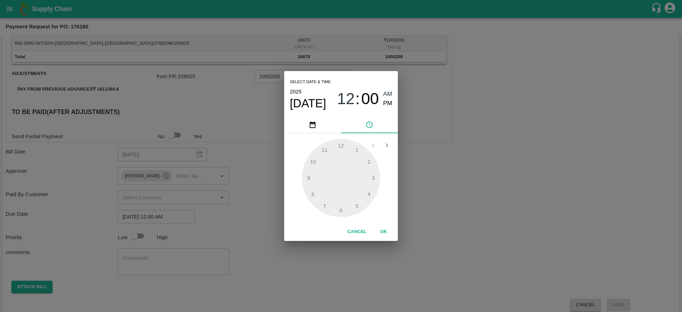
click at [390, 104] on span "PM" at bounding box center [387, 104] width 9 height 10
click at [328, 151] on div at bounding box center [341, 178] width 78 height 78
type input "30/09/2025 11:00 PM"
click at [377, 226] on button "OK" at bounding box center [383, 232] width 23 height 12
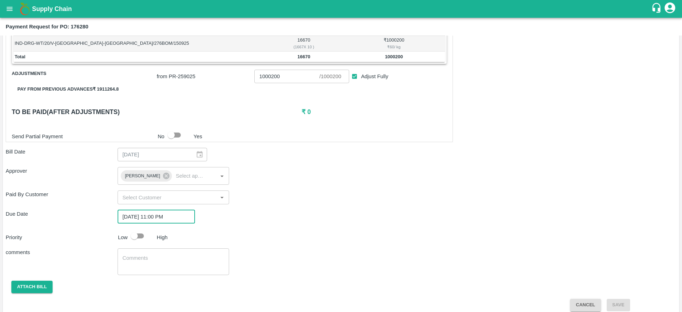
click at [308, 227] on div "Shipment - SHIP/BISM/363548 Lots (Labels) Weight (Kgs) Total Price (₹) IND-DRG-…" at bounding box center [341, 162] width 671 height 297
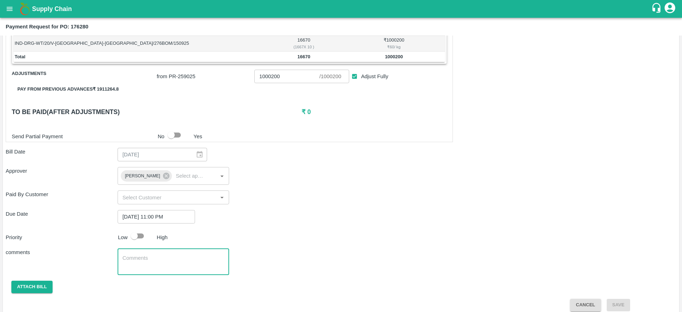
click at [166, 268] on textarea at bounding box center [174, 261] width 102 height 15
type textarea "NA"
click at [243, 245] on div "Shipment - SHIP/BISM/363548 Lots (Labels) Weight (Kgs) Total Price (₹) IND-DRG-…" at bounding box center [341, 162] width 671 height 297
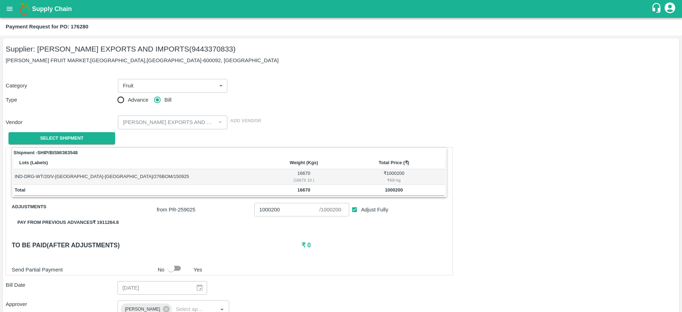
scroll to position [141, 0]
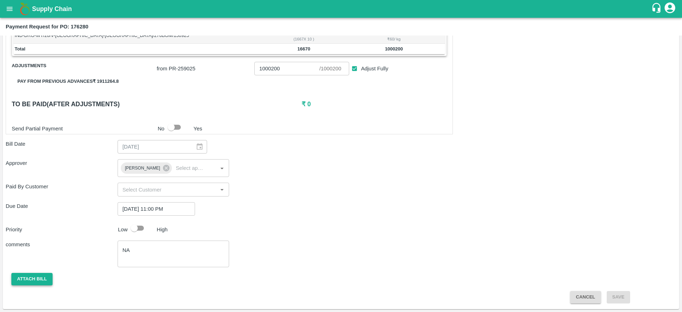
click at [47, 281] on button "Attach bill" at bounding box center [31, 279] width 41 height 12
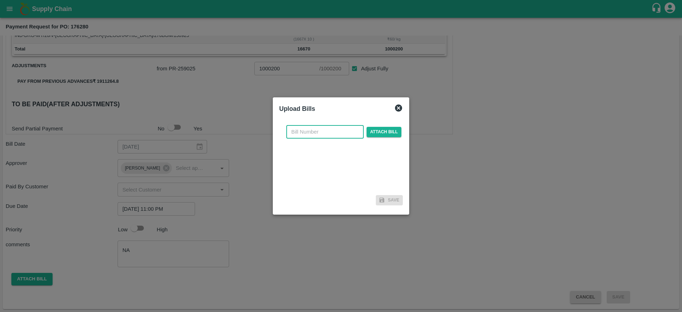
click at [319, 132] on input "text" at bounding box center [324, 132] width 77 height 14
paste input "176280"
type input "176280"
click at [391, 134] on span "Attach bill" at bounding box center [384, 132] width 35 height 10
click at [0, 0] on input "Attach bill" at bounding box center [0, 0] width 0 height 0
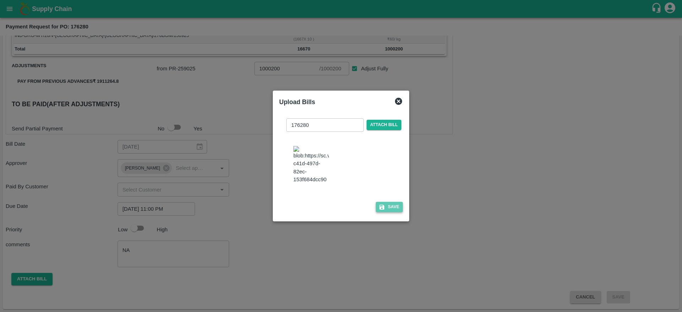
click at [396, 212] on button "Save" at bounding box center [389, 207] width 27 height 10
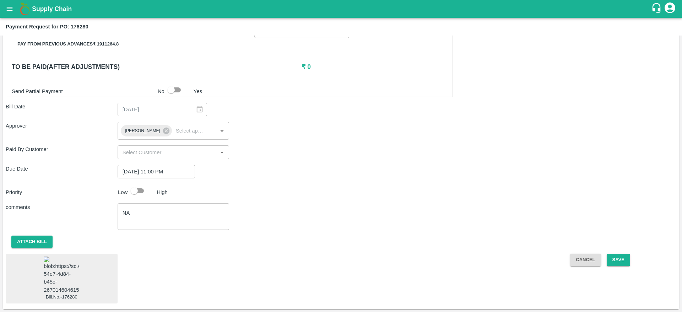
scroll to position [185, 0]
click at [619, 257] on button "Save" at bounding box center [618, 260] width 23 height 12
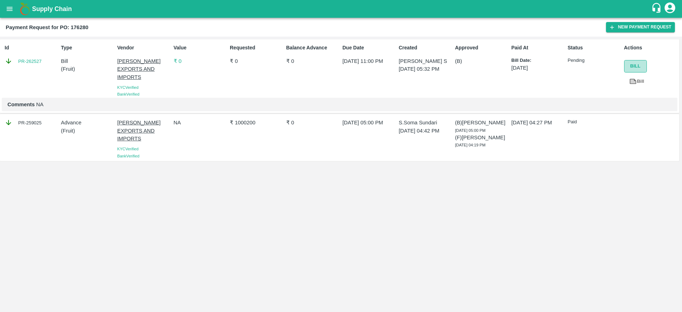
click at [625, 67] on button "Bill" at bounding box center [635, 66] width 23 height 12
drag, startPoint x: 47, startPoint y: 61, endPoint x: 18, endPoint y: 64, distance: 29.3
click at [18, 64] on div "PR-262527" at bounding box center [31, 61] width 53 height 8
copy link "PR-262527"
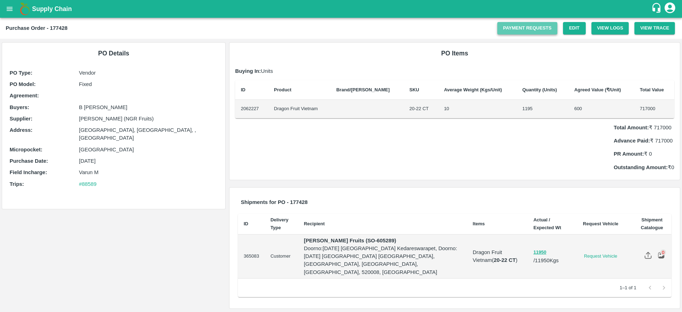
click at [519, 29] on link "Payment Requests" at bounding box center [527, 28] width 60 height 12
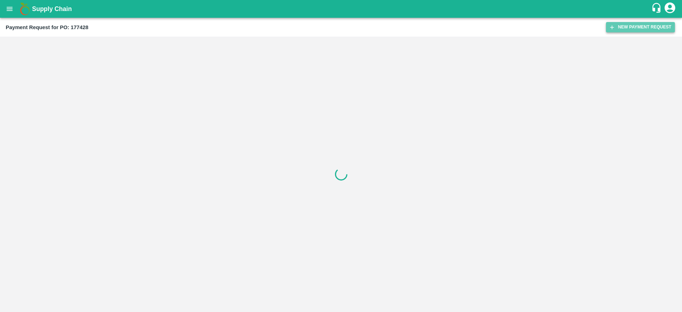
click at [612, 29] on icon "button" at bounding box center [612, 27] width 6 height 6
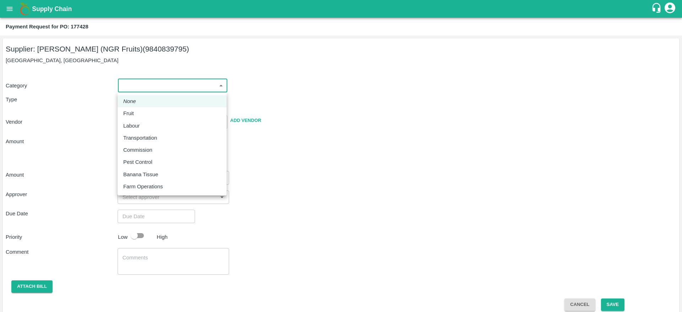
click at [206, 83] on body "Supply Chain Payment Request for PO: 177428 Supplier: [PERSON_NAME] (NGR Fruits…" at bounding box center [341, 156] width 682 height 312
click at [167, 108] on li "Fruit" at bounding box center [172, 113] width 109 height 12
type input "1"
type input "[PERSON_NAME] (NGR Fruits) - 9840839795(Supplier)"
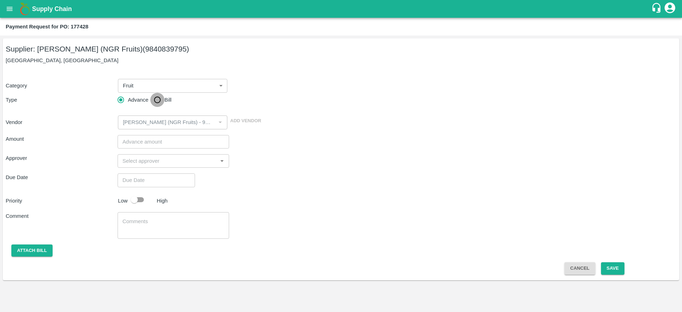
click at [164, 100] on input "Bill" at bounding box center [157, 100] width 14 height 14
radio input "true"
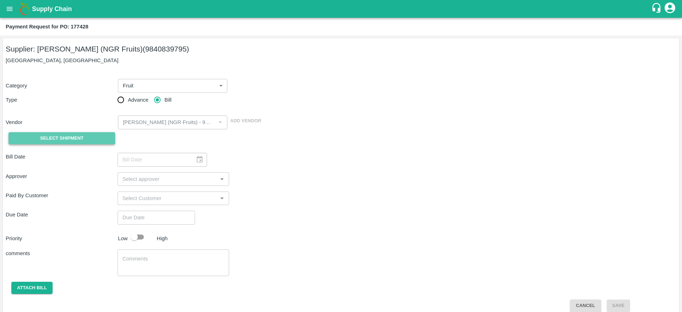
click at [83, 136] on span "Select Shipment" at bounding box center [61, 138] width 43 height 8
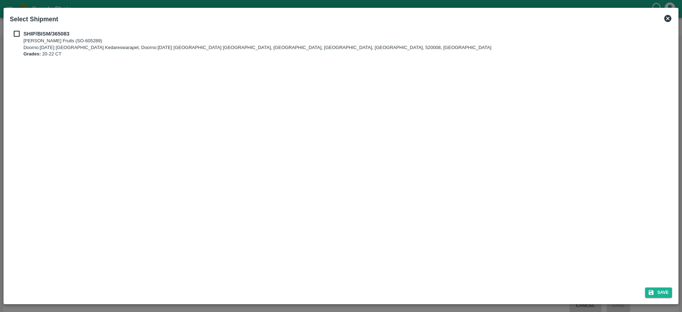
click at [19, 41] on div "SHIP/BISM/365083 Bismillah Zaheru Fruits (SO-605289) Doorno:[DATE] Mangamarket …" at bounding box center [341, 44] width 663 height 28
click at [17, 37] on input "checkbox" at bounding box center [17, 34] width 14 height 8
checkbox input "true"
click at [646, 291] on button "Save" at bounding box center [658, 292] width 27 height 10
type input "[DATE]"
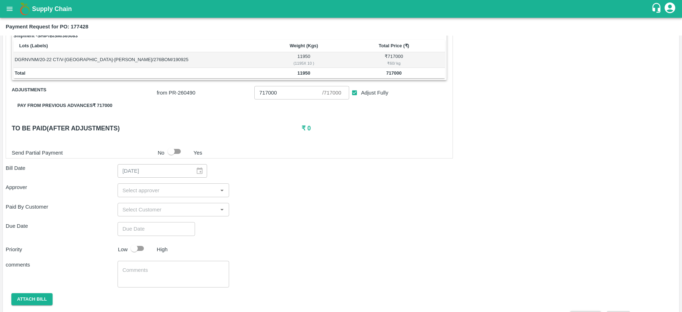
scroll to position [117, 0]
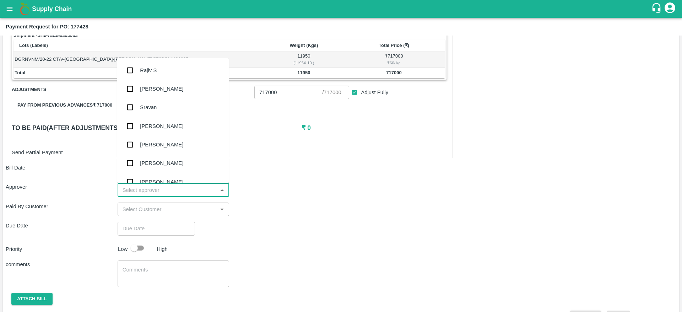
click at [167, 188] on input "input" at bounding box center [168, 189] width 96 height 9
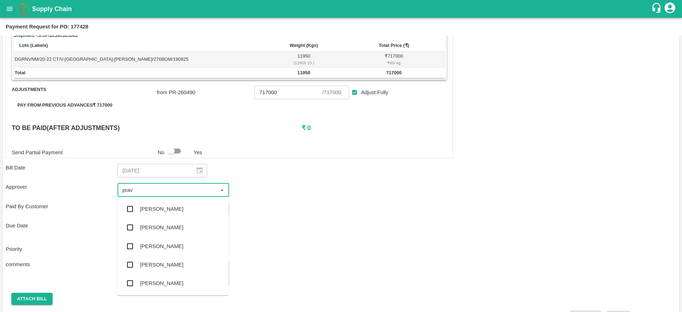
type input "prave"
click at [128, 207] on input "checkbox" at bounding box center [130, 209] width 14 height 14
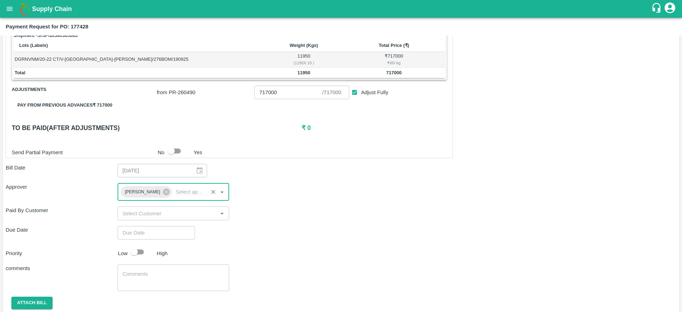
type input "DD/MM/YYYY hh:mm aa"
click at [153, 231] on input "DD/MM/YYYY hh:mm aa" at bounding box center [154, 233] width 72 height 14
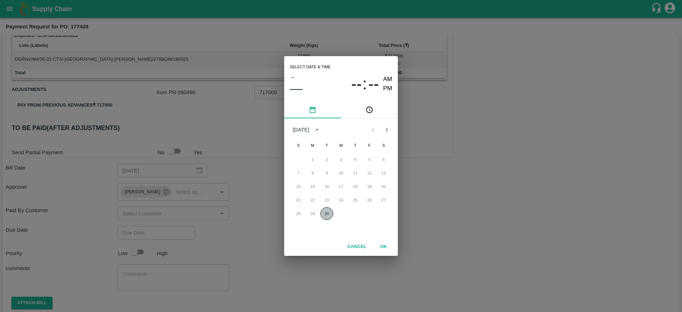
click at [329, 214] on button "30" at bounding box center [326, 213] width 13 height 13
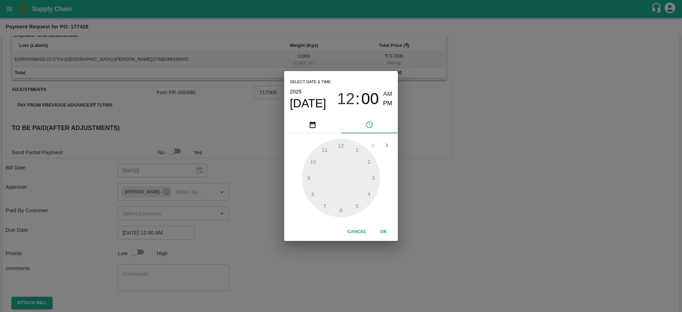
click at [388, 100] on span "PM" at bounding box center [387, 104] width 9 height 10
click at [327, 150] on div at bounding box center [341, 178] width 78 height 78
type input "[DATE] 11:00 PM"
click at [388, 233] on button "OK" at bounding box center [383, 232] width 23 height 12
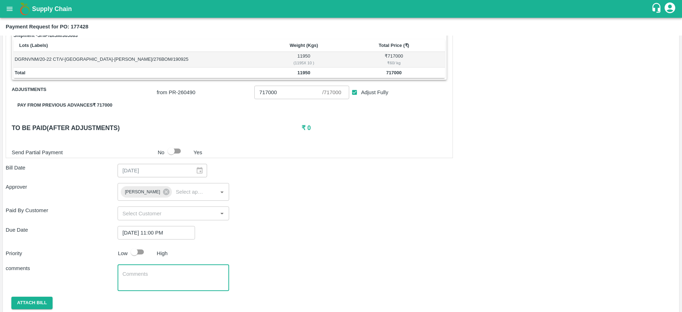
click at [209, 283] on textarea at bounding box center [174, 277] width 102 height 15
type textarea "A"
type textarea "NA"
click at [268, 264] on div "Shipment - SHIP/BISM/365083 Lots (Labels) Weight (Kgs) Total Price (₹) DGRNVNM/…" at bounding box center [341, 178] width 671 height 297
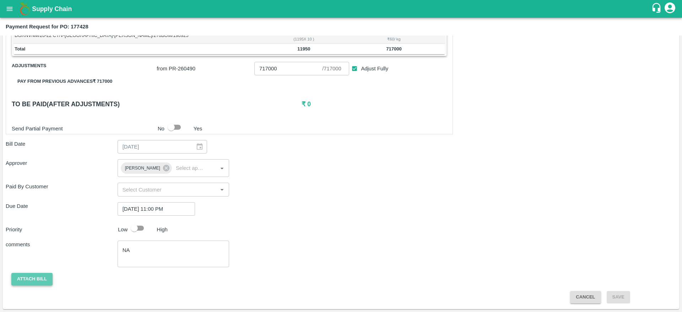
click at [44, 280] on button "Attach bill" at bounding box center [31, 279] width 41 height 12
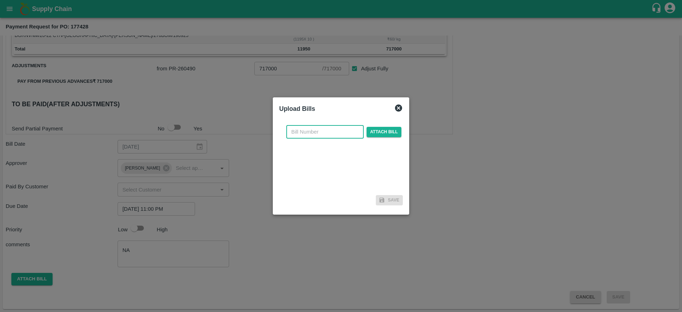
click at [330, 134] on input "text" at bounding box center [324, 132] width 77 height 14
paste input "177428"
type input "177428"
click at [384, 133] on span "Attach bill" at bounding box center [384, 132] width 35 height 10
click at [0, 0] on input "Attach bill" at bounding box center [0, 0] width 0 height 0
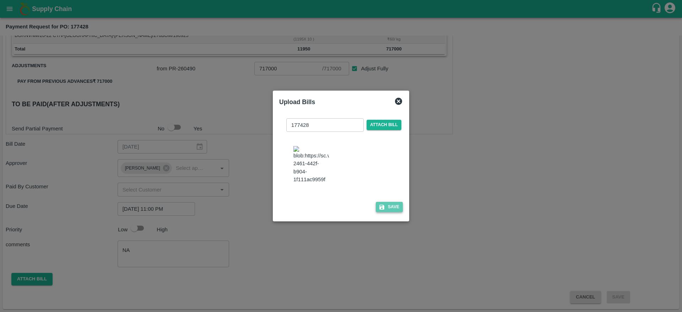
click at [395, 212] on button "Save" at bounding box center [389, 207] width 27 height 10
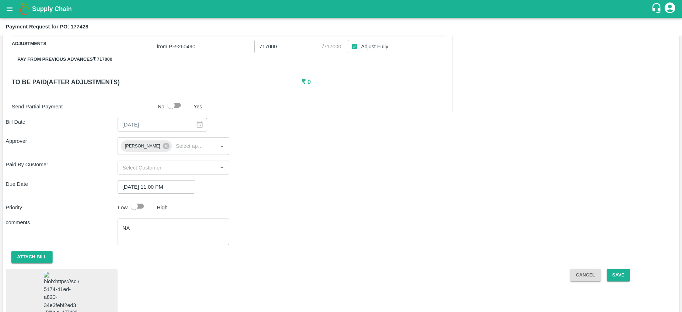
scroll to position [190, 0]
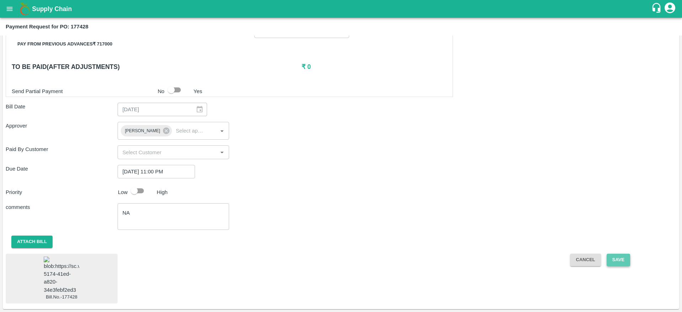
click at [619, 254] on button "Save" at bounding box center [618, 260] width 23 height 12
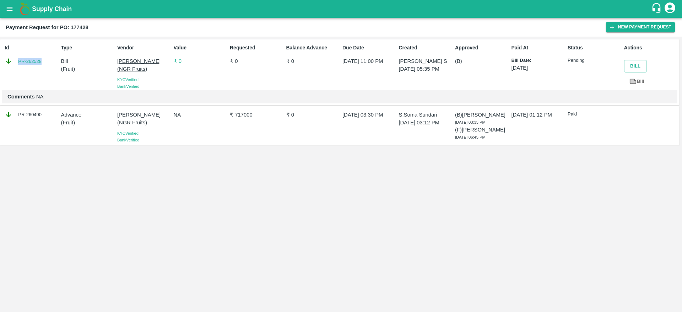
drag, startPoint x: 45, startPoint y: 63, endPoint x: 17, endPoint y: 64, distance: 28.1
click at [17, 64] on div "PR-262528" at bounding box center [31, 61] width 53 height 8
copy link "PR-262528"
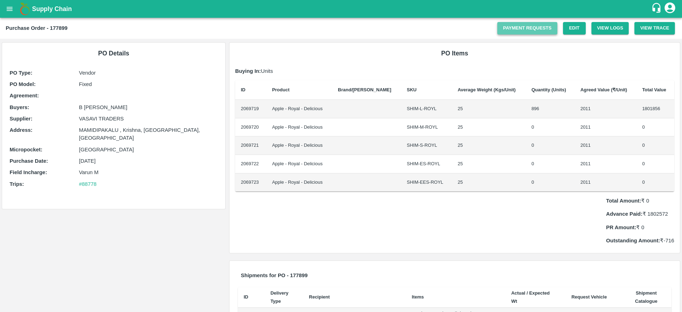
click at [519, 33] on link "Payment Requests" at bounding box center [527, 28] width 60 height 12
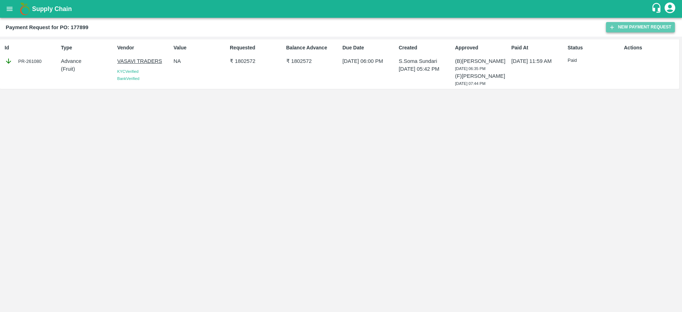
click at [615, 29] on button "New Payment Request" at bounding box center [640, 27] width 69 height 10
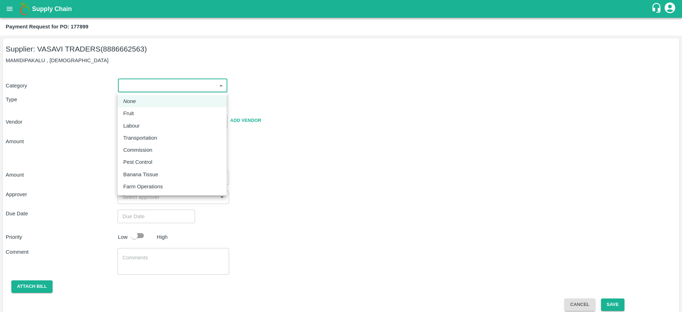
click at [133, 89] on body "Supply Chain Payment Request for PO: 177899 Supplier: [PERSON_NAME] TRADERS (88…" at bounding box center [341, 156] width 682 height 312
click at [131, 109] on p "Fruit" at bounding box center [128, 113] width 11 height 8
type input "1"
type input "[PERSON_NAME] TRADERS - 8886662563(Supplier)"
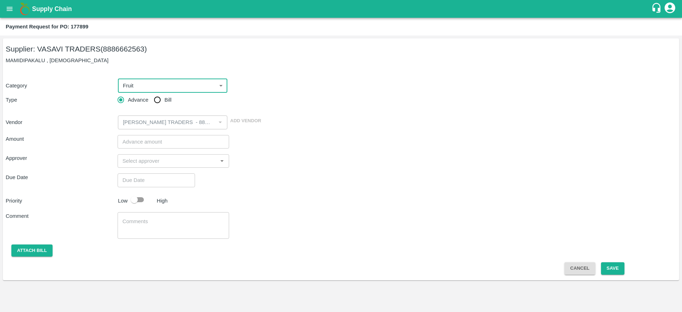
click at [152, 102] on input "Bill" at bounding box center [157, 100] width 14 height 14
radio input "true"
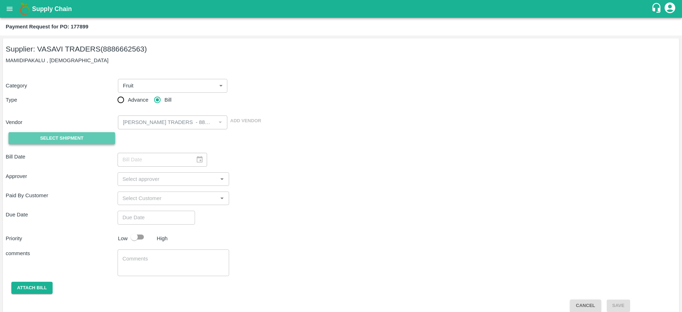
click at [107, 134] on button "Select Shipment" at bounding box center [62, 138] width 107 height 12
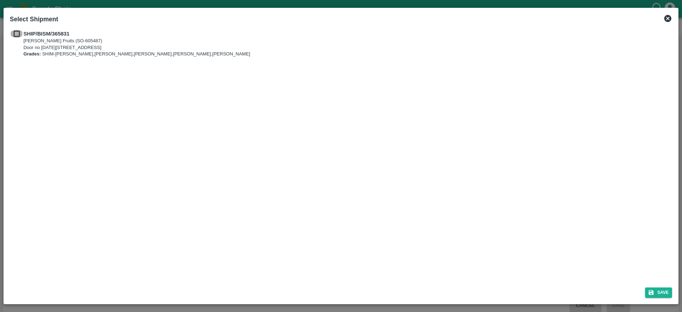
click at [17, 33] on input "checkbox" at bounding box center [17, 34] width 14 height 8
checkbox input "true"
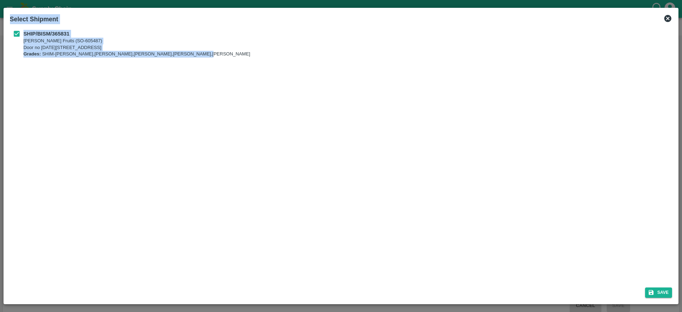
drag, startPoint x: 658, startPoint y: 285, endPoint x: 659, endPoint y: 306, distance: 21.0
click at [659, 306] on div "Select Shipment SHIP/BISM/365831 Bismillah Zaheru Fruits (SO-605487) Door no [D…" at bounding box center [341, 156] width 682 height 312
click at [661, 290] on button "Save" at bounding box center [658, 292] width 27 height 10
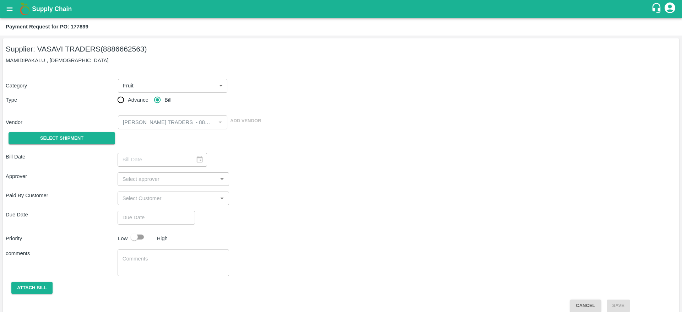
type input "[DATE]"
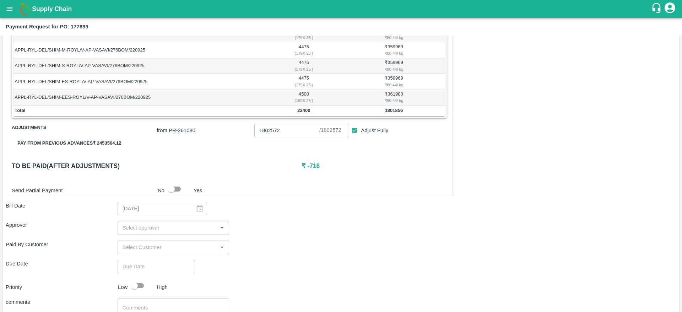
scroll to position [143, 0]
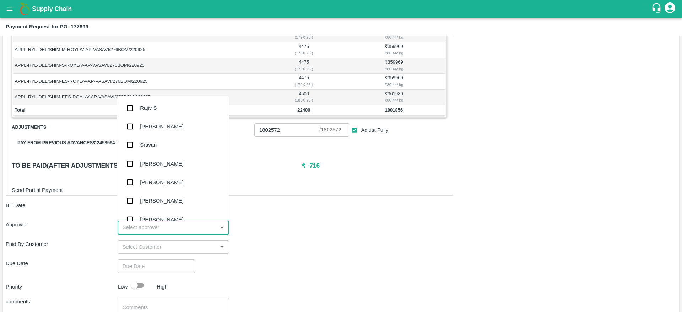
click at [193, 231] on input "input" at bounding box center [168, 227] width 96 height 9
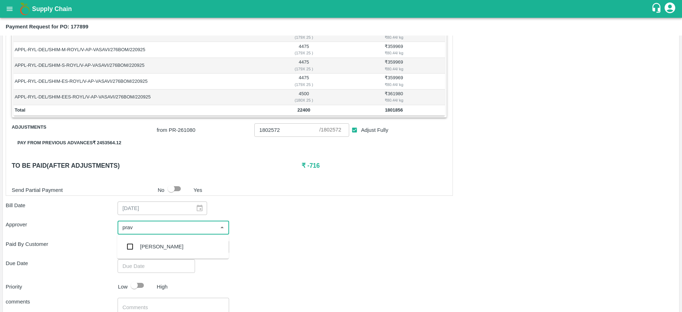
type input "prave"
click at [133, 244] on input "checkbox" at bounding box center [130, 246] width 14 height 14
type input "DD/MM/YYYY hh:mm aa"
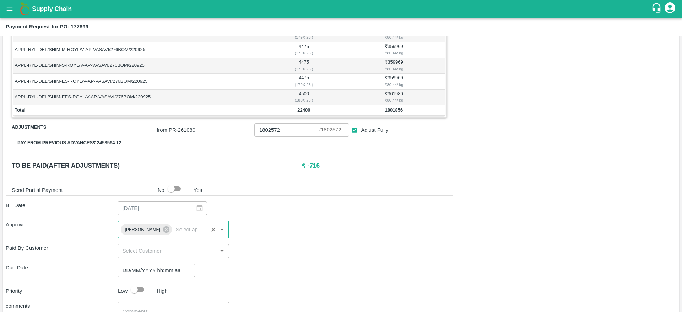
click at [147, 270] on input "DD/MM/YYYY hh:mm aa" at bounding box center [154, 271] width 72 height 14
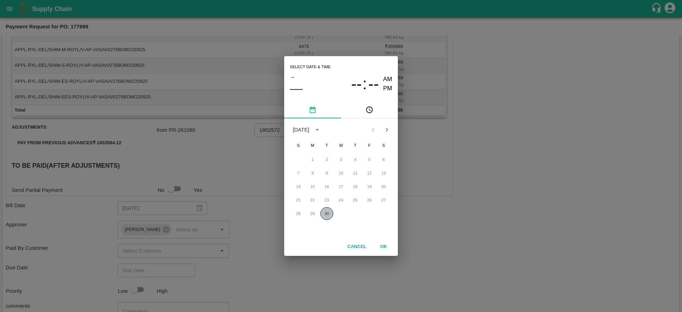
click at [322, 214] on button "30" at bounding box center [326, 213] width 13 height 13
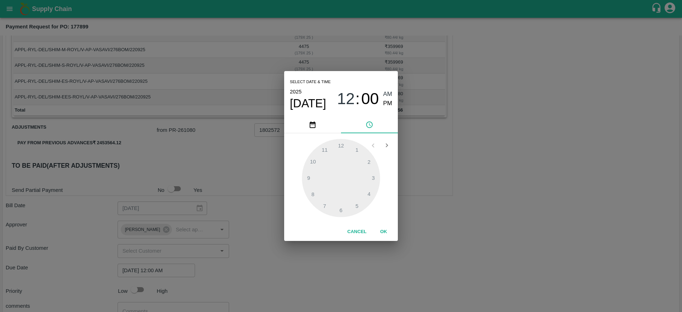
click at [392, 104] on div "Select date & time [DATE] 12 : 00 AM PM" at bounding box center [341, 93] width 114 height 45
click at [390, 103] on span "PM" at bounding box center [387, 104] width 9 height 10
drag, startPoint x: 390, startPoint y: 103, endPoint x: 328, endPoint y: 149, distance: 77.4
click at [328, 149] on div "Select date & time [DATE] 11 : 00 AM PM 1 2 3 4 5 6 7 8 9 10 11 12 Cancel OK" at bounding box center [341, 156] width 114 height 170
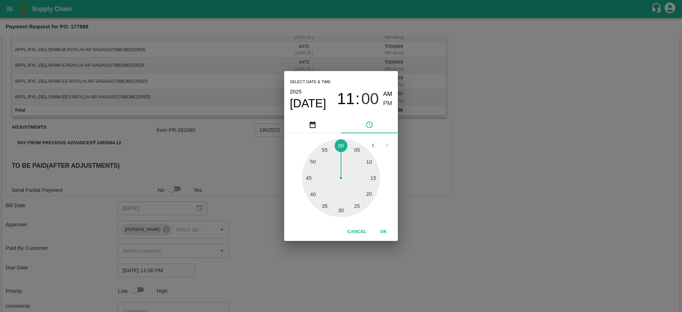
click at [328, 149] on div at bounding box center [341, 178] width 78 height 78
type input "[DATE] 11:56 PM"
drag, startPoint x: 382, startPoint y: 107, endPoint x: 384, endPoint y: 103, distance: 4.3
click at [384, 103] on div "11 : 56 AM PM" at bounding box center [364, 99] width 55 height 19
click at [384, 103] on span "PM" at bounding box center [387, 104] width 9 height 10
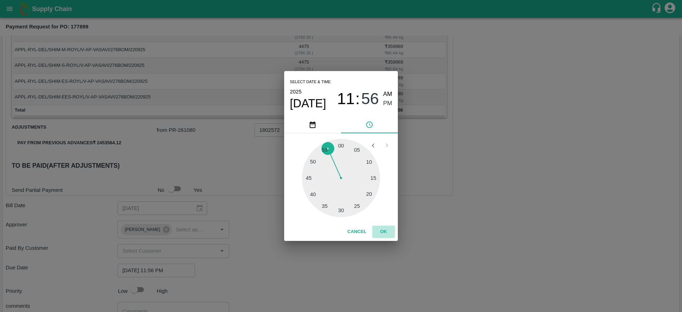
click at [384, 227] on button "OK" at bounding box center [383, 232] width 23 height 12
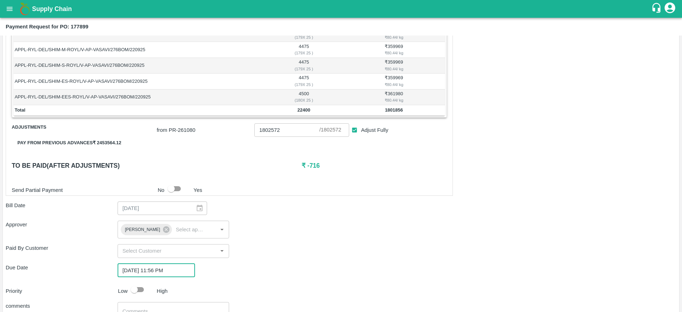
scroll to position [198, 0]
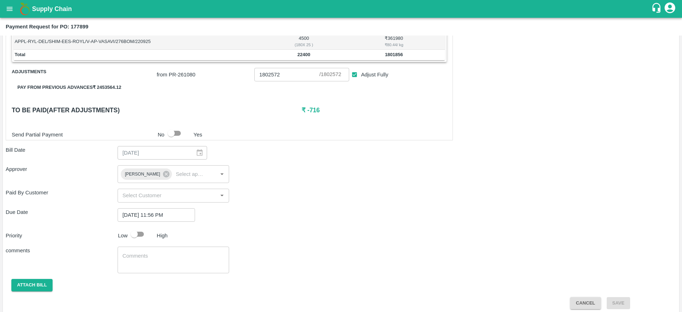
click at [384, 227] on div "Priority Low High" at bounding box center [340, 234] width 674 height 14
click at [184, 260] on textarea at bounding box center [174, 259] width 102 height 15
type textarea "NA"
click at [263, 259] on div "comments NA x ​" at bounding box center [341, 260] width 671 height 27
click at [38, 286] on button "Attach bill" at bounding box center [31, 285] width 41 height 12
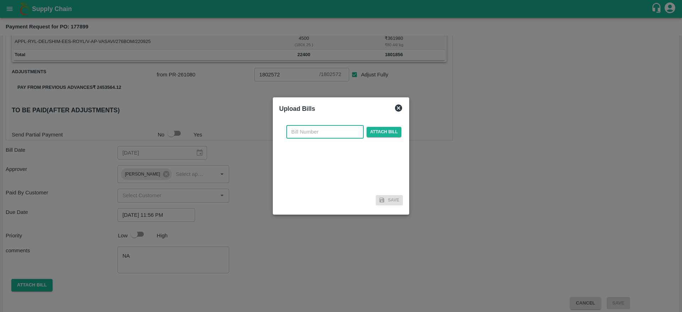
click at [302, 131] on input "text" at bounding box center [324, 132] width 77 height 14
paste input "177899"
type input "177899"
click at [384, 136] on span "Attach bill" at bounding box center [384, 132] width 35 height 10
click at [0, 0] on input "Attach bill" at bounding box center [0, 0] width 0 height 0
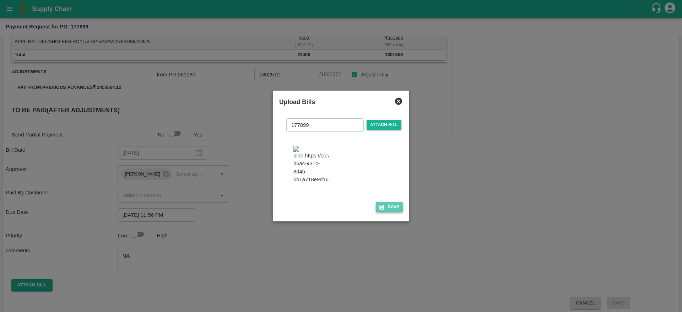
click at [399, 212] on button "Save" at bounding box center [389, 207] width 27 height 10
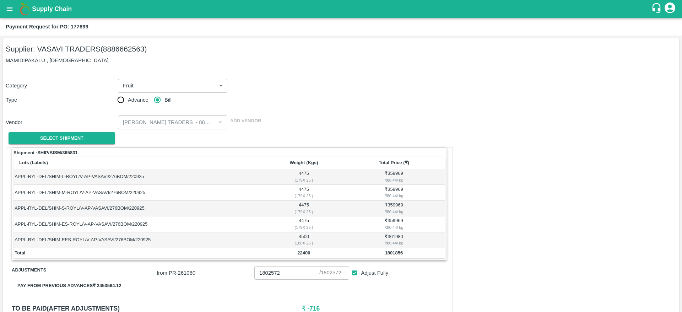
scroll to position [248, 0]
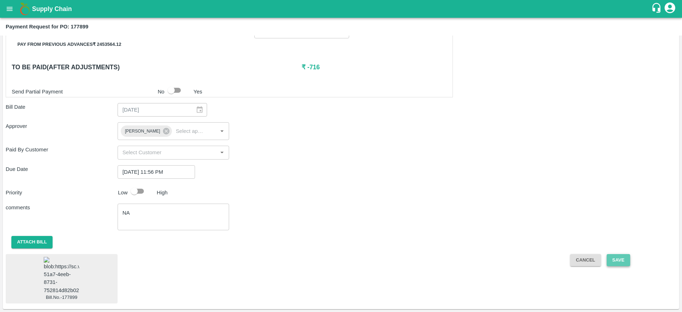
click at [621, 258] on button "Save" at bounding box center [618, 260] width 23 height 12
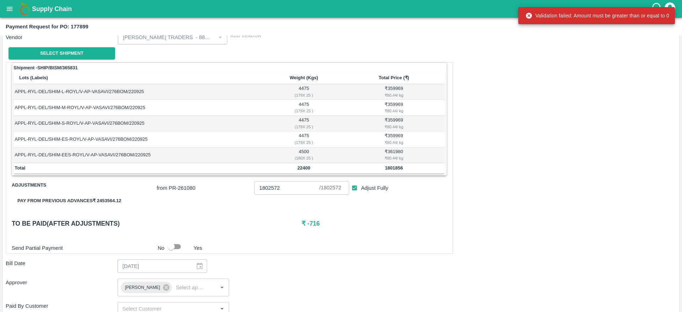
scroll to position [82, 0]
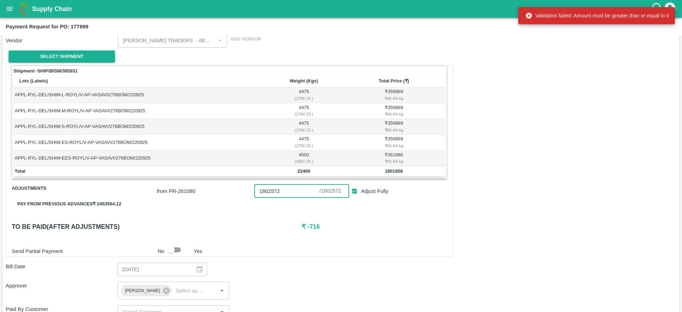
click at [293, 193] on input "1802572" at bounding box center [286, 191] width 65 height 14
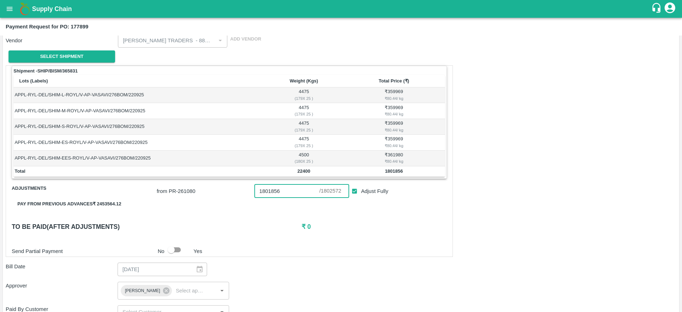
type input "1801856"
click at [380, 239] on div "Shipment - SHIP/BISM/365831 Lots (Labels) Weight (Kgs) Total Price (₹) APPL-RYL…" at bounding box center [229, 161] width 447 height 192
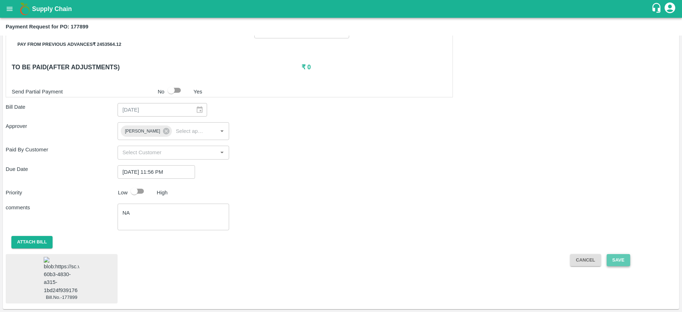
click at [618, 255] on button "Save" at bounding box center [618, 260] width 23 height 12
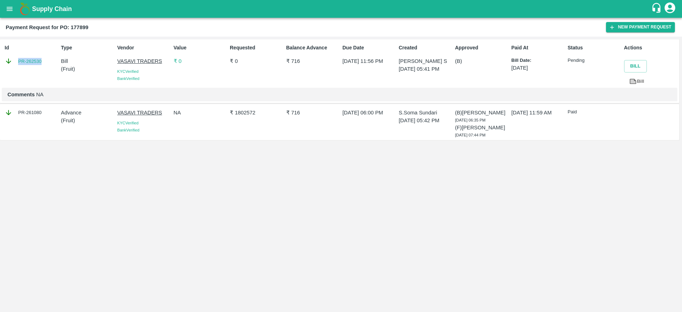
drag, startPoint x: 44, startPoint y: 61, endPoint x: 14, endPoint y: 64, distance: 30.3
click at [14, 64] on div "PR-262530" at bounding box center [31, 61] width 53 height 8
copy link "PR-262530"
